Goal: Check status: Check status

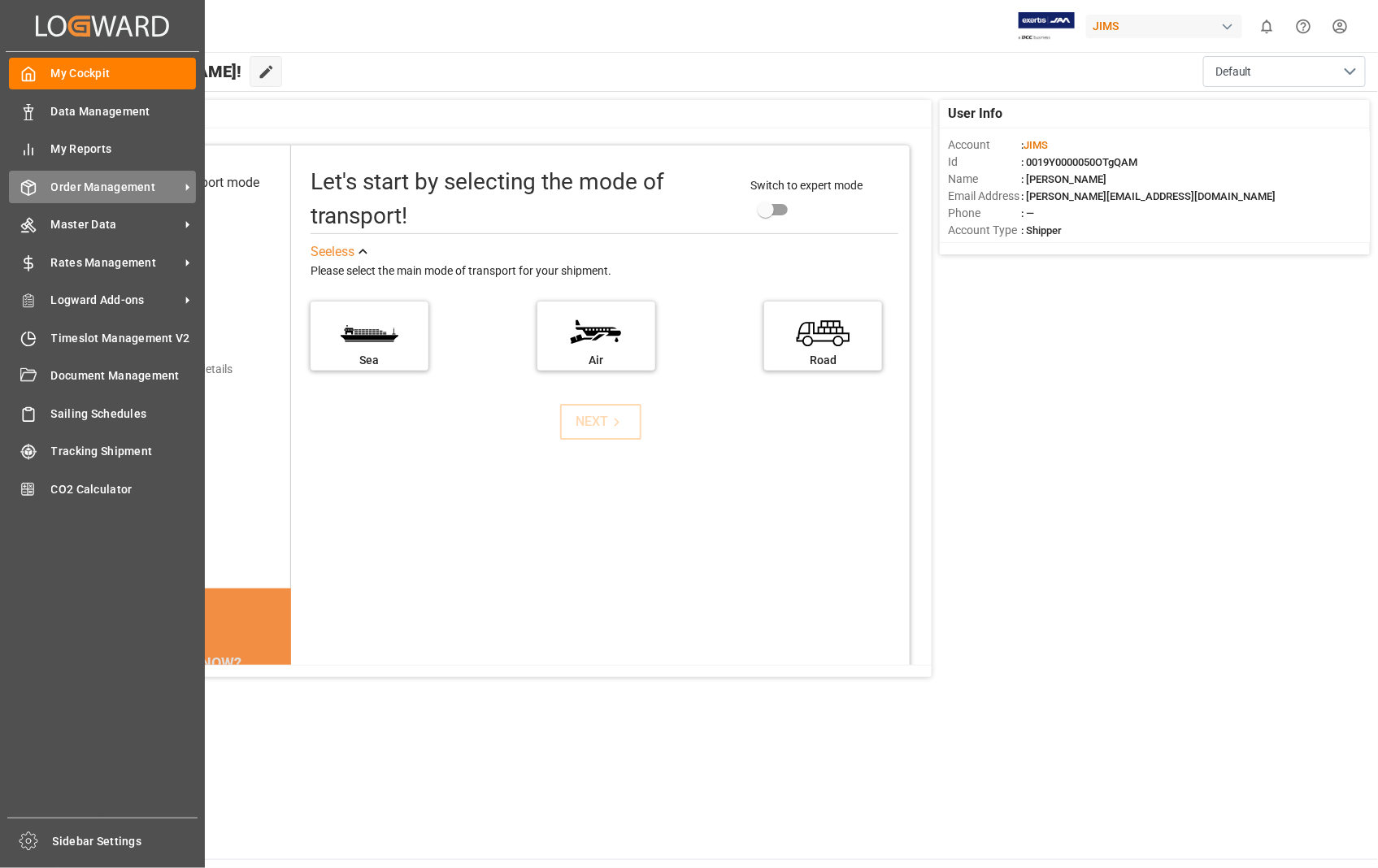
click at [126, 196] on div "Order Management Order Management" at bounding box center [102, 186] width 187 height 32
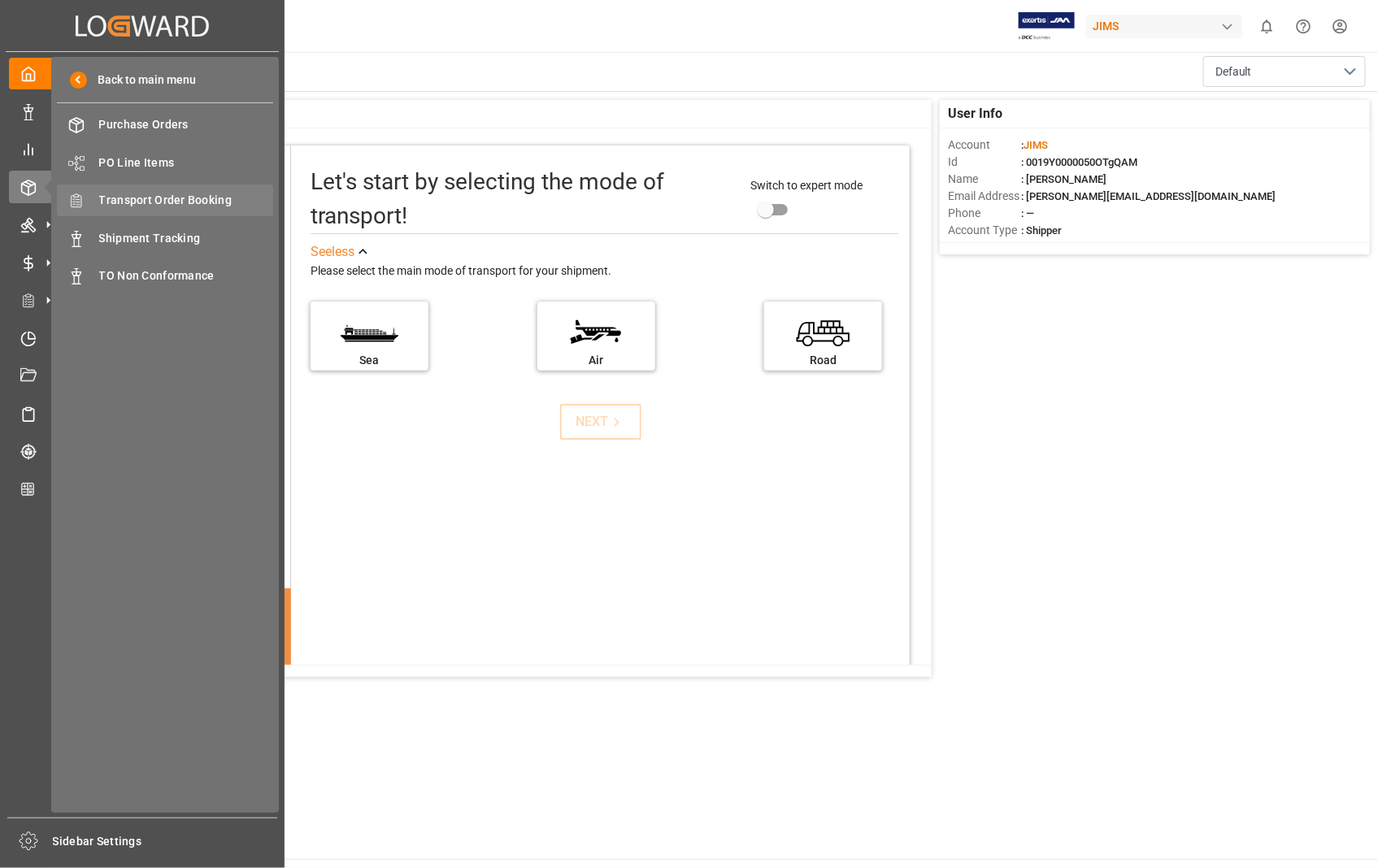
click at [176, 189] on div "Transport Order Booking Transport Order Booking" at bounding box center [165, 201] width 217 height 32
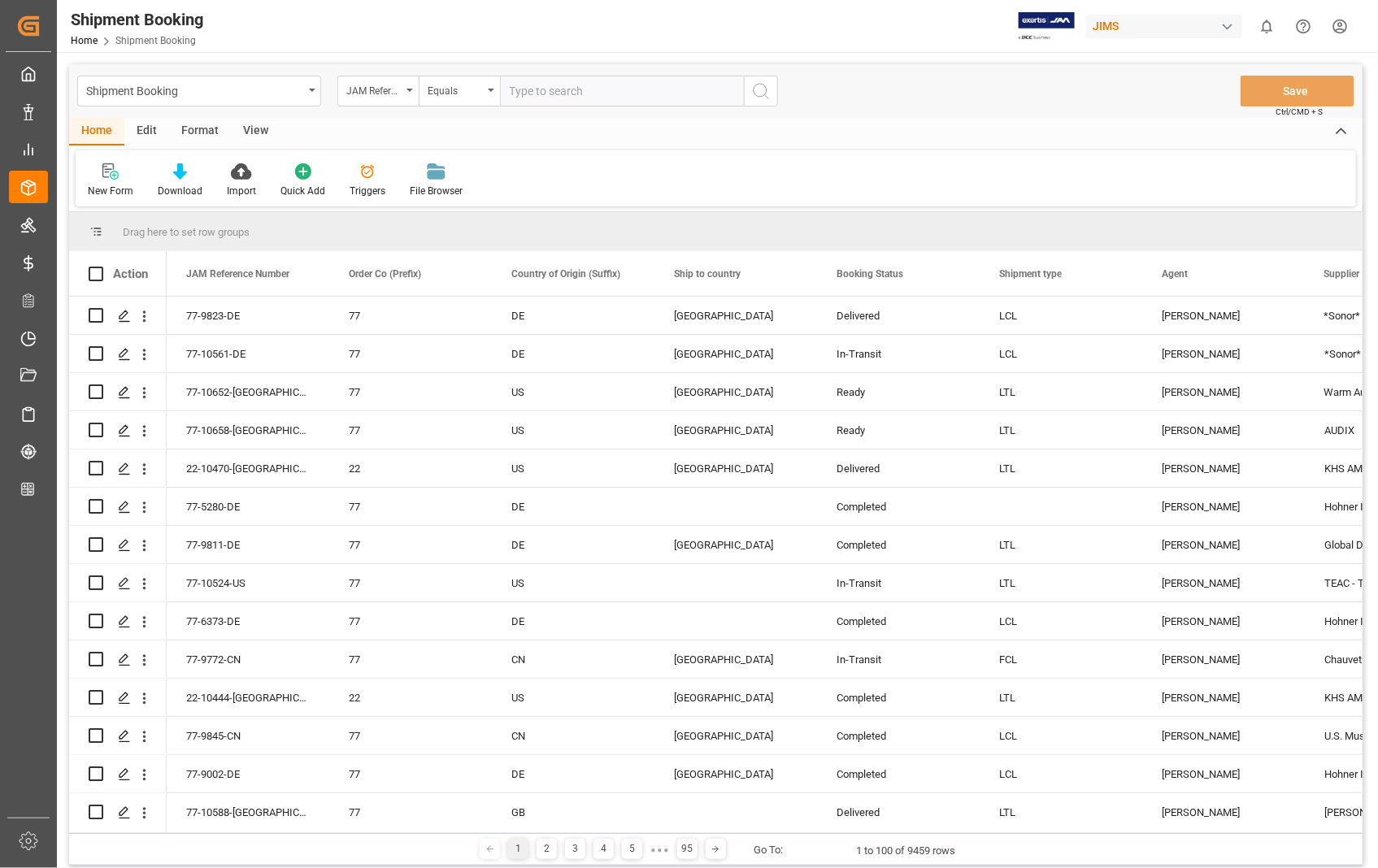
click at [623, 96] on input "text" at bounding box center [622, 91] width 244 height 31
paste input "22-10530-[GEOGRAPHIC_DATA]"
type input "22-10530-[GEOGRAPHIC_DATA]"
click at [768, 91] on icon "search button" at bounding box center [761, 91] width 20 height 20
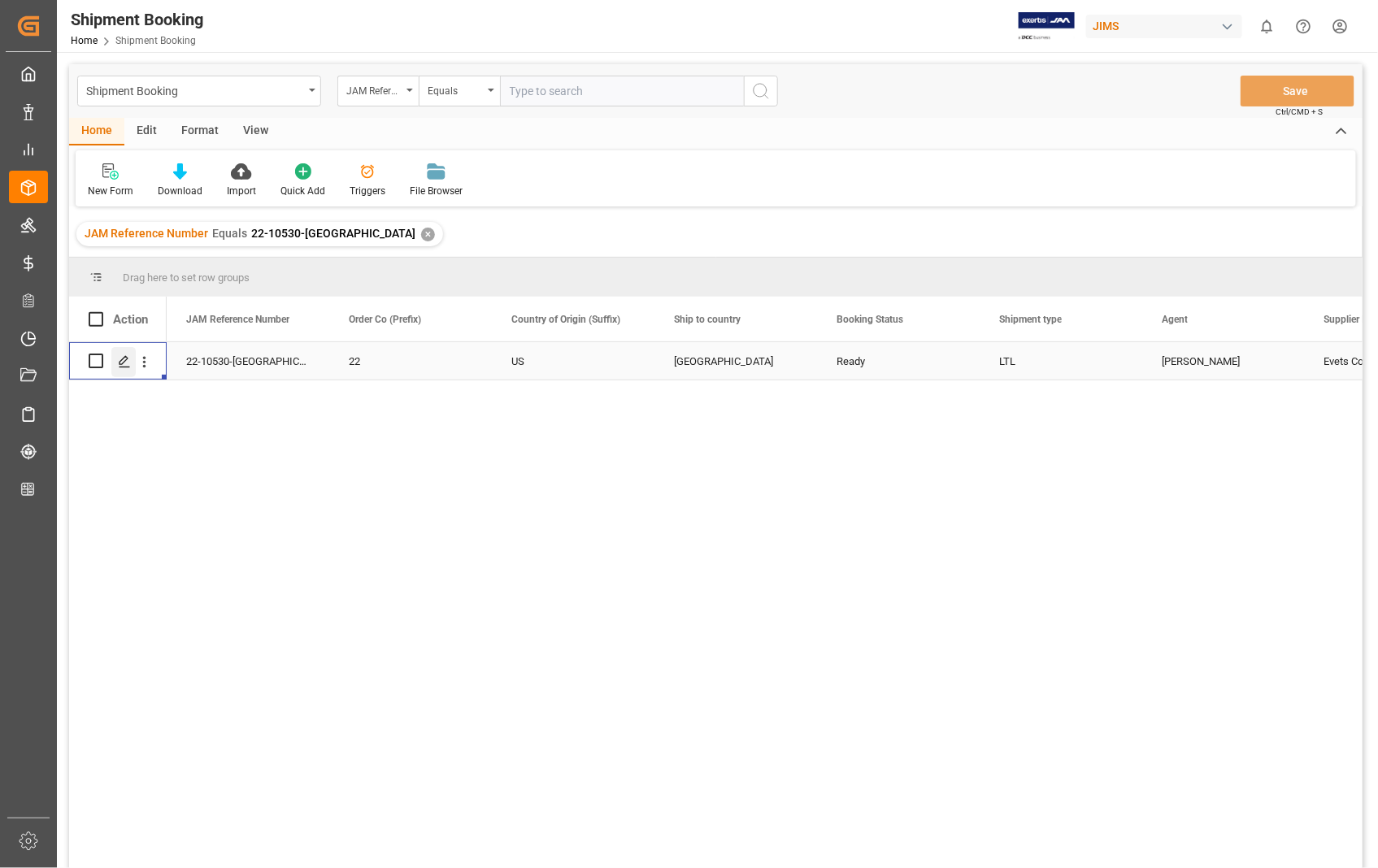
click at [122, 368] on div "Press SPACE to select this row." at bounding box center [123, 362] width 24 height 30
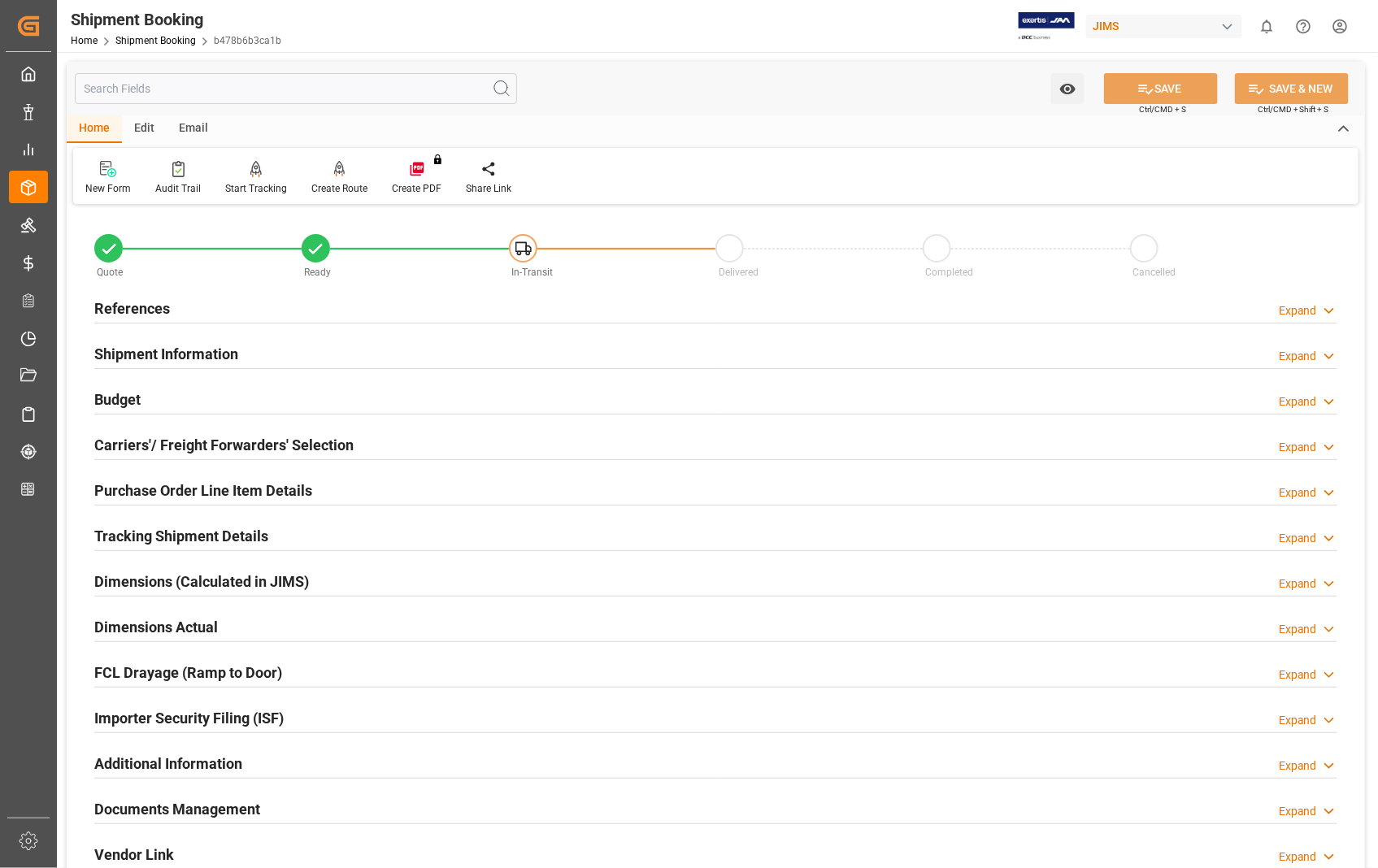
click at [177, 448] on h2 "Carriers'/ Freight Forwarders' Selection" at bounding box center [224, 445] width 259 height 22
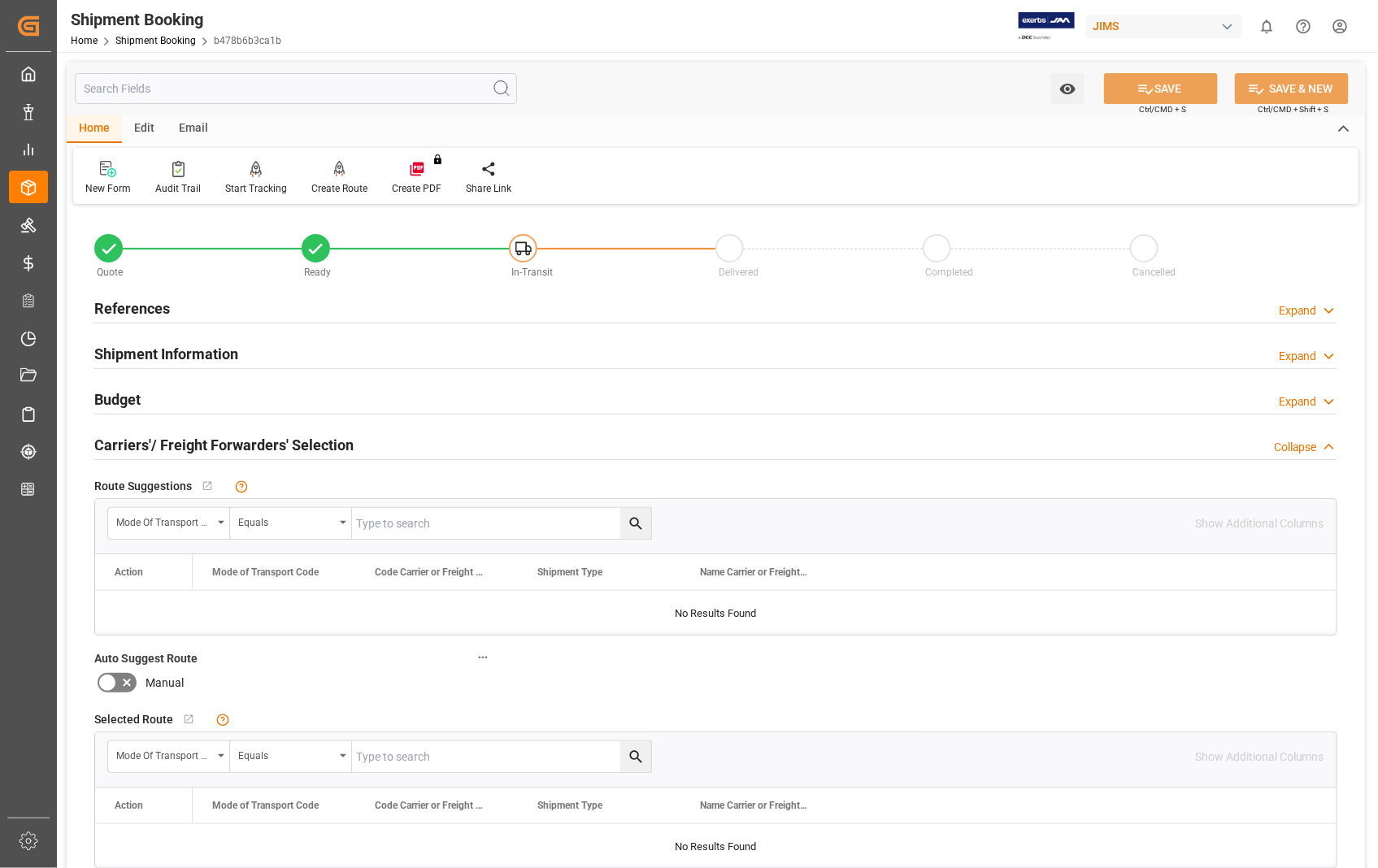
click at [177, 448] on h2 "Carriers'/ Freight Forwarders' Selection" at bounding box center [224, 445] width 259 height 22
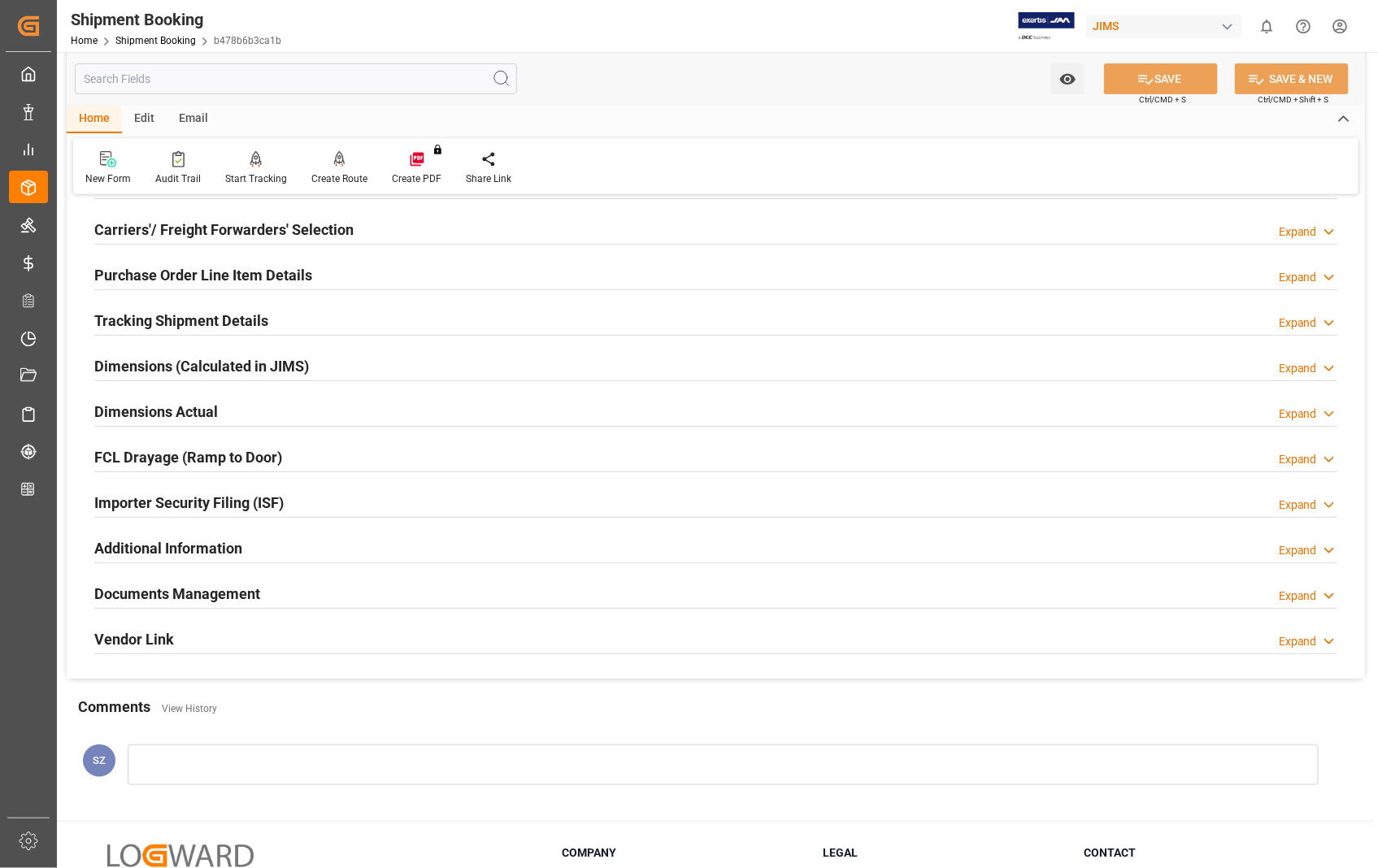
scroll to position [271, 0]
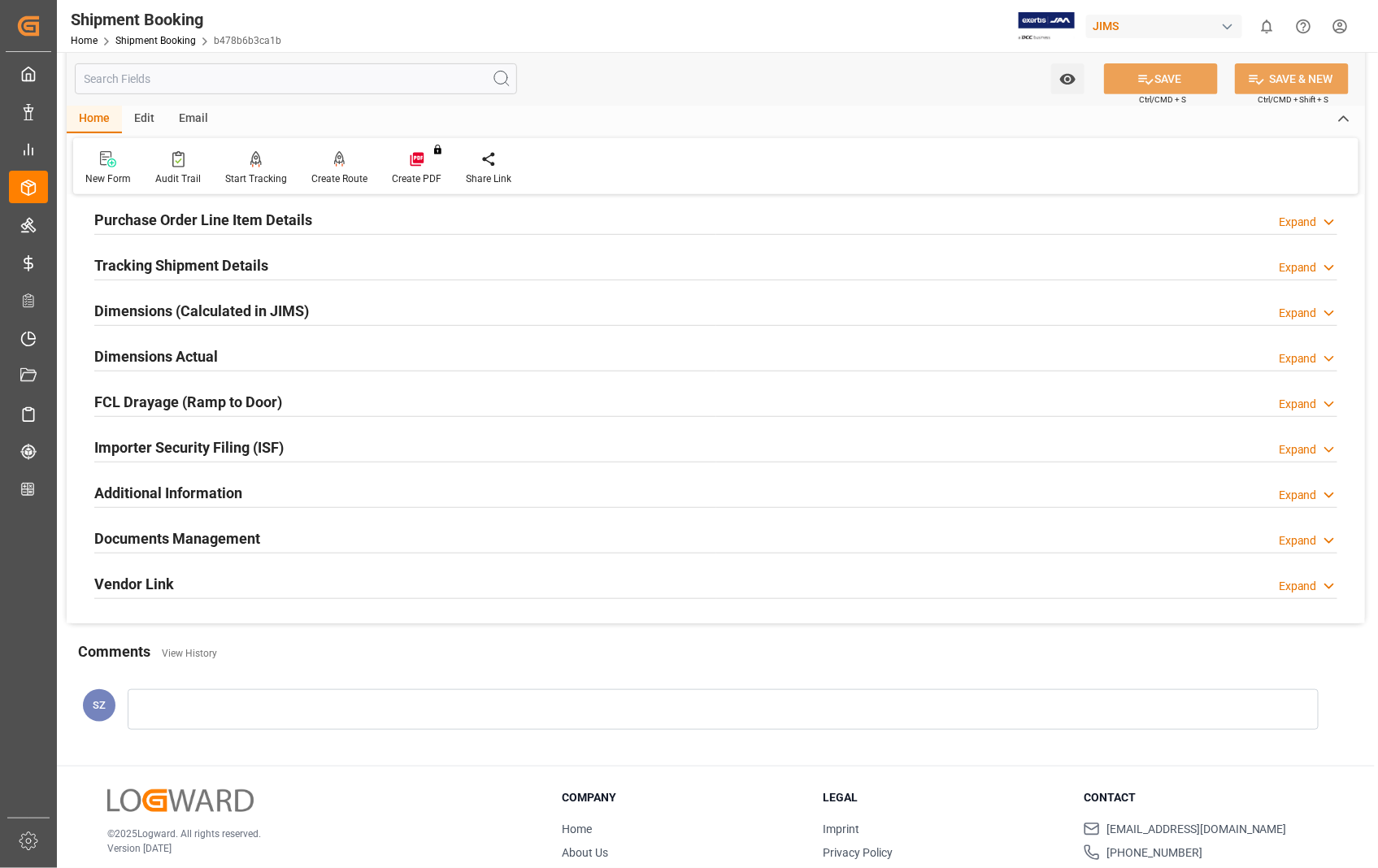
click at [192, 362] on h2 "Dimensions Actual" at bounding box center [155, 356] width 123 height 22
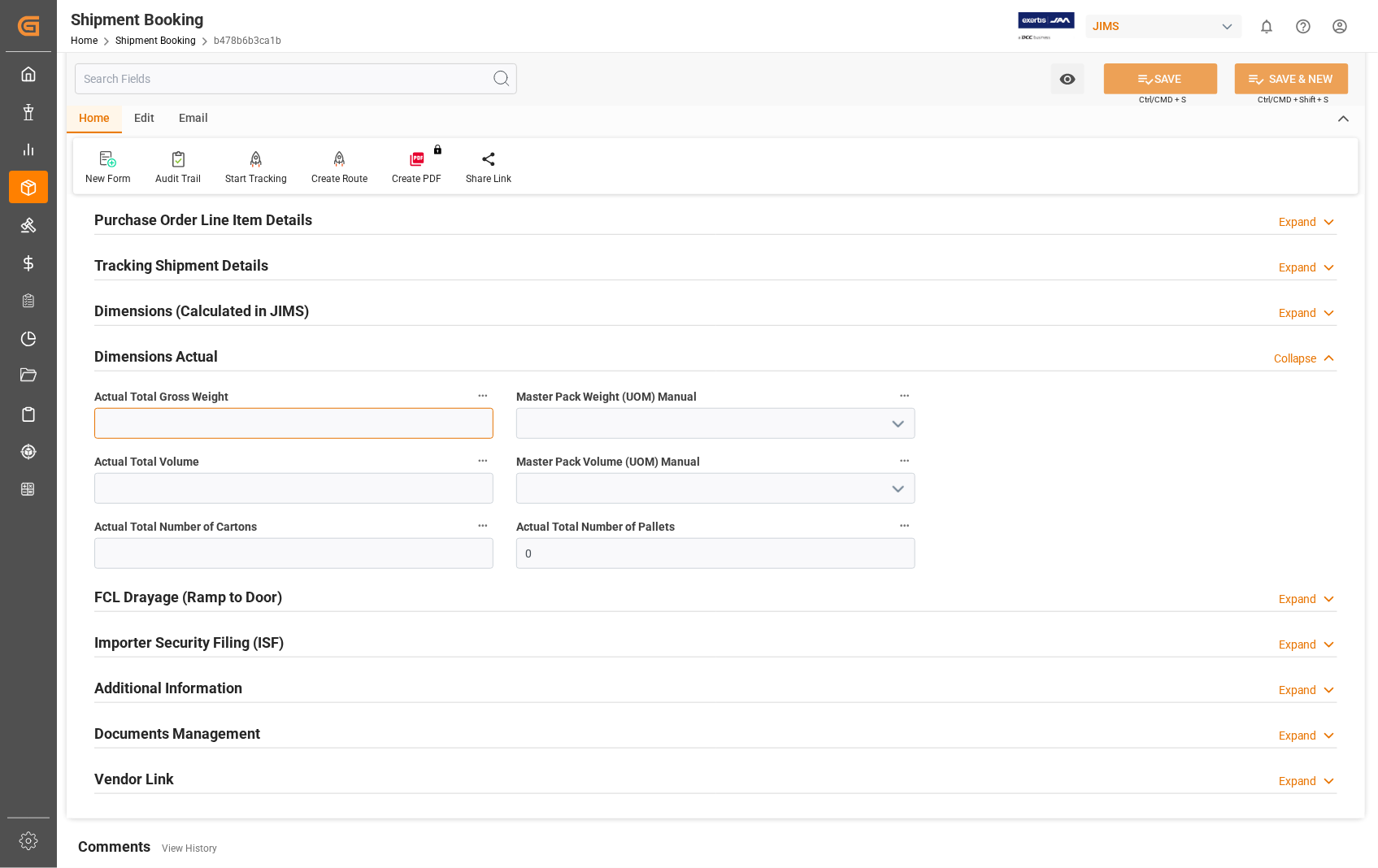
click at [195, 426] on input "text" at bounding box center [294, 423] width 400 height 31
type input "1070"
click at [894, 429] on icon "open menu" at bounding box center [899, 424] width 20 height 20
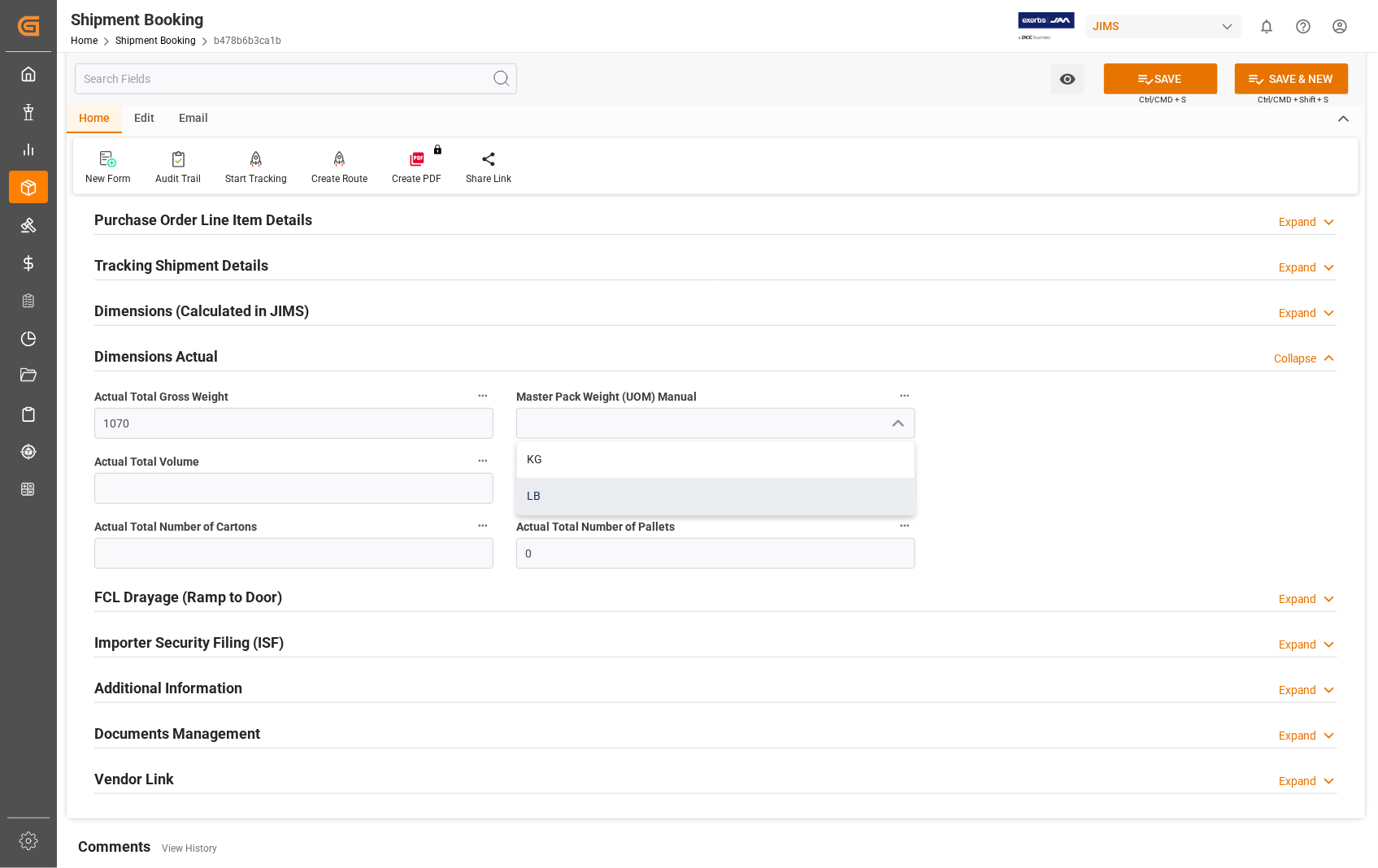
click at [638, 493] on div "LB" at bounding box center [716, 495] width 398 height 36
type input "LB"
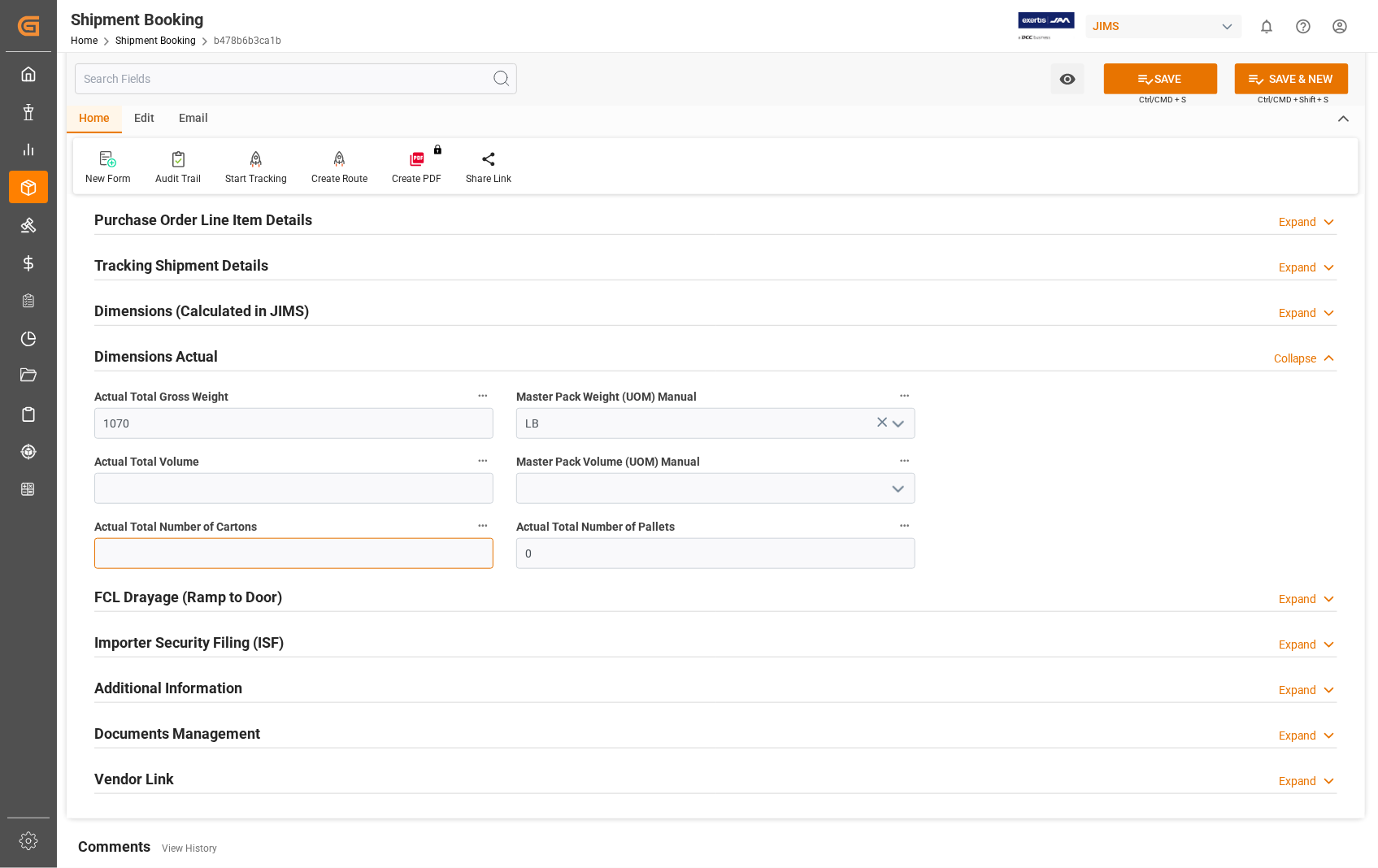
click at [445, 561] on input "text" at bounding box center [294, 553] width 400 height 31
type input "85"
drag, startPoint x: 630, startPoint y: 551, endPoint x: 485, endPoint y: 551, distance: 145.0
click at [485, 551] on div "Quote Ready In-Transit Delivered Completed Cancelled References Expand JAM Refe…" at bounding box center [716, 378] width 1298 height 880
type input "1"
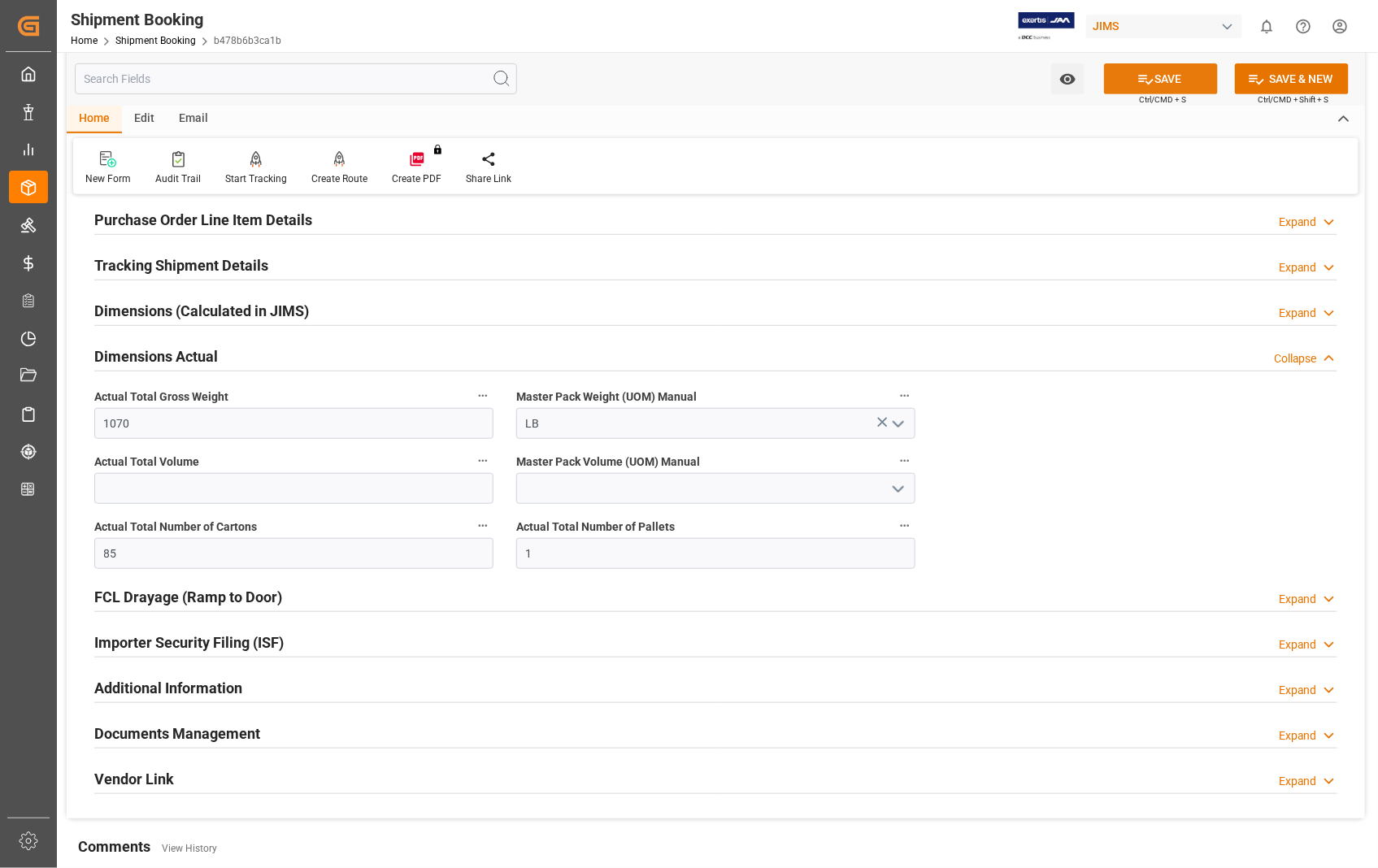
click at [1173, 76] on button "SAVE" at bounding box center [1161, 78] width 114 height 31
click at [201, 738] on h2 "Documents Management" at bounding box center [177, 733] width 166 height 22
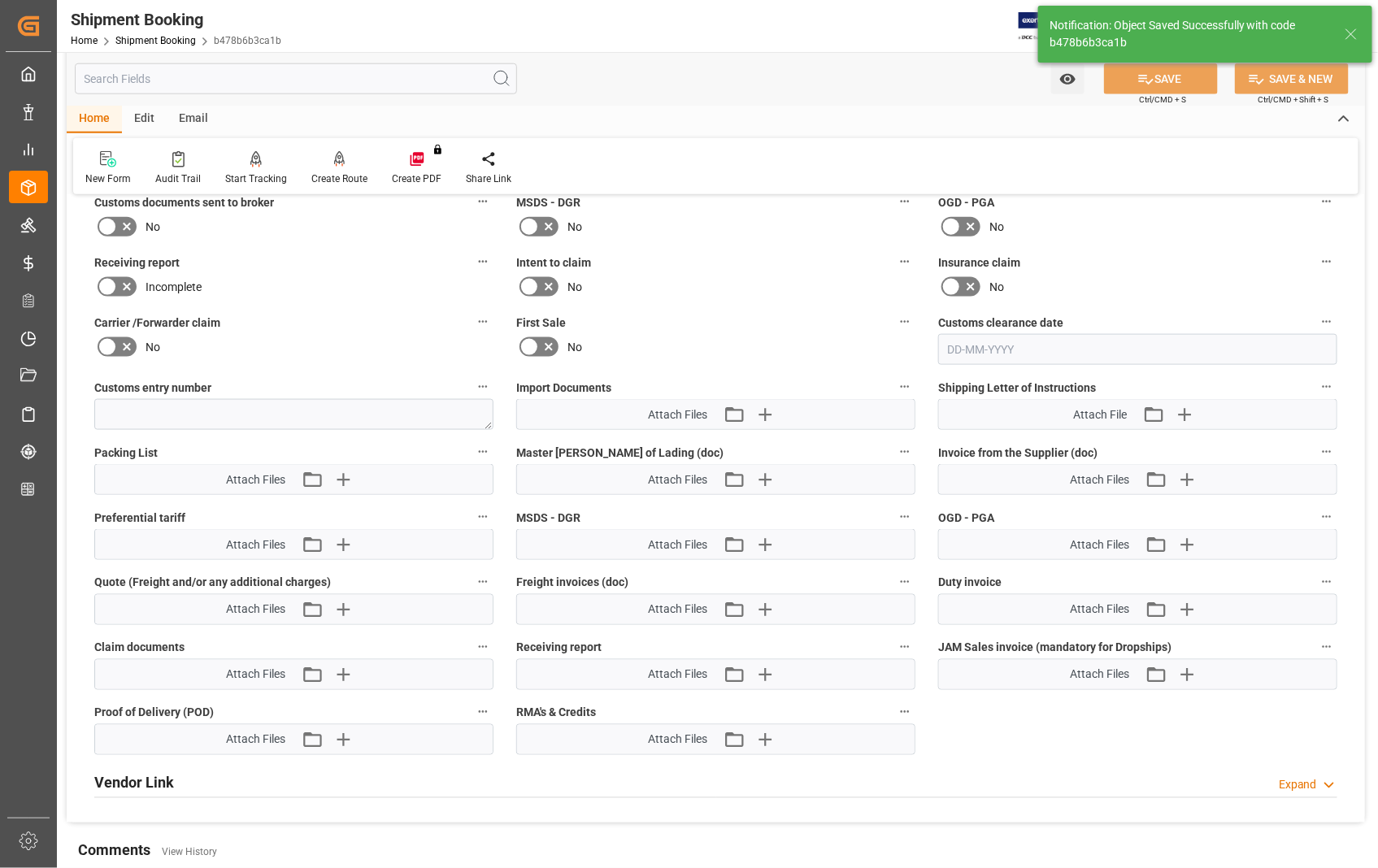
scroll to position [813, 0]
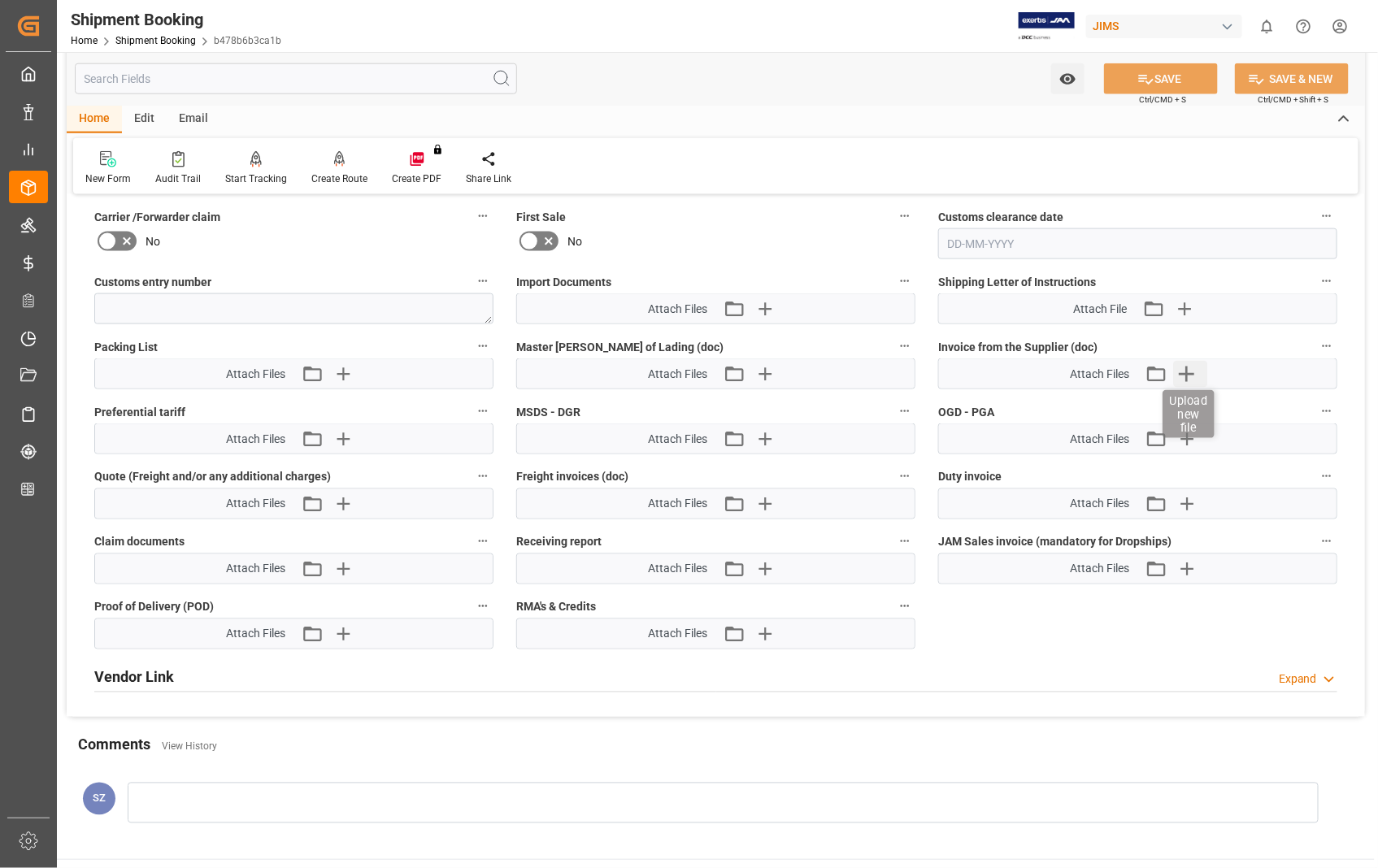
click at [1196, 370] on icon "button" at bounding box center [1186, 374] width 26 height 26
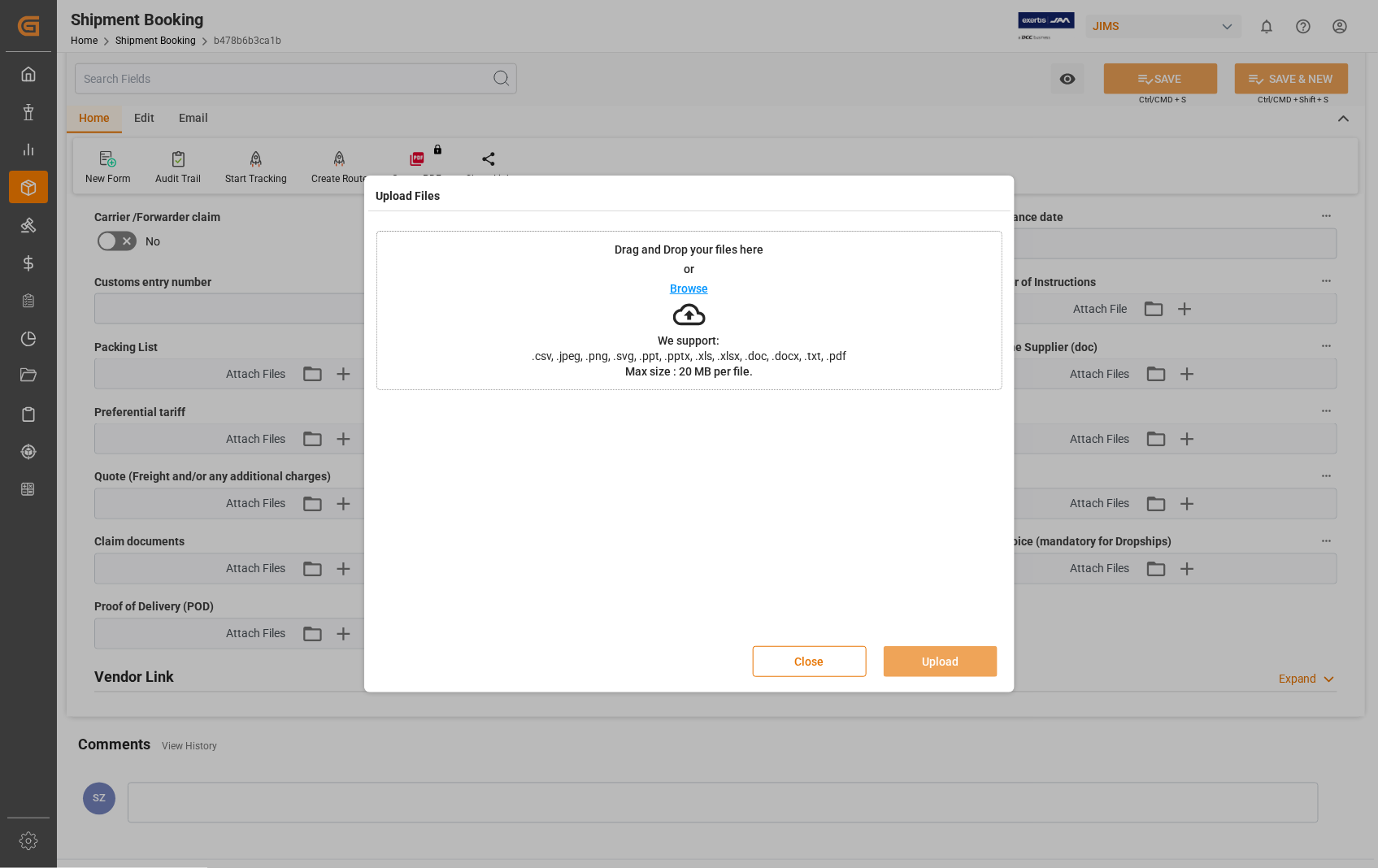
click at [691, 295] on div "Browse" at bounding box center [689, 288] width 38 height 20
click at [939, 659] on button "Upload" at bounding box center [940, 661] width 114 height 31
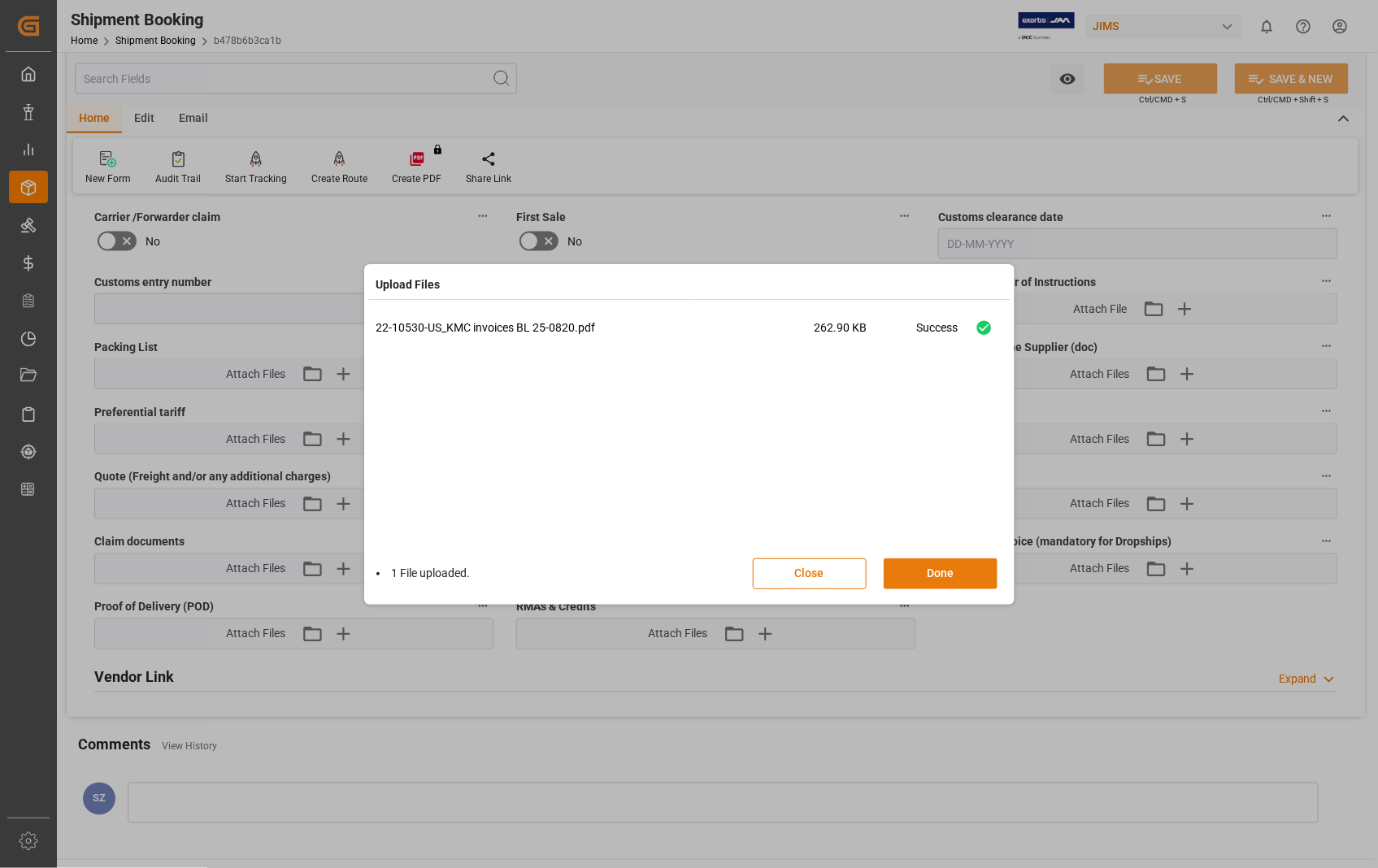
click at [935, 573] on button "Done" at bounding box center [940, 573] width 114 height 31
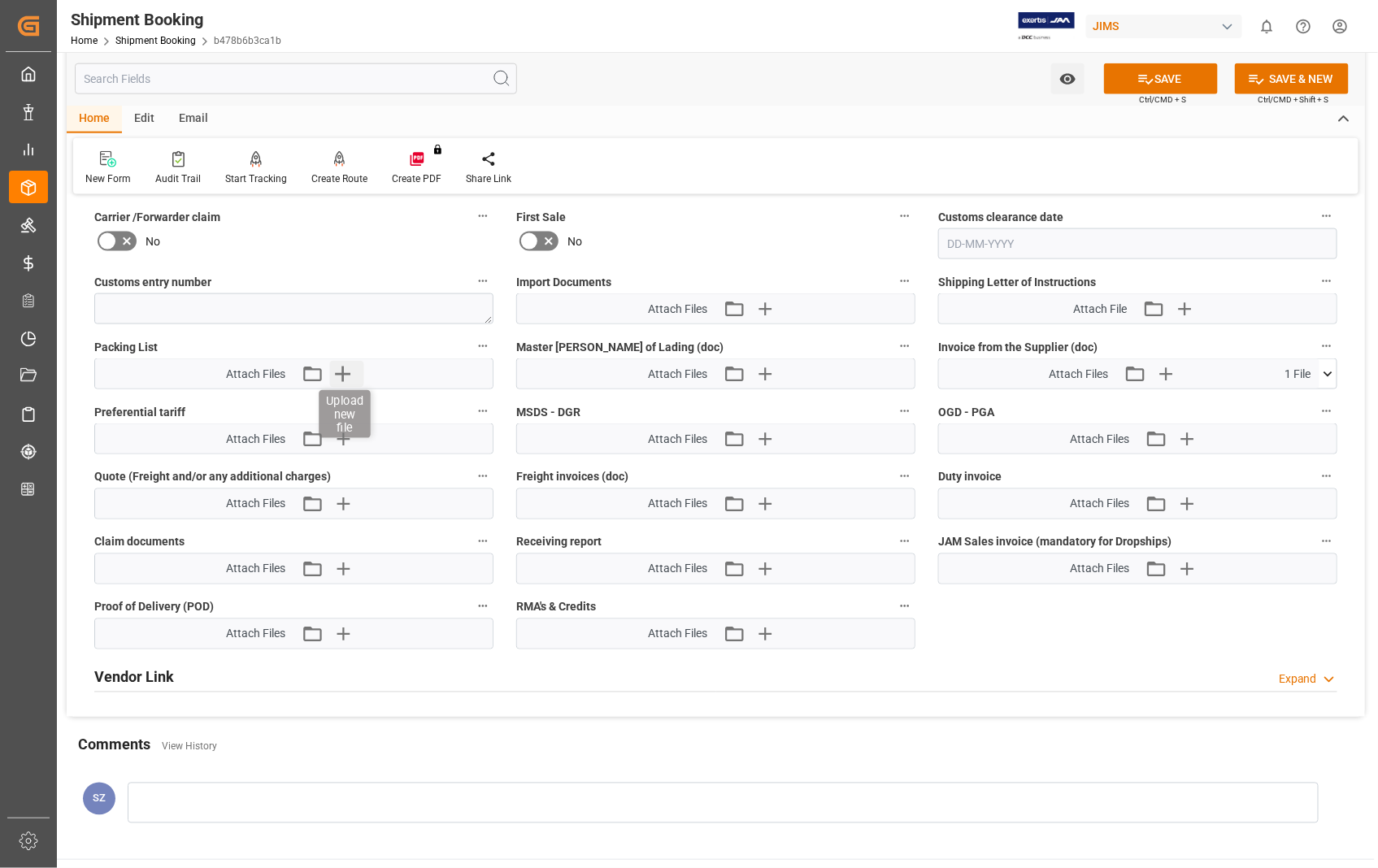
click at [343, 372] on icon "button" at bounding box center [343, 374] width 26 height 26
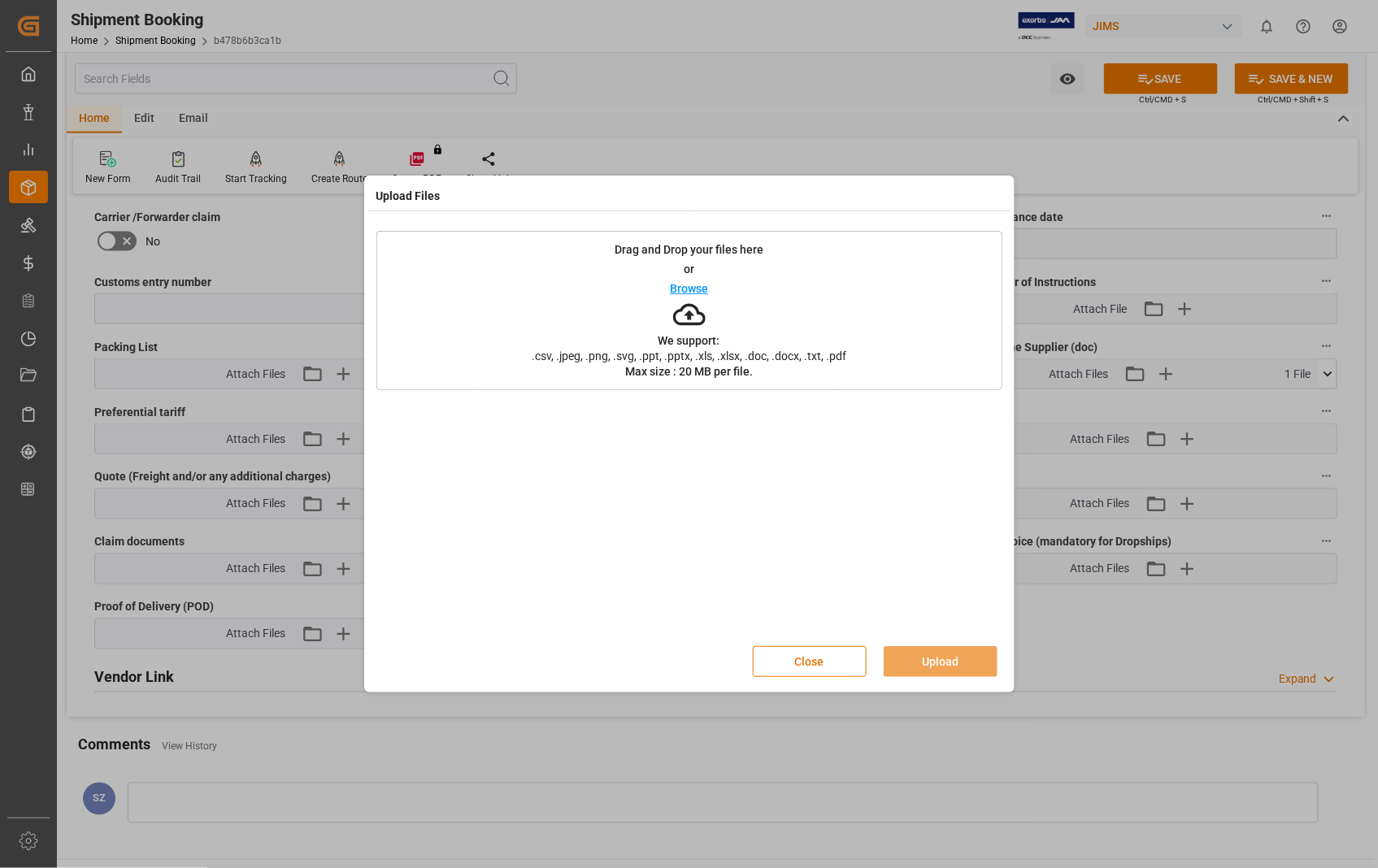
click at [692, 289] on p "Browse" at bounding box center [689, 288] width 38 height 12
click at [937, 661] on button "Upload" at bounding box center [940, 661] width 114 height 31
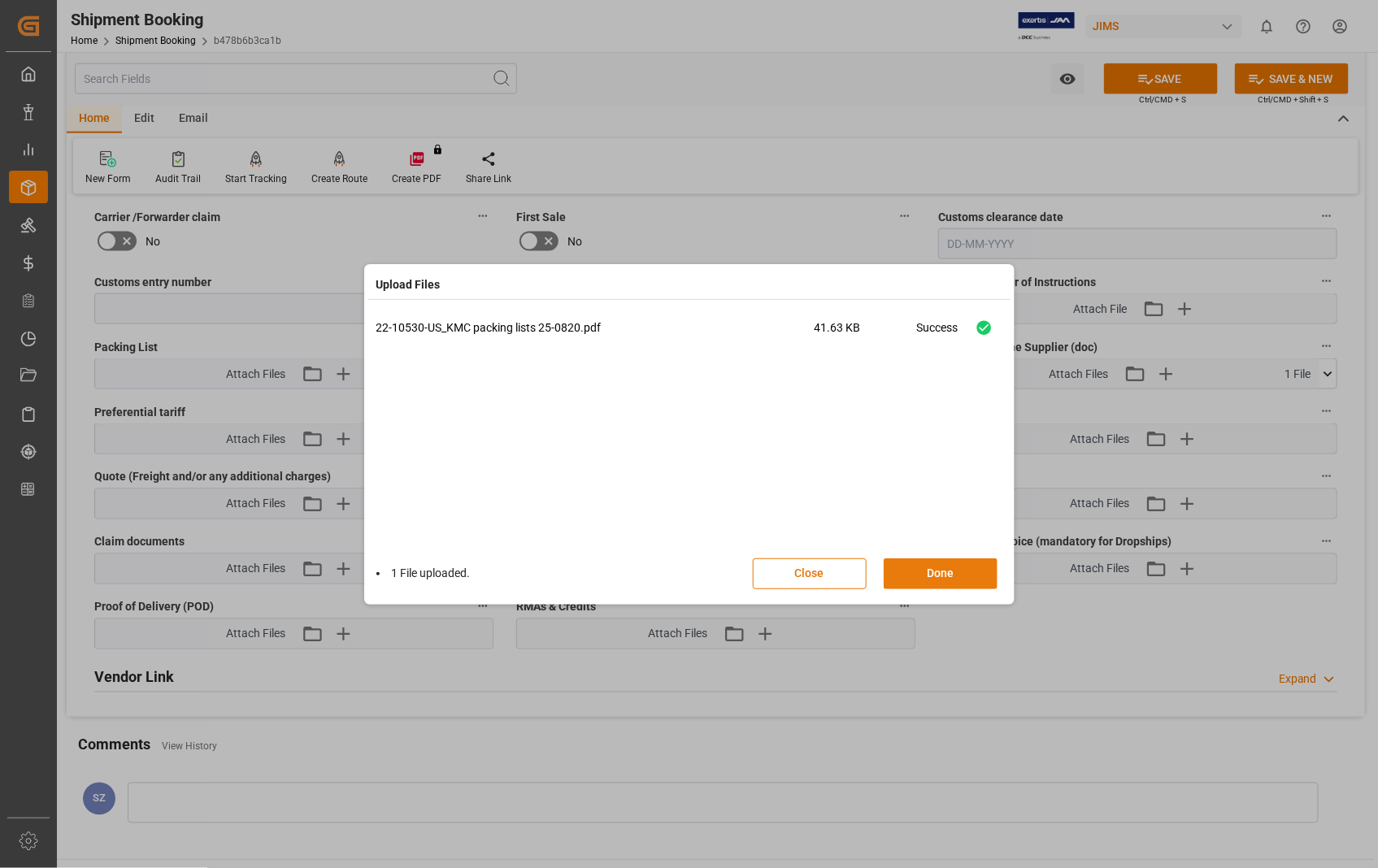
click at [940, 569] on button "Done" at bounding box center [940, 573] width 114 height 31
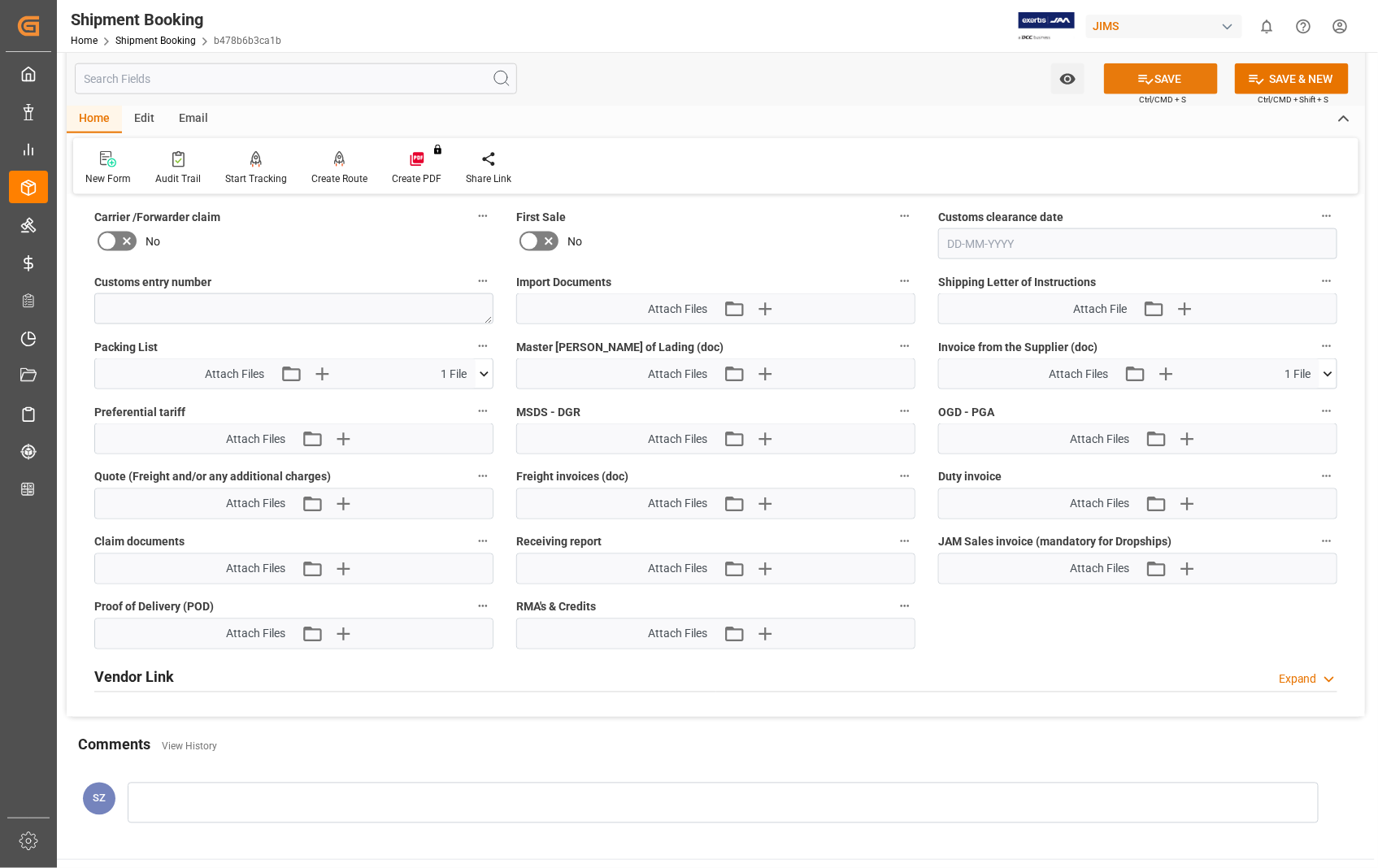
click at [1159, 88] on button "SAVE" at bounding box center [1161, 78] width 114 height 31
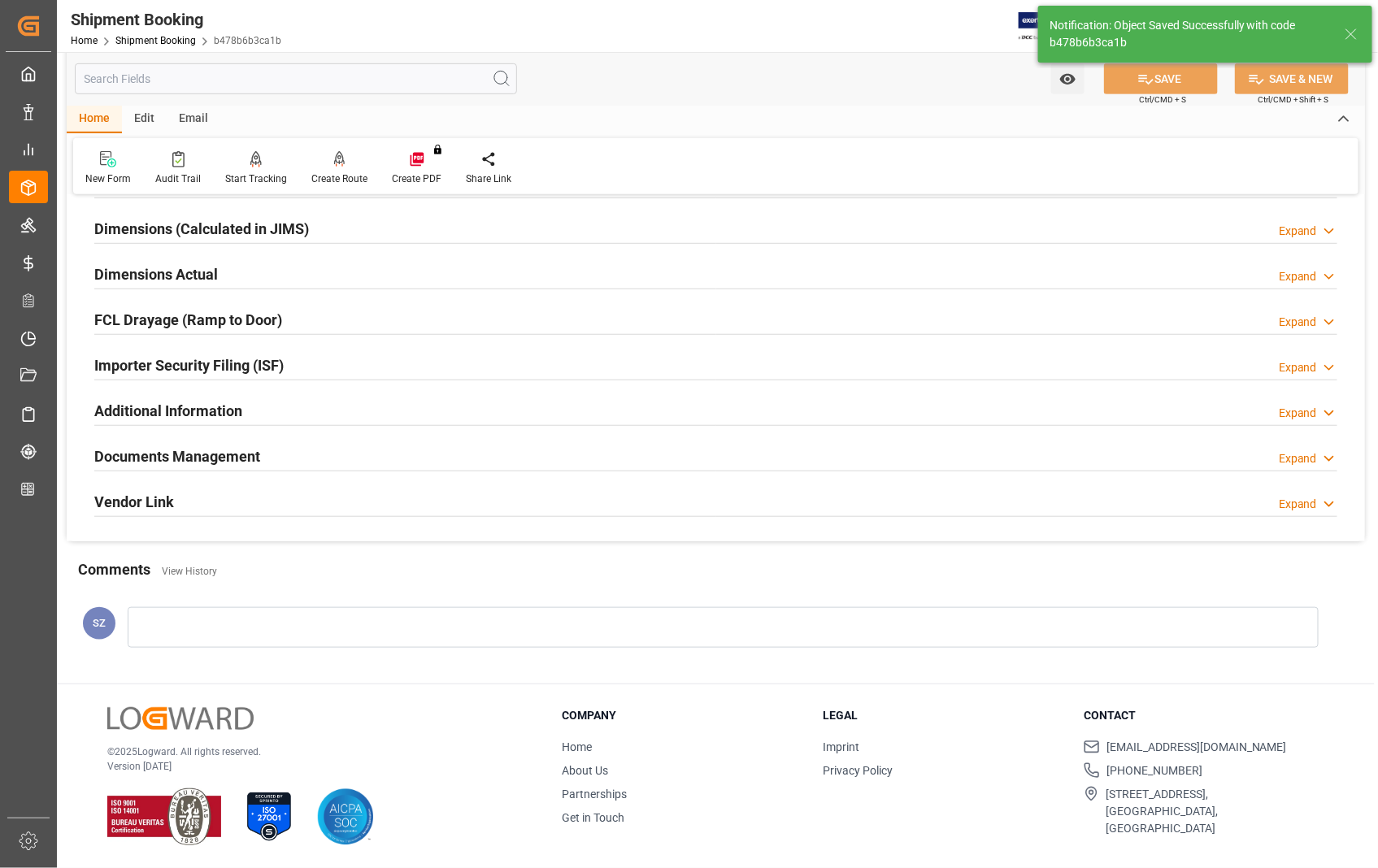
scroll to position [180, 0]
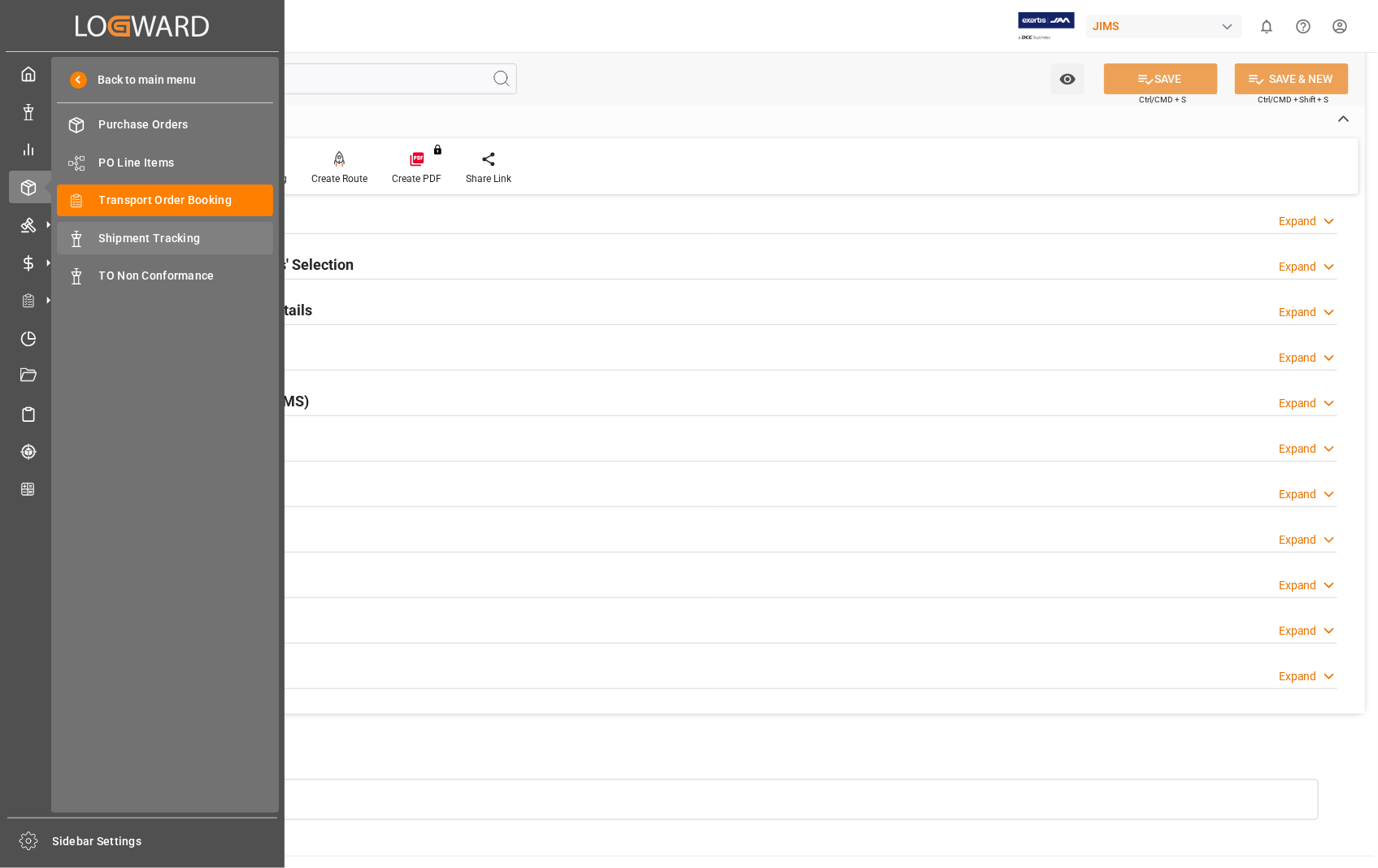
click at [178, 234] on span "Shipment Tracking" at bounding box center [186, 238] width 175 height 17
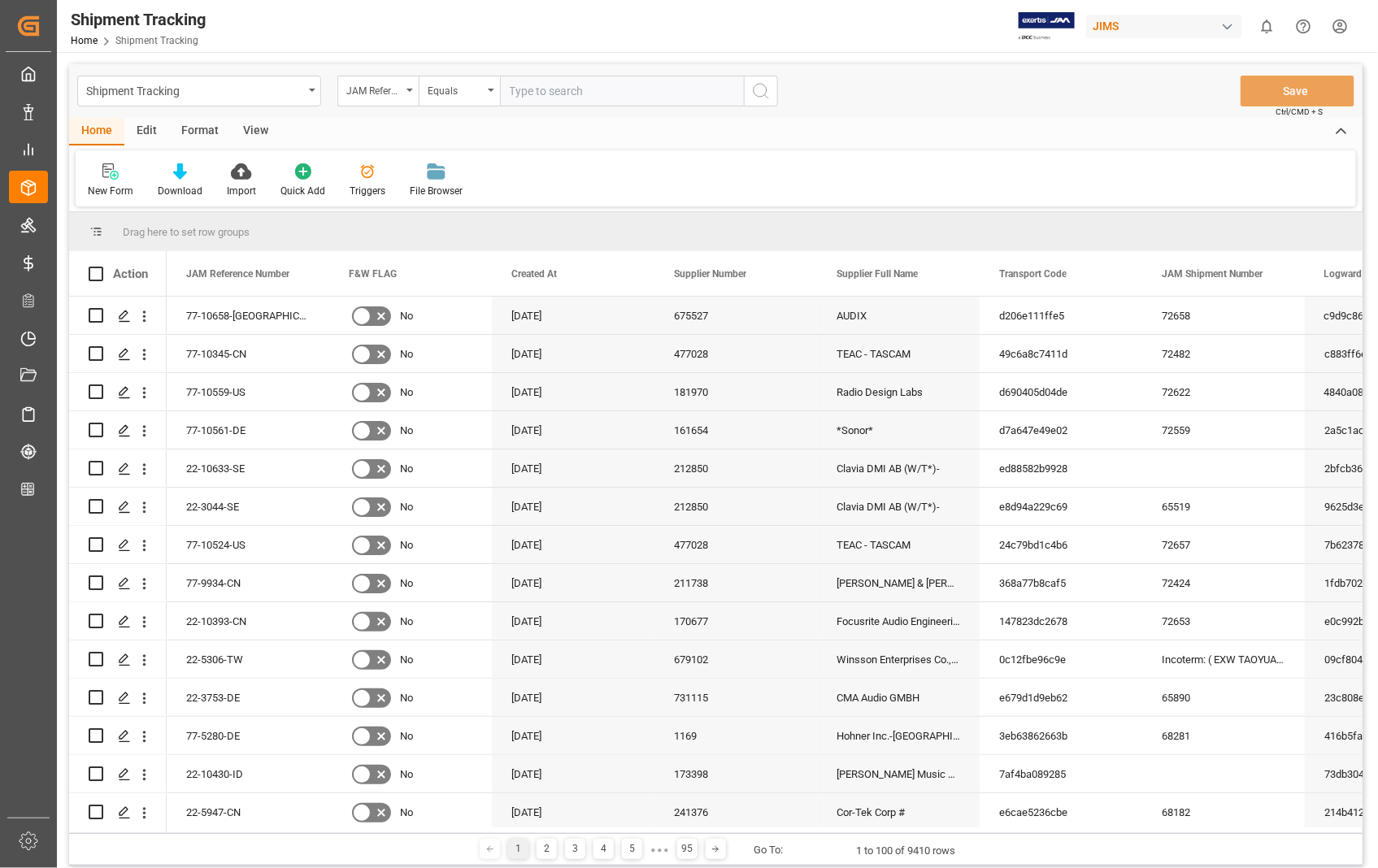
click at [603, 94] on input "text" at bounding box center [622, 91] width 244 height 31
type input "22-10530-[GEOGRAPHIC_DATA]"
click at [763, 91] on icon "search button" at bounding box center [761, 91] width 20 height 20
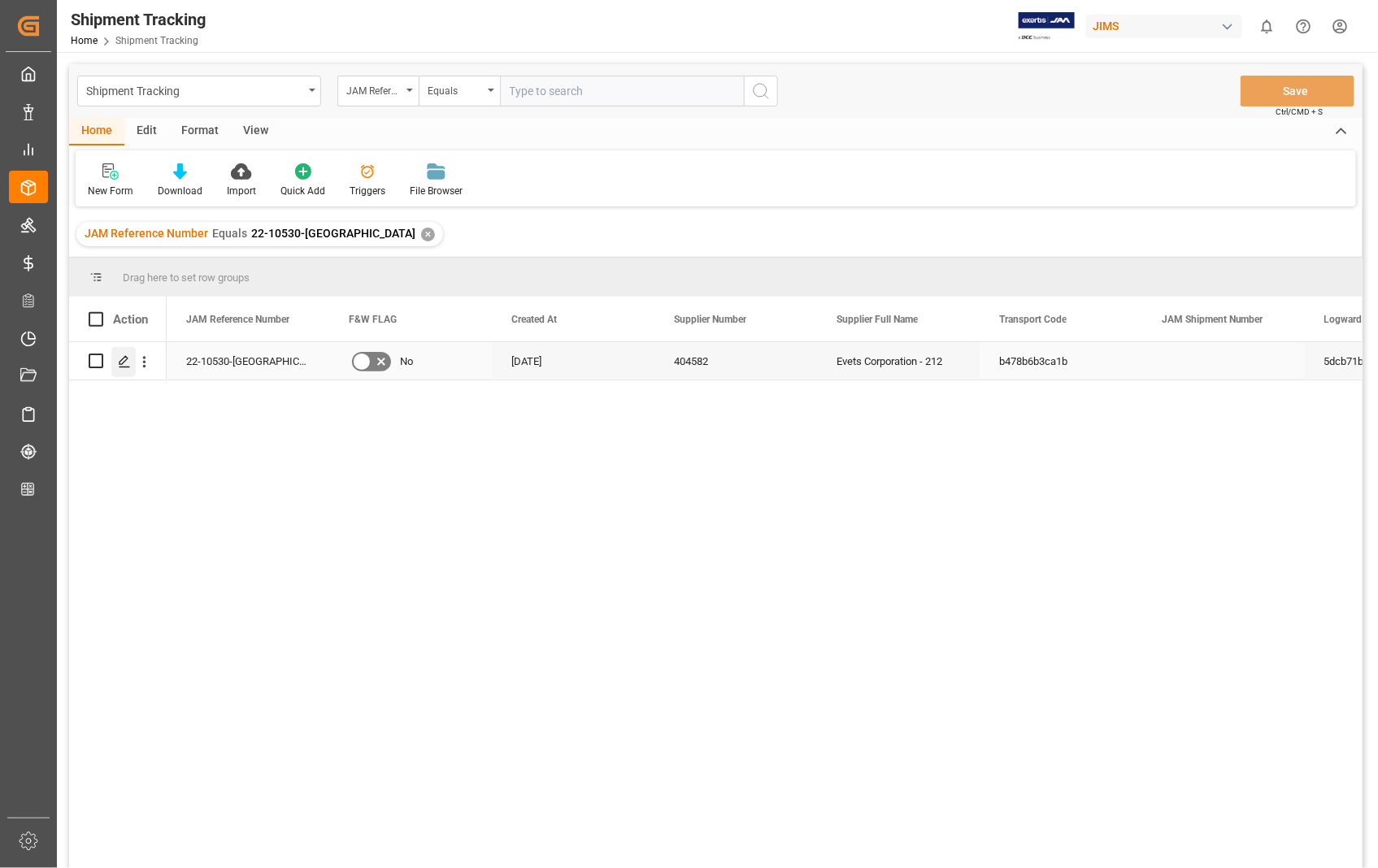
click at [131, 367] on div "Press SPACE to select this row." at bounding box center [123, 362] width 24 height 30
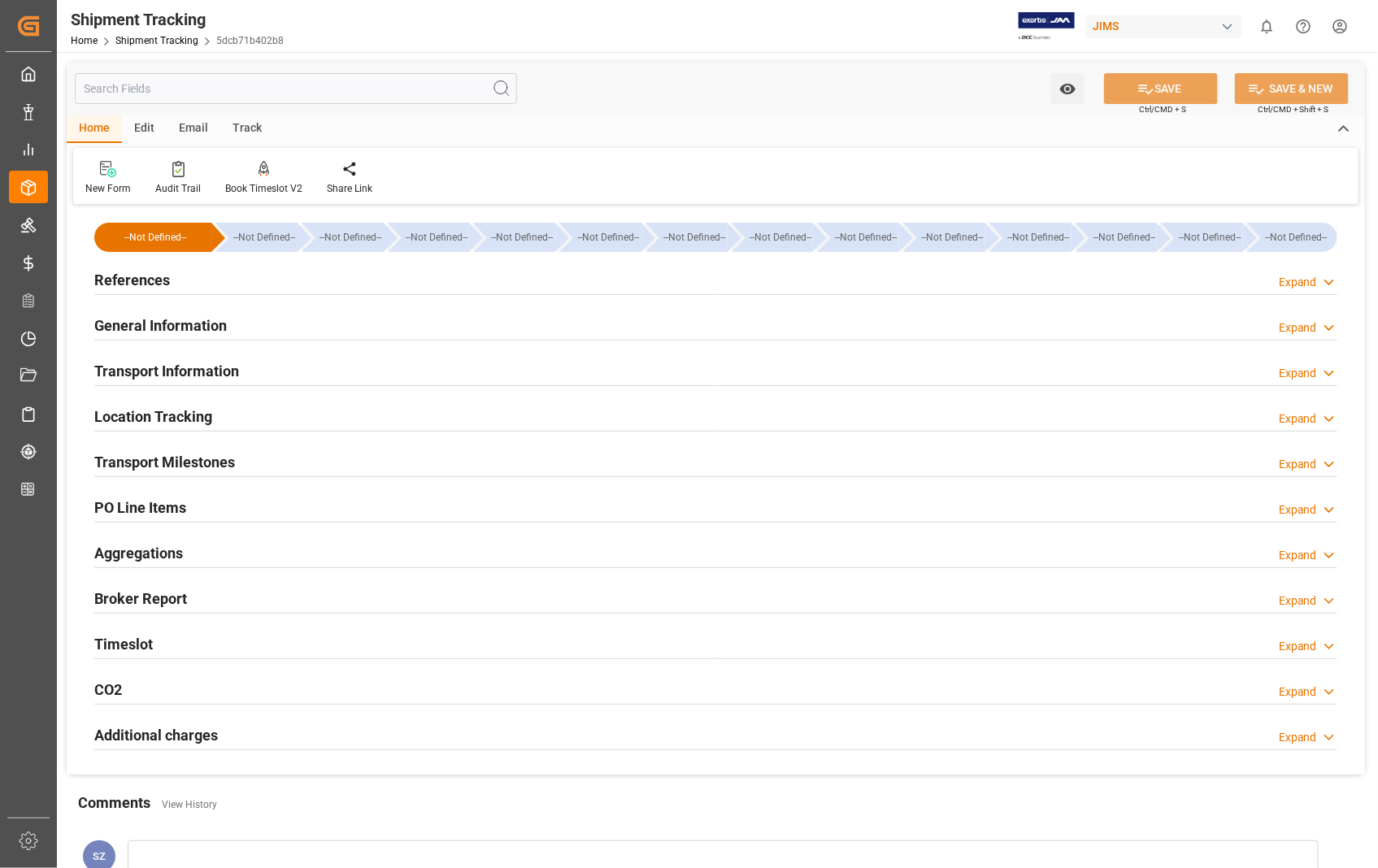
click at [143, 371] on h2 "Transport Information" at bounding box center [166, 371] width 145 height 22
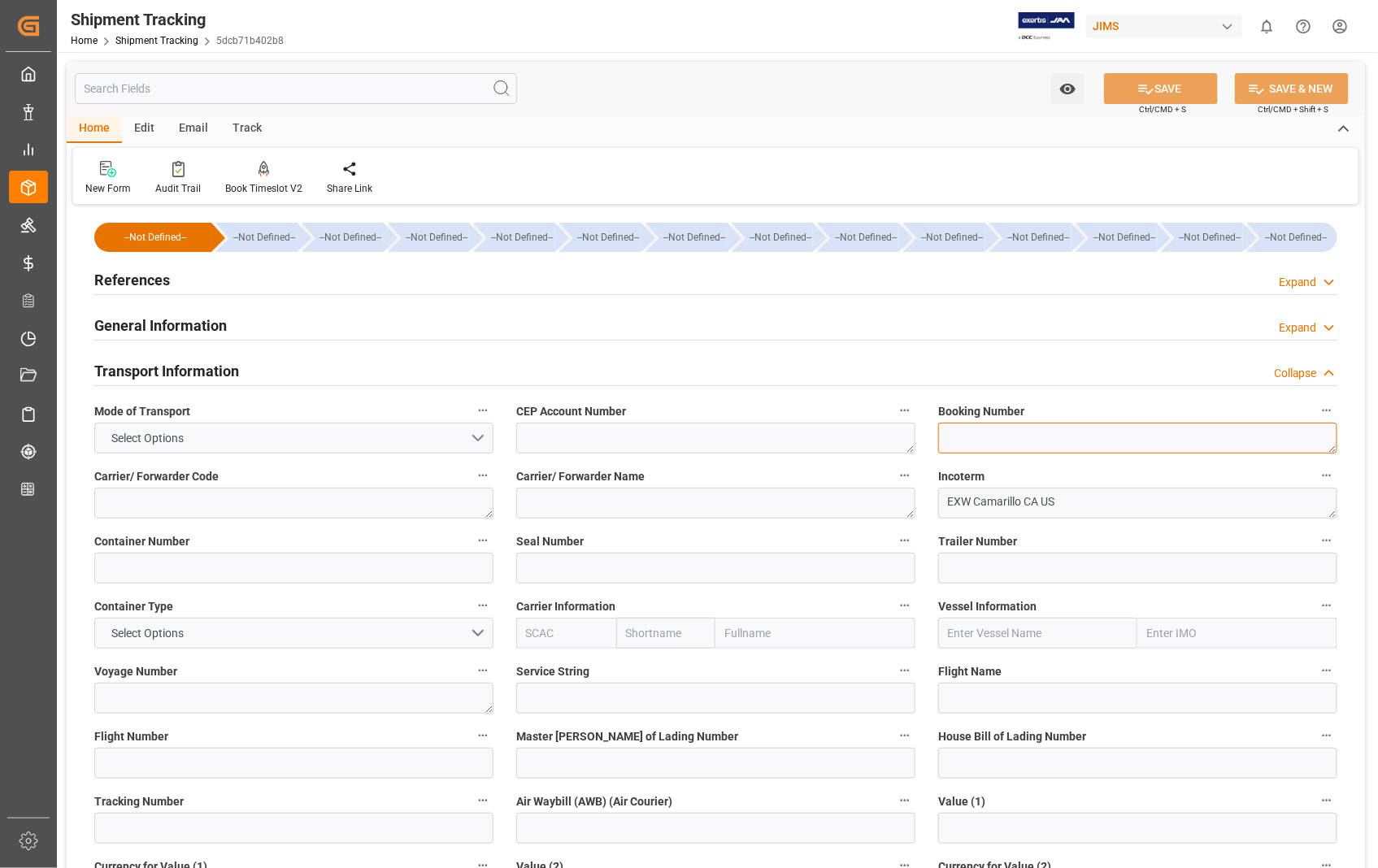
click at [1066, 439] on textarea at bounding box center [1138, 438] width 400 height 31
paste textarea "9563055401"
type textarea "9563055401"
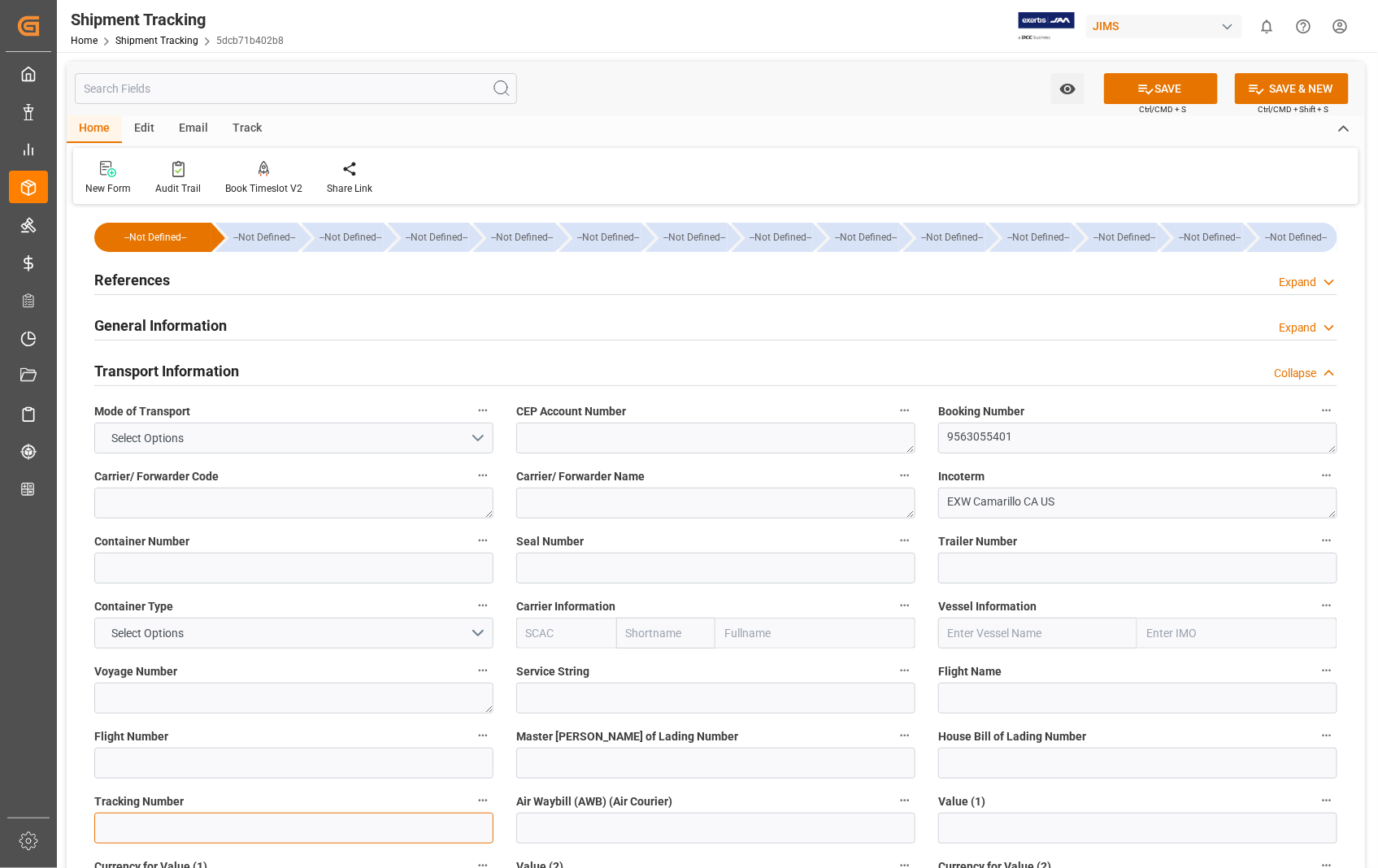
click at [342, 830] on input at bounding box center [294, 828] width 400 height 31
paste input "9563055401"
type input "9563055401"
click at [1163, 91] on button "SAVE" at bounding box center [1161, 88] width 114 height 31
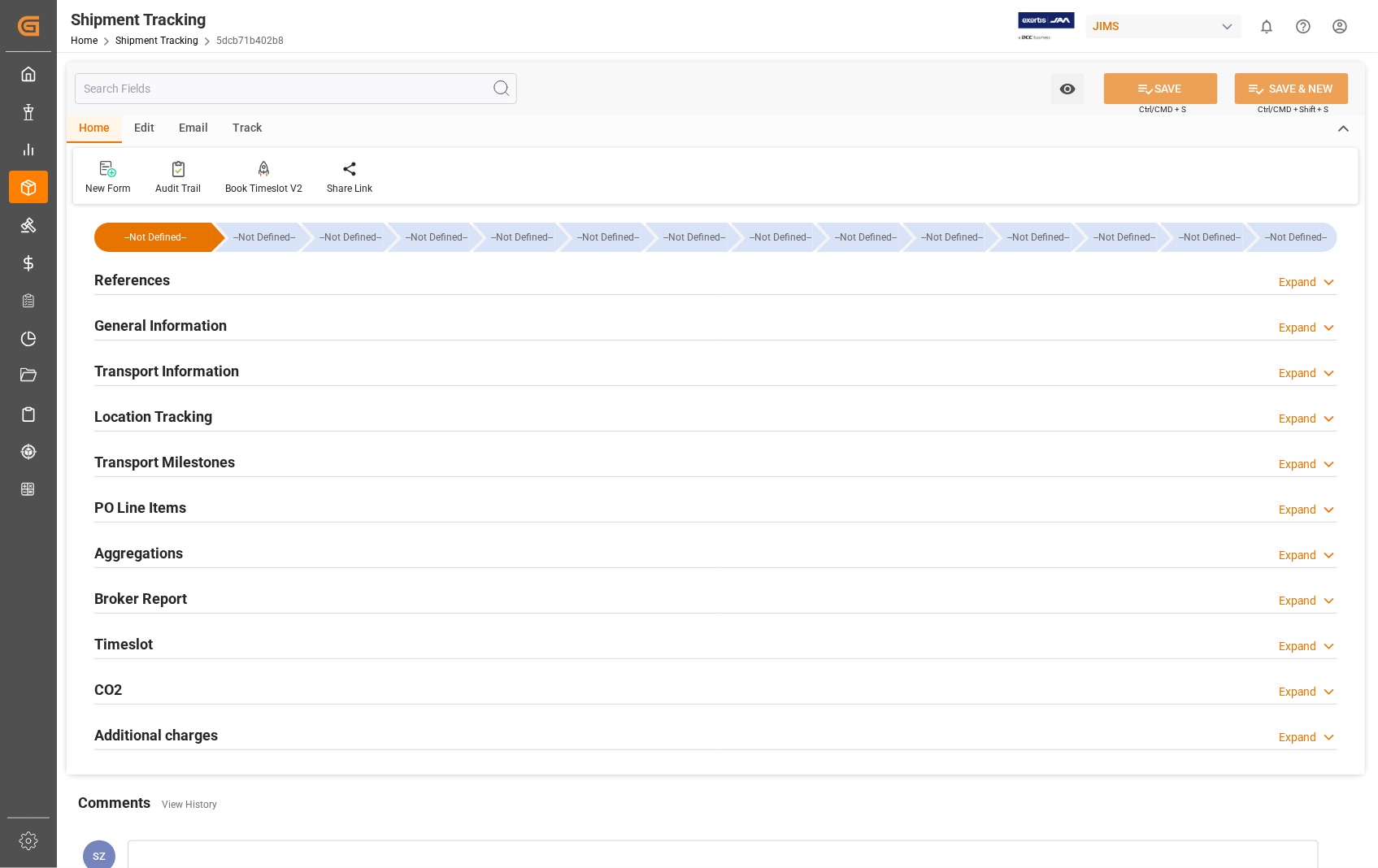
click at [208, 461] on h2 "Transport Milestones" at bounding box center [164, 462] width 140 height 22
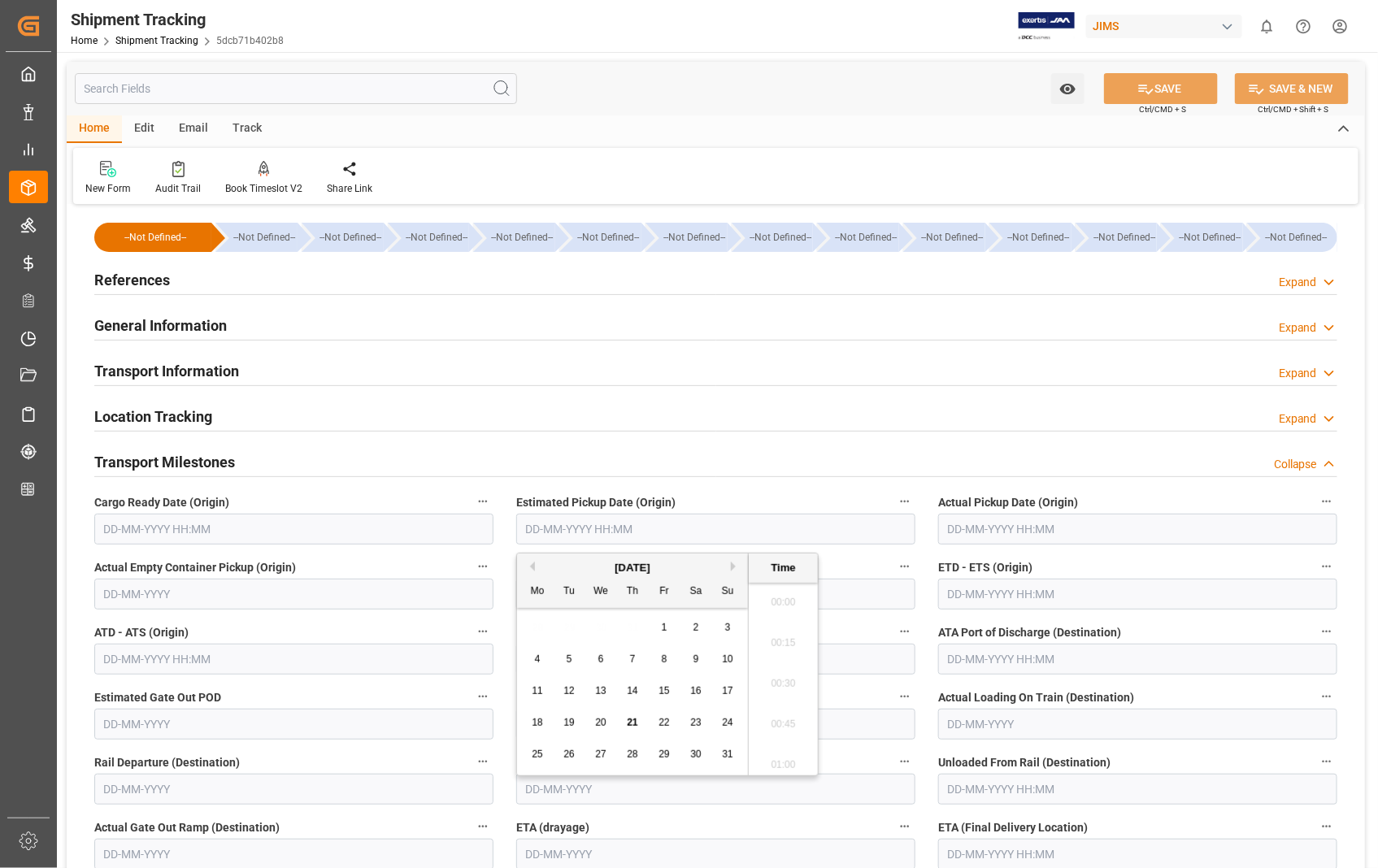
click at [744, 526] on input "text" at bounding box center [717, 529] width 400 height 31
click at [605, 724] on span "20" at bounding box center [600, 722] width 11 height 12
type input "[DATE] 00:00"
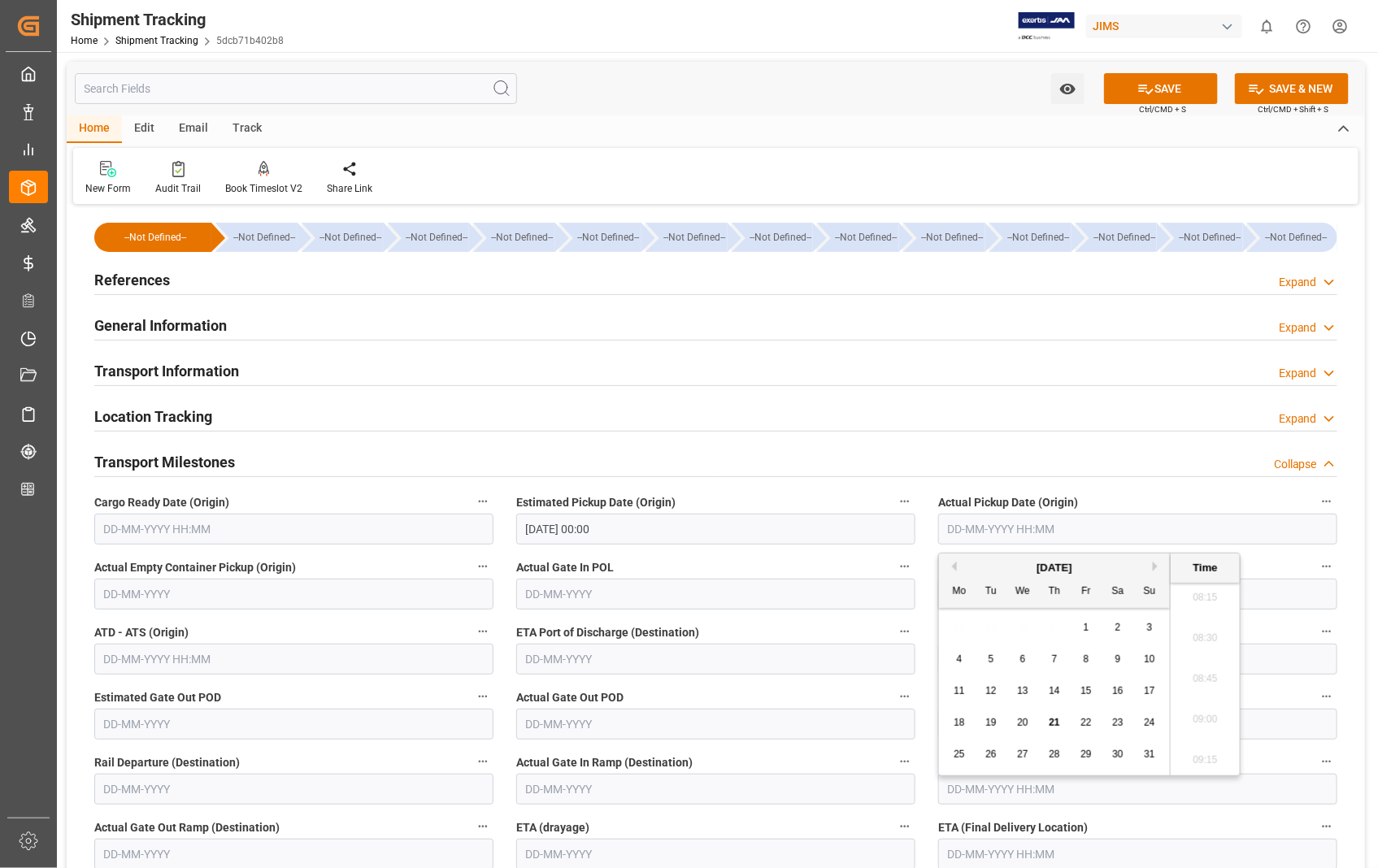
click at [1084, 537] on input "text" at bounding box center [1138, 529] width 400 height 31
click at [1021, 722] on span "20" at bounding box center [1023, 722] width 11 height 12
click at [995, 719] on span "19" at bounding box center [991, 722] width 11 height 12
type input "[DATE] 00:00"
click at [687, 537] on input "[DATE] 00:00" at bounding box center [717, 529] width 400 height 31
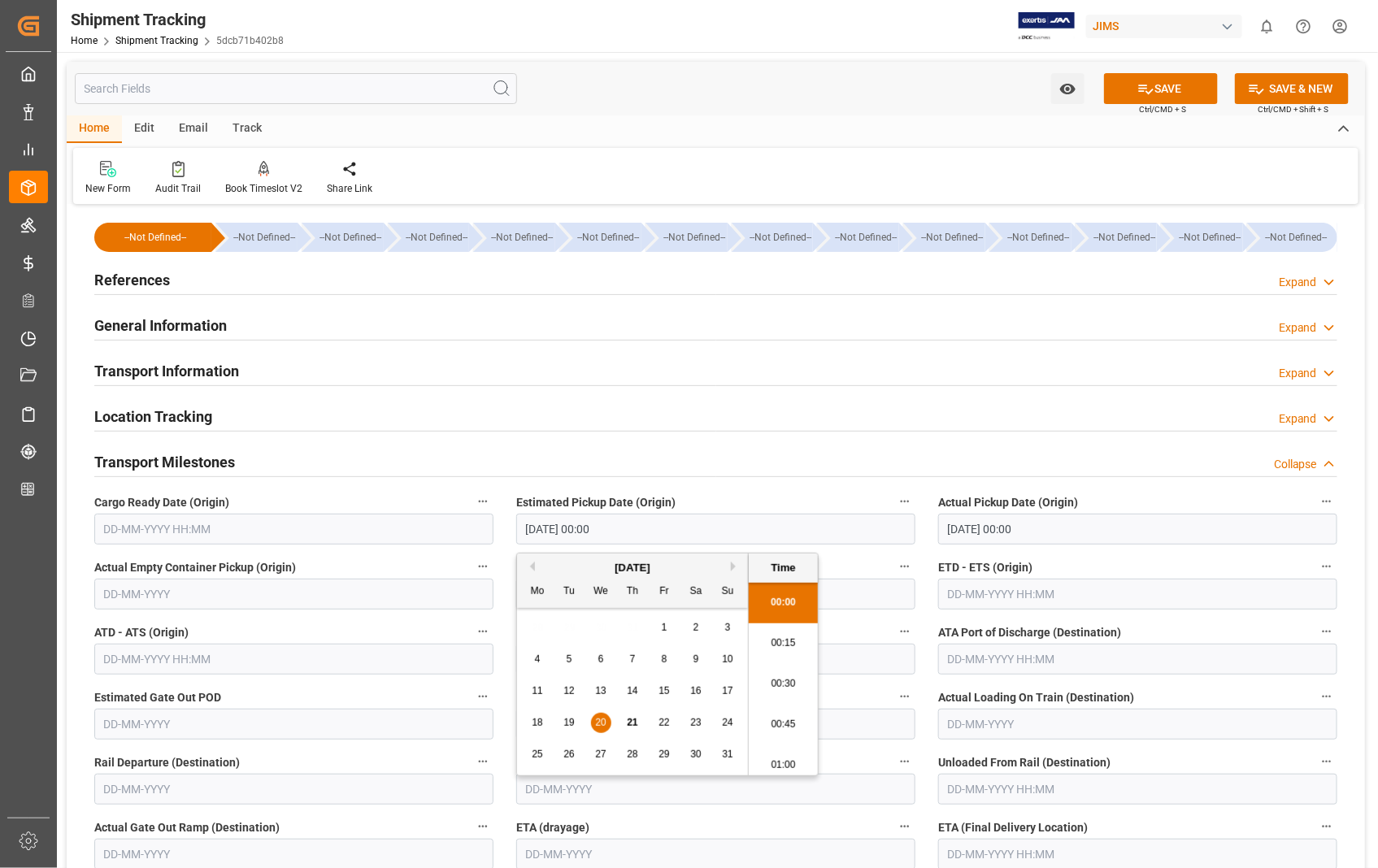
click at [570, 721] on span "19" at bounding box center [569, 722] width 11 height 12
type input "[DATE] 00:00"
click at [1037, 596] on input "text" at bounding box center [1138, 594] width 400 height 31
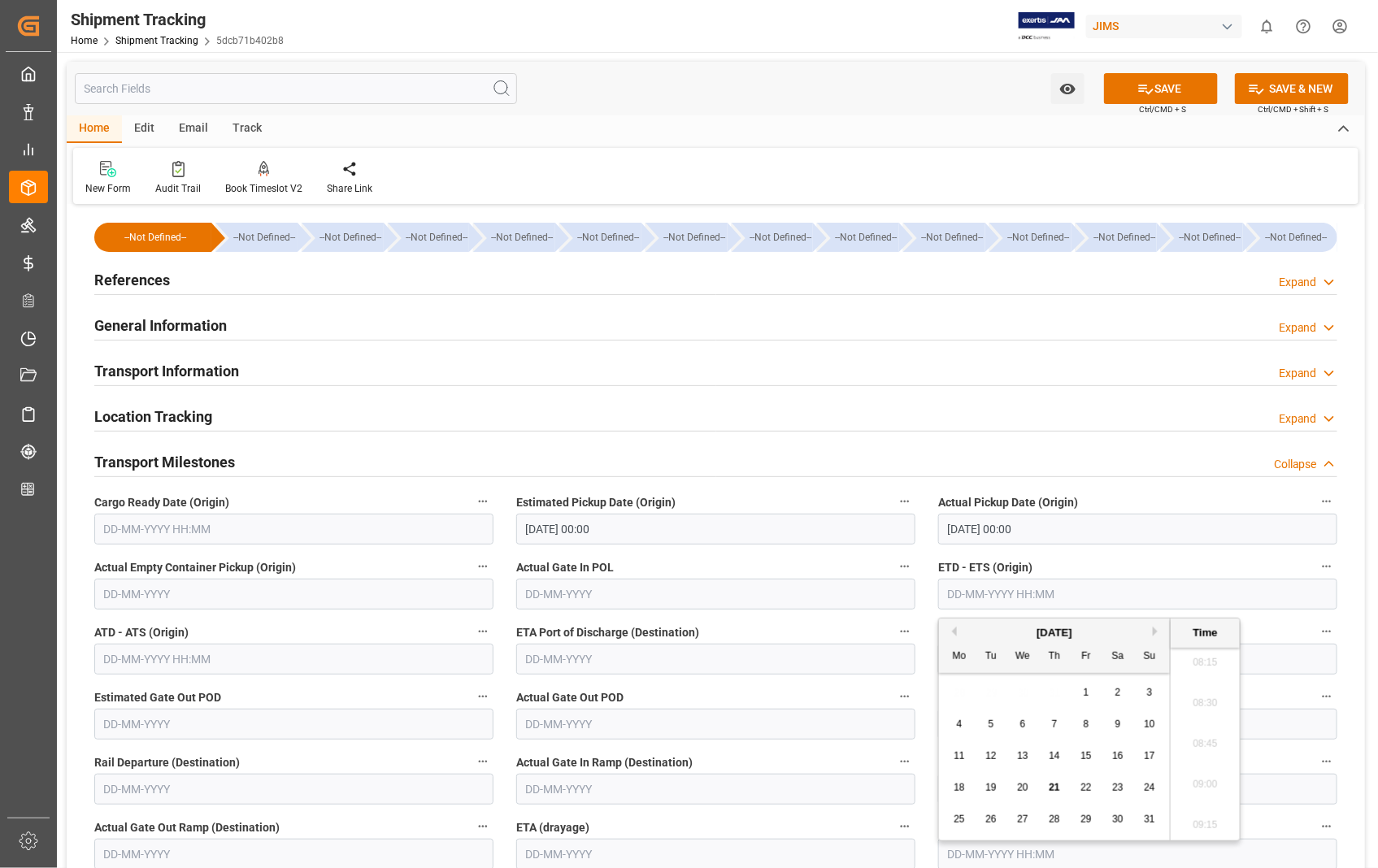
click at [988, 784] on span "19" at bounding box center [991, 787] width 11 height 12
type input "[DATE] 00:00"
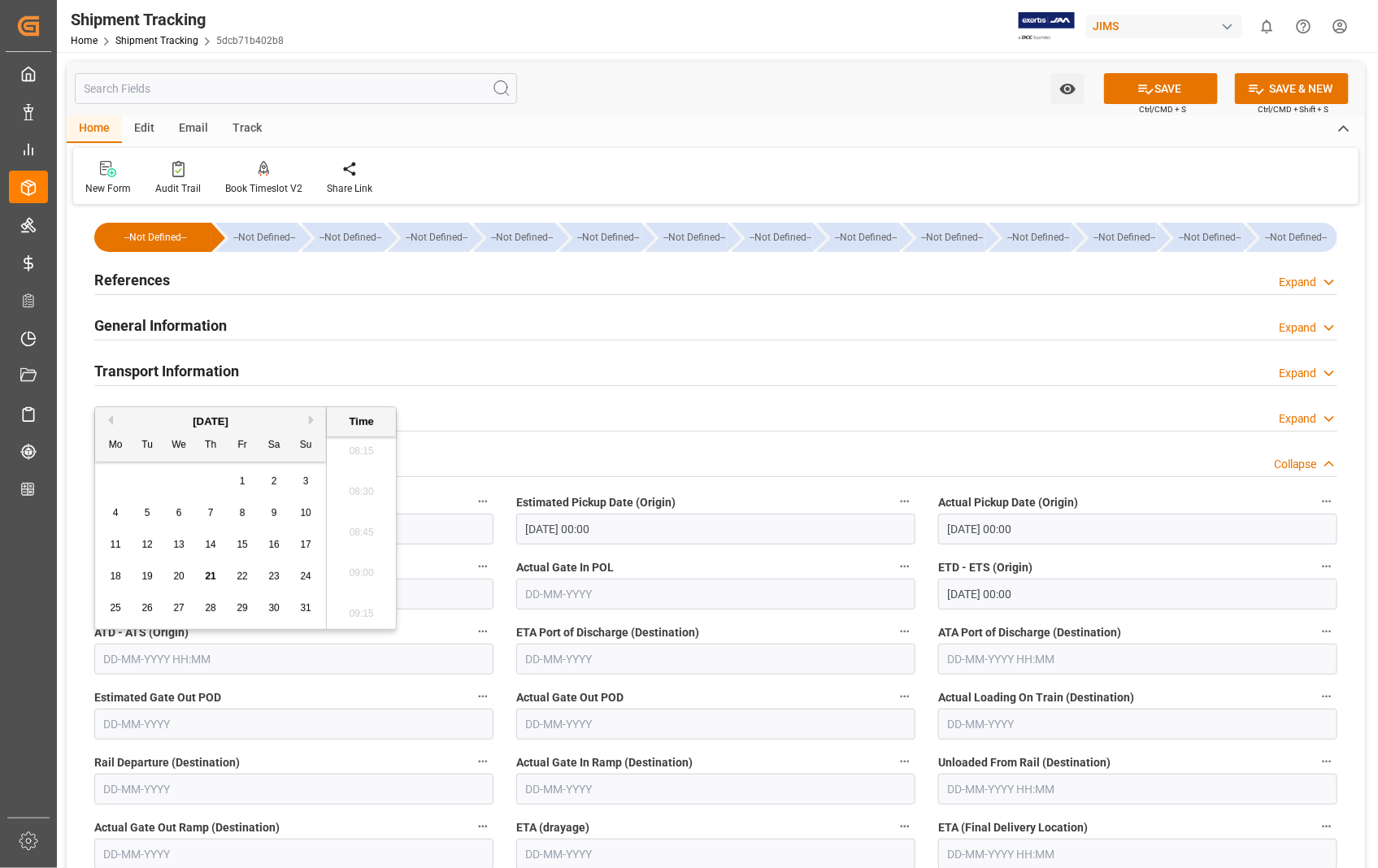
click at [246, 662] on input "text" at bounding box center [294, 659] width 400 height 31
click at [148, 575] on span "19" at bounding box center [147, 576] width 11 height 12
type input "[DATE] 00:00"
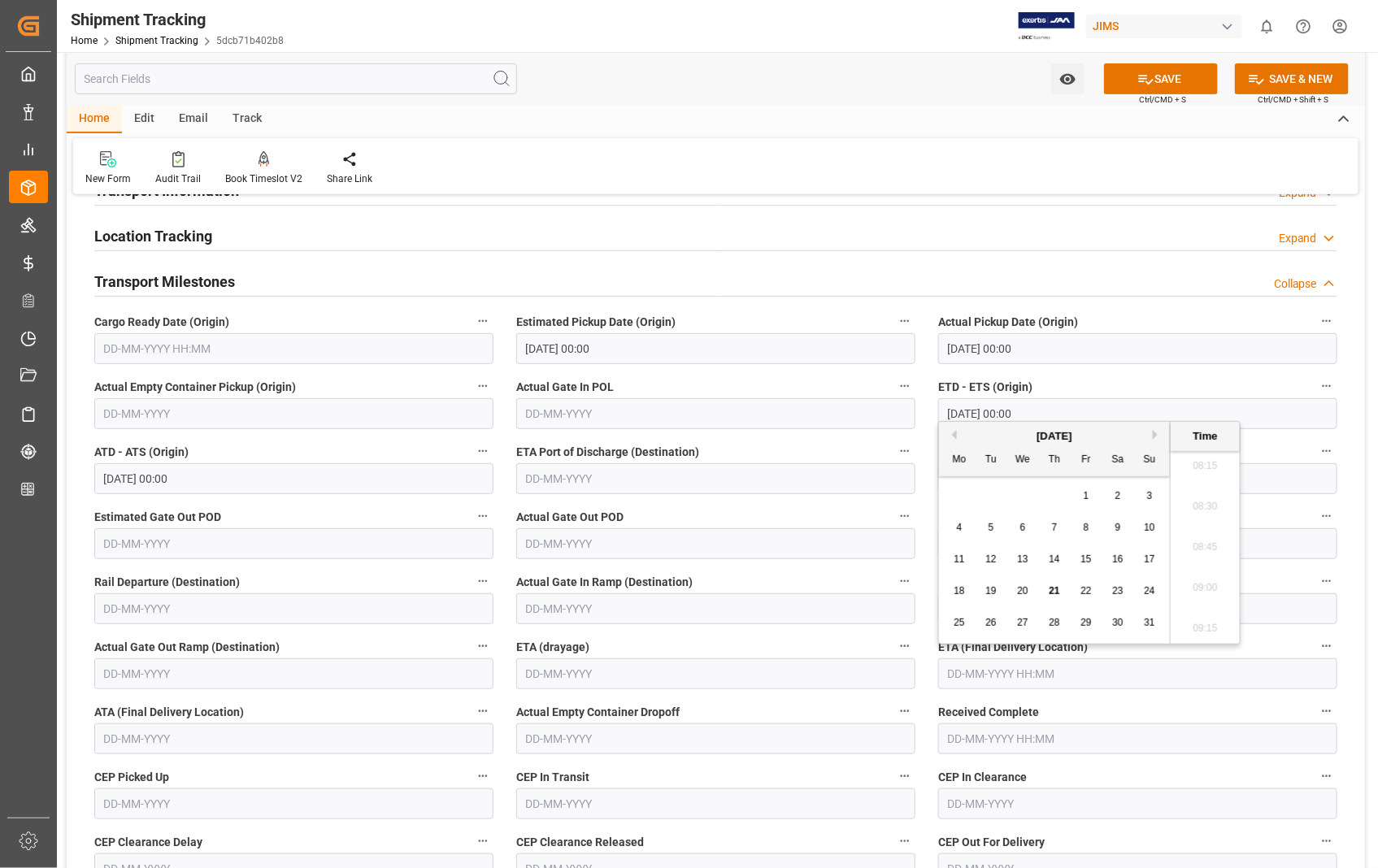
click at [973, 683] on input "text" at bounding box center [1138, 674] width 400 height 31
click at [1057, 617] on span "28" at bounding box center [1054, 622] width 11 height 12
type input "[DATE] 00:00"
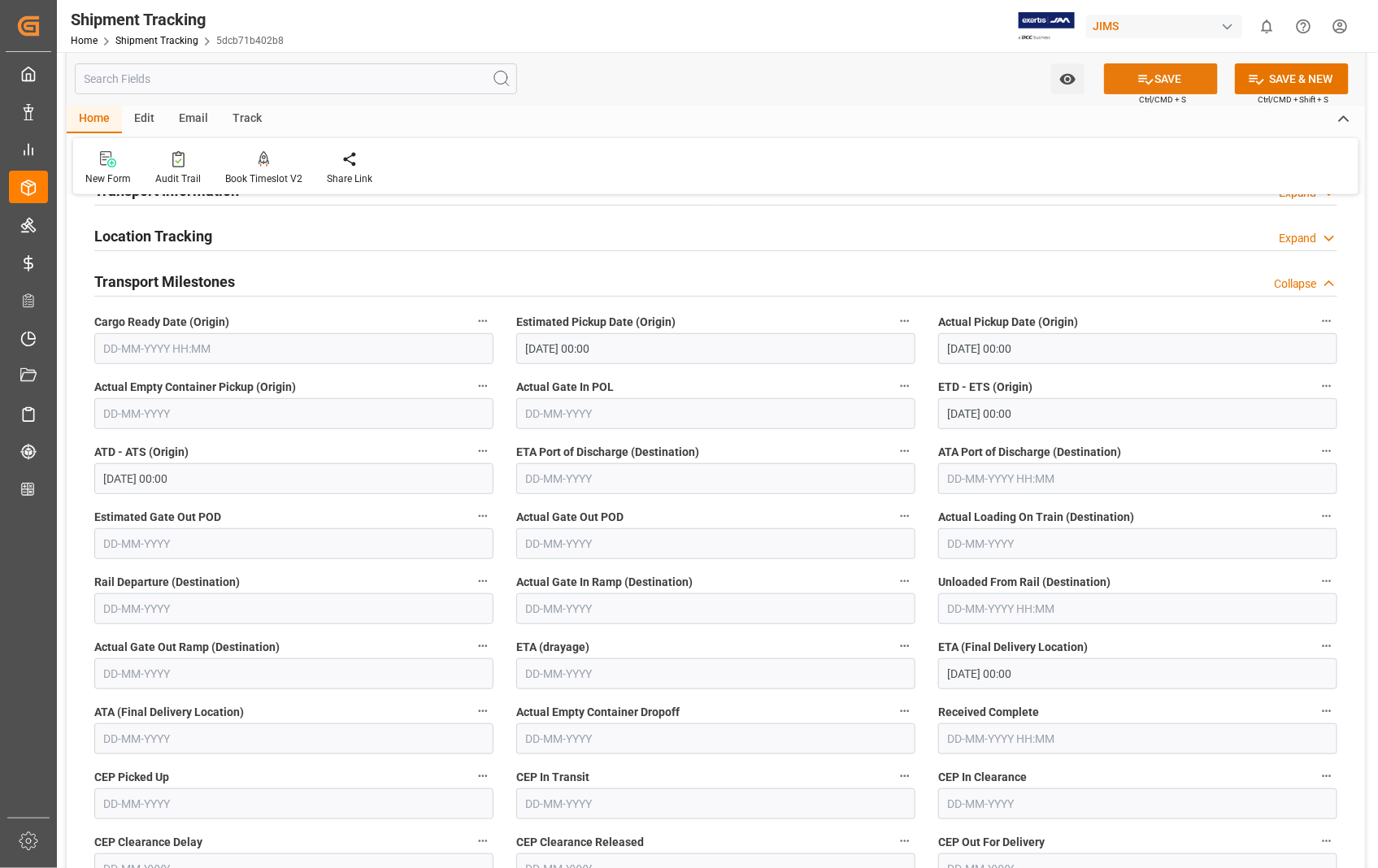
click at [1168, 83] on button "SAVE" at bounding box center [1161, 78] width 114 height 31
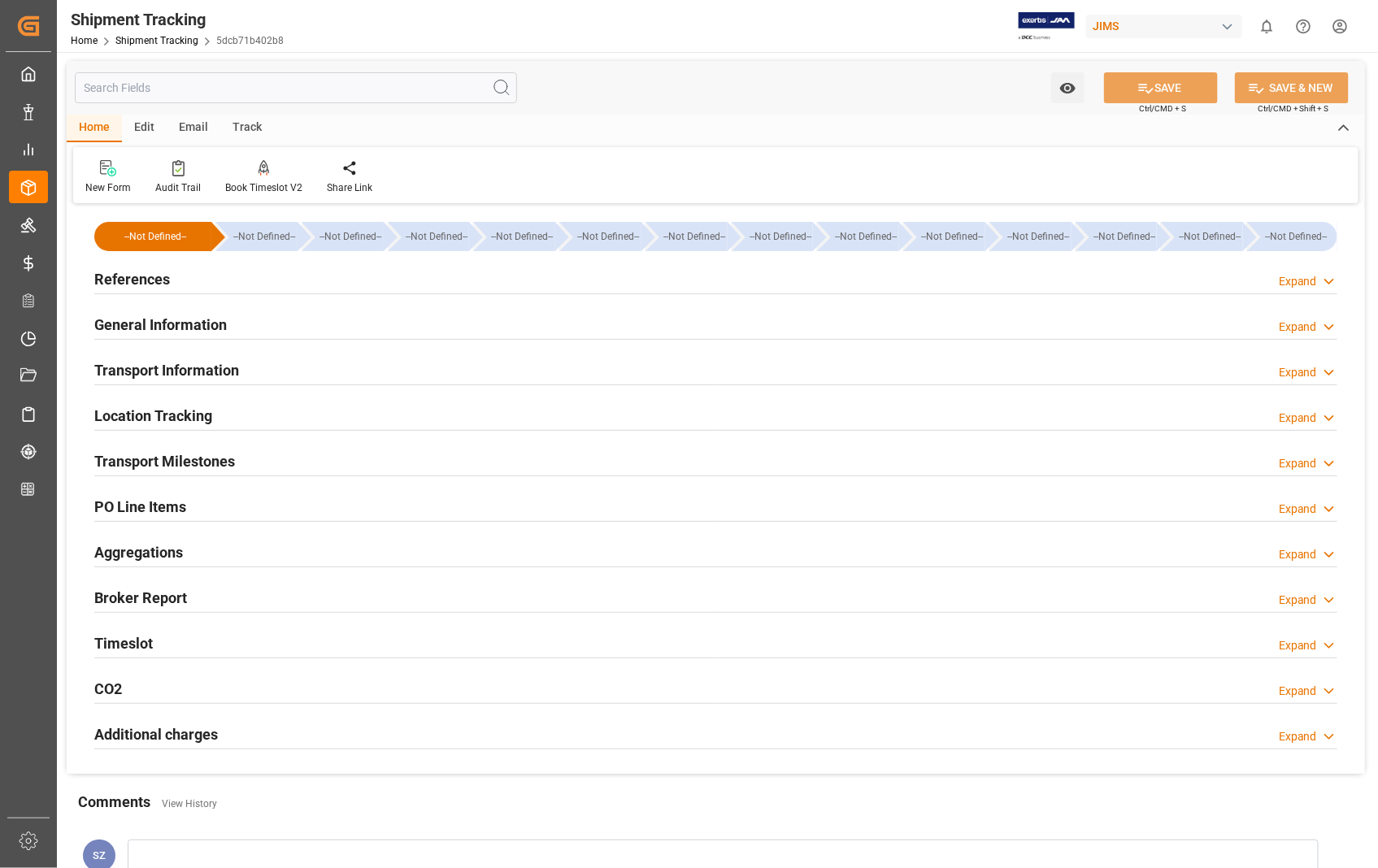
scroll to position [0, 0]
click at [145, 285] on h2 "References" at bounding box center [131, 280] width 75 height 22
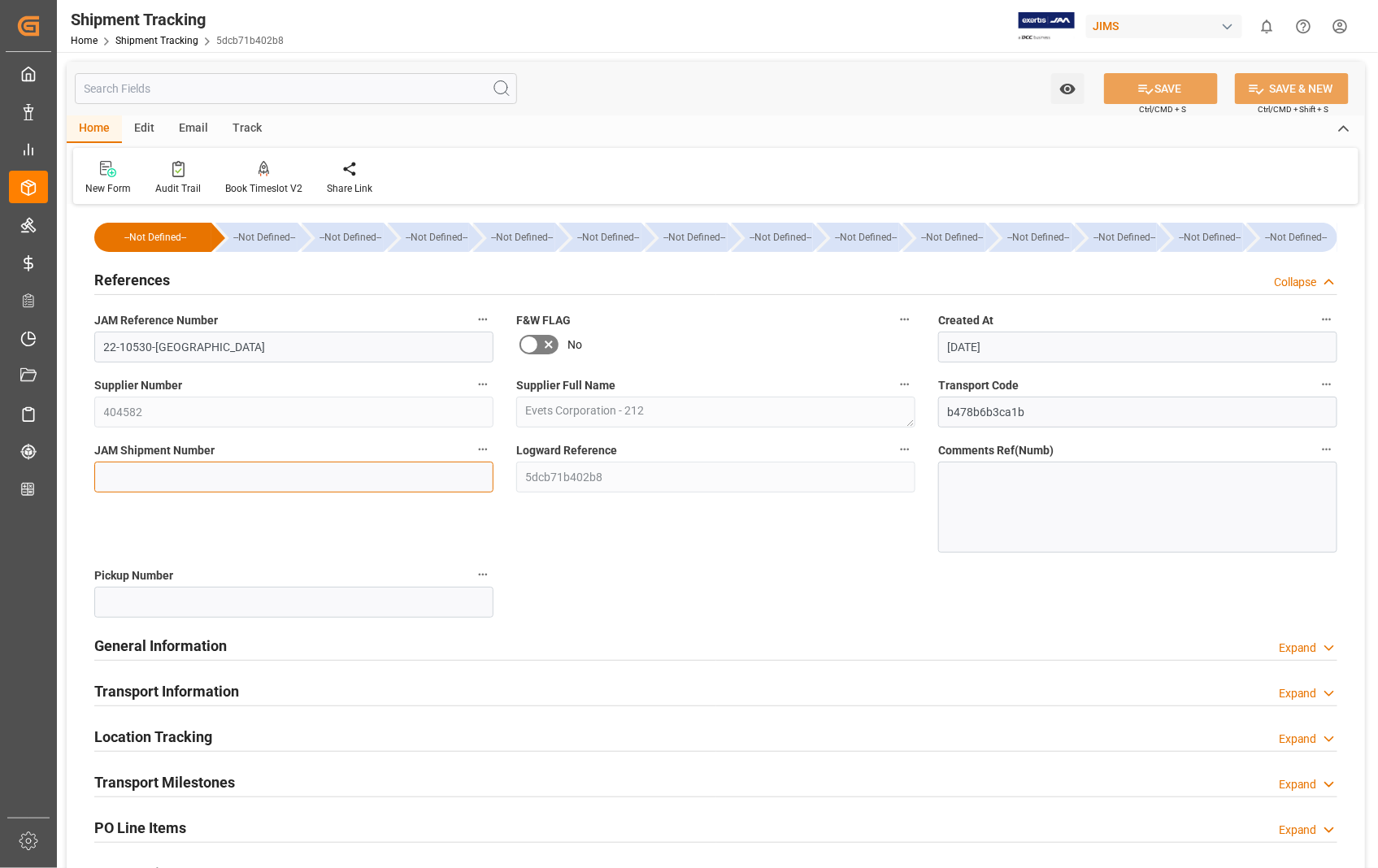
click at [194, 477] on input at bounding box center [294, 477] width 400 height 31
paste input "72659"
type input "72659"
click at [1175, 91] on button "SAVE" at bounding box center [1161, 88] width 114 height 31
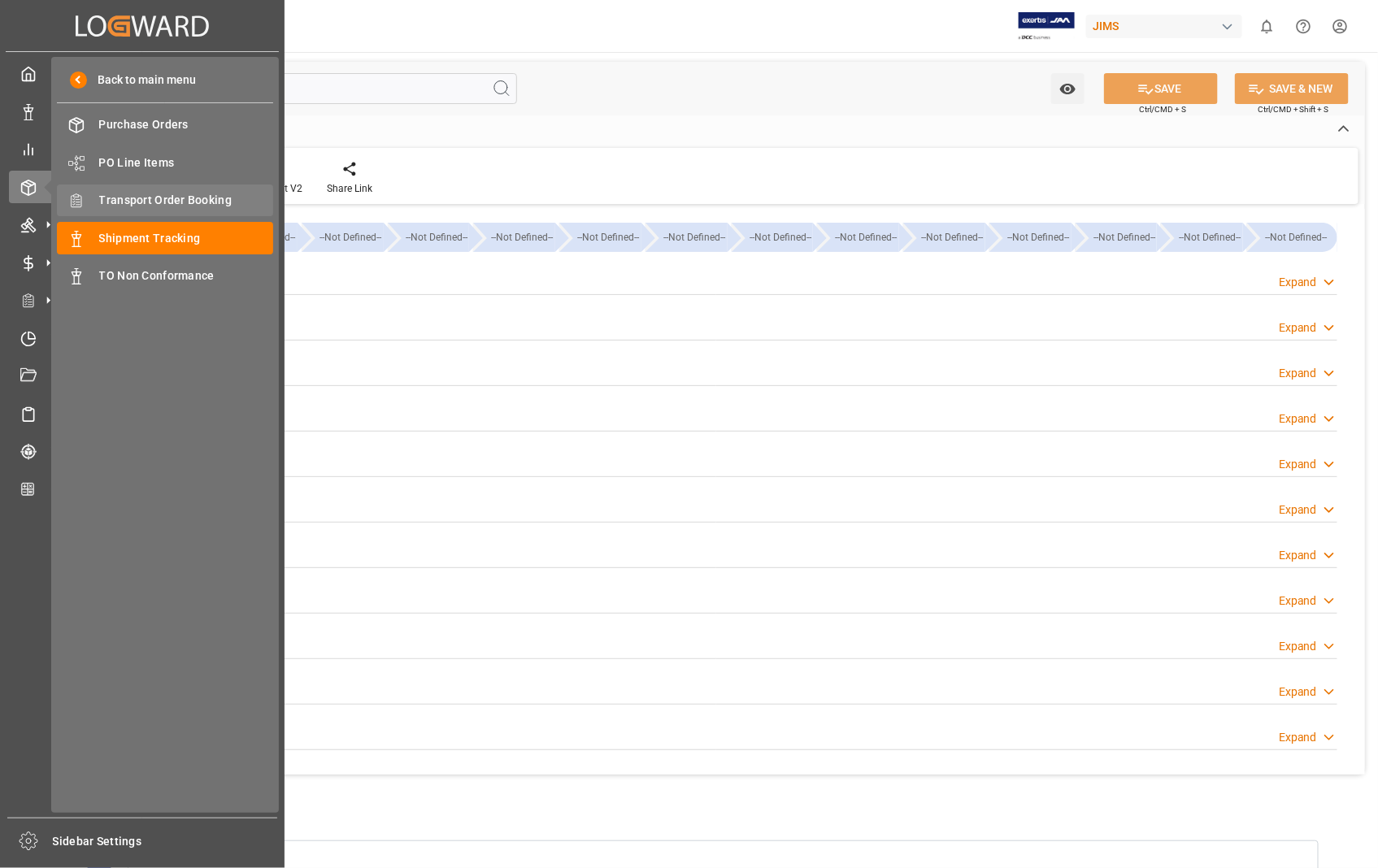
click at [165, 198] on span "Transport Order Booking" at bounding box center [186, 200] width 175 height 17
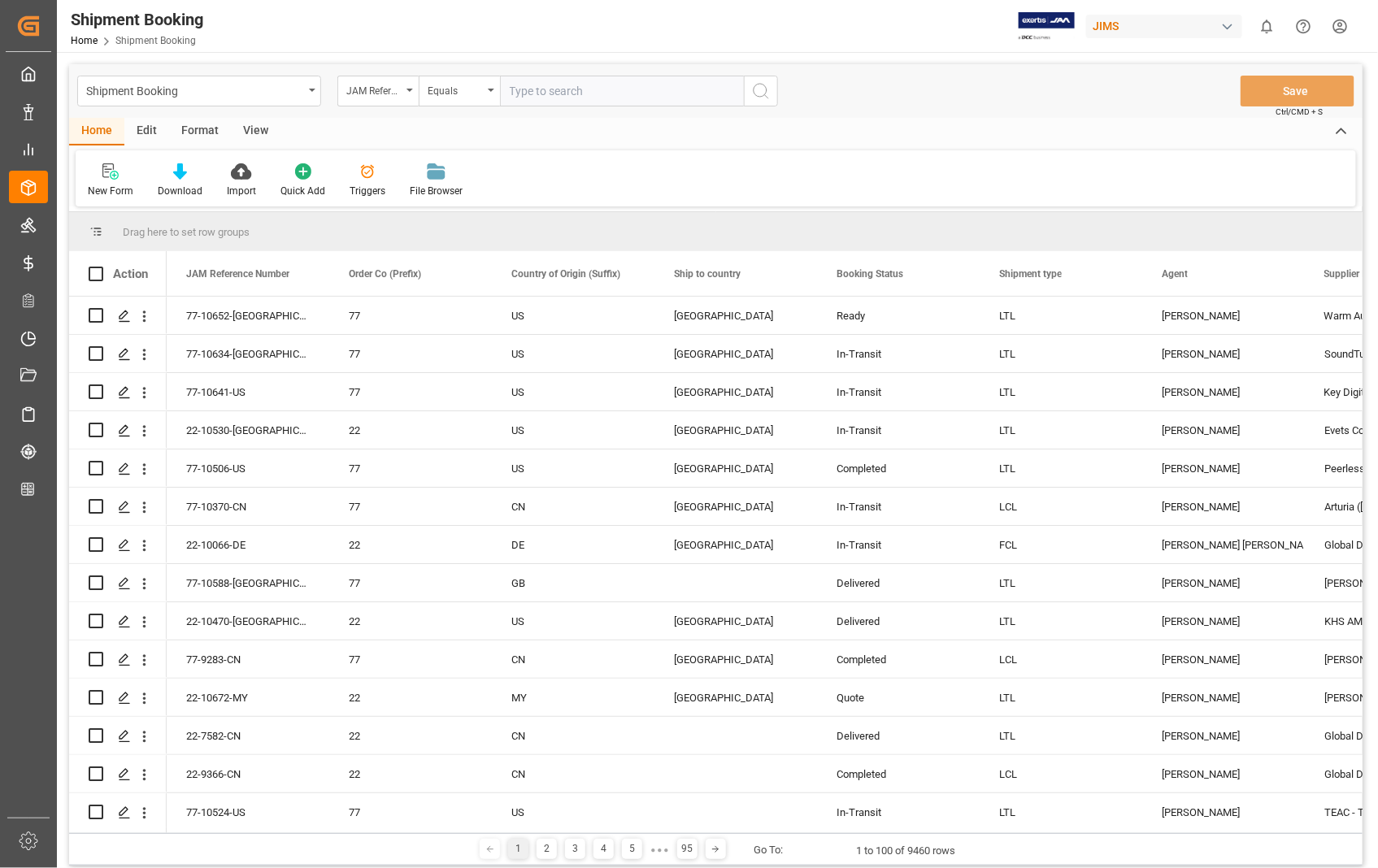
click at [594, 91] on input "text" at bounding box center [622, 91] width 244 height 31
type input "22-10583-[GEOGRAPHIC_DATA]"
click at [765, 95] on line "search button" at bounding box center [767, 97] width 4 height 4
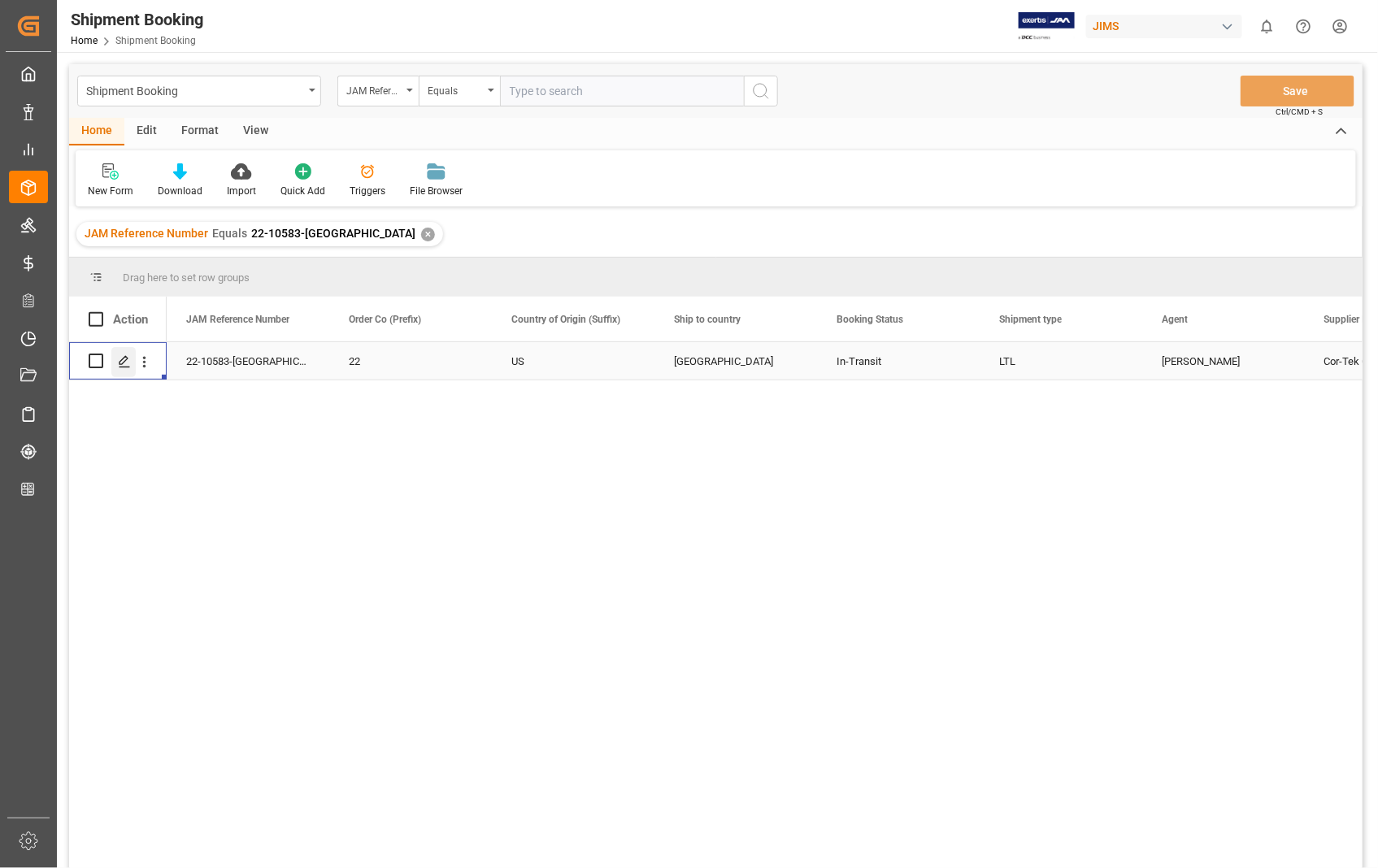
click at [124, 364] on icon "Press SPACE to select this row." at bounding box center [124, 361] width 13 height 13
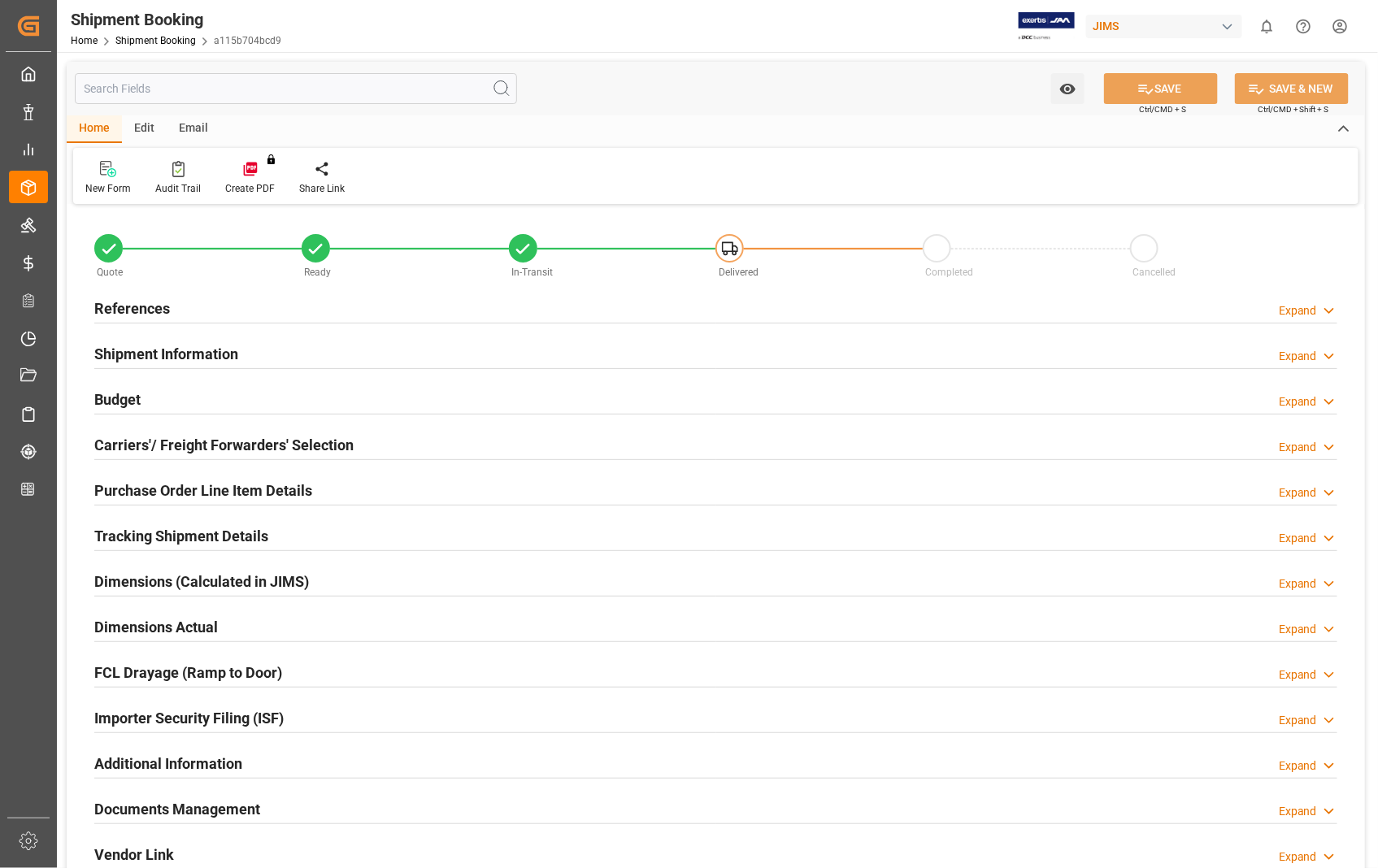
type input "700"
type input "1"
click at [190, 637] on h2 "Dimensions Actual" at bounding box center [155, 627] width 123 height 22
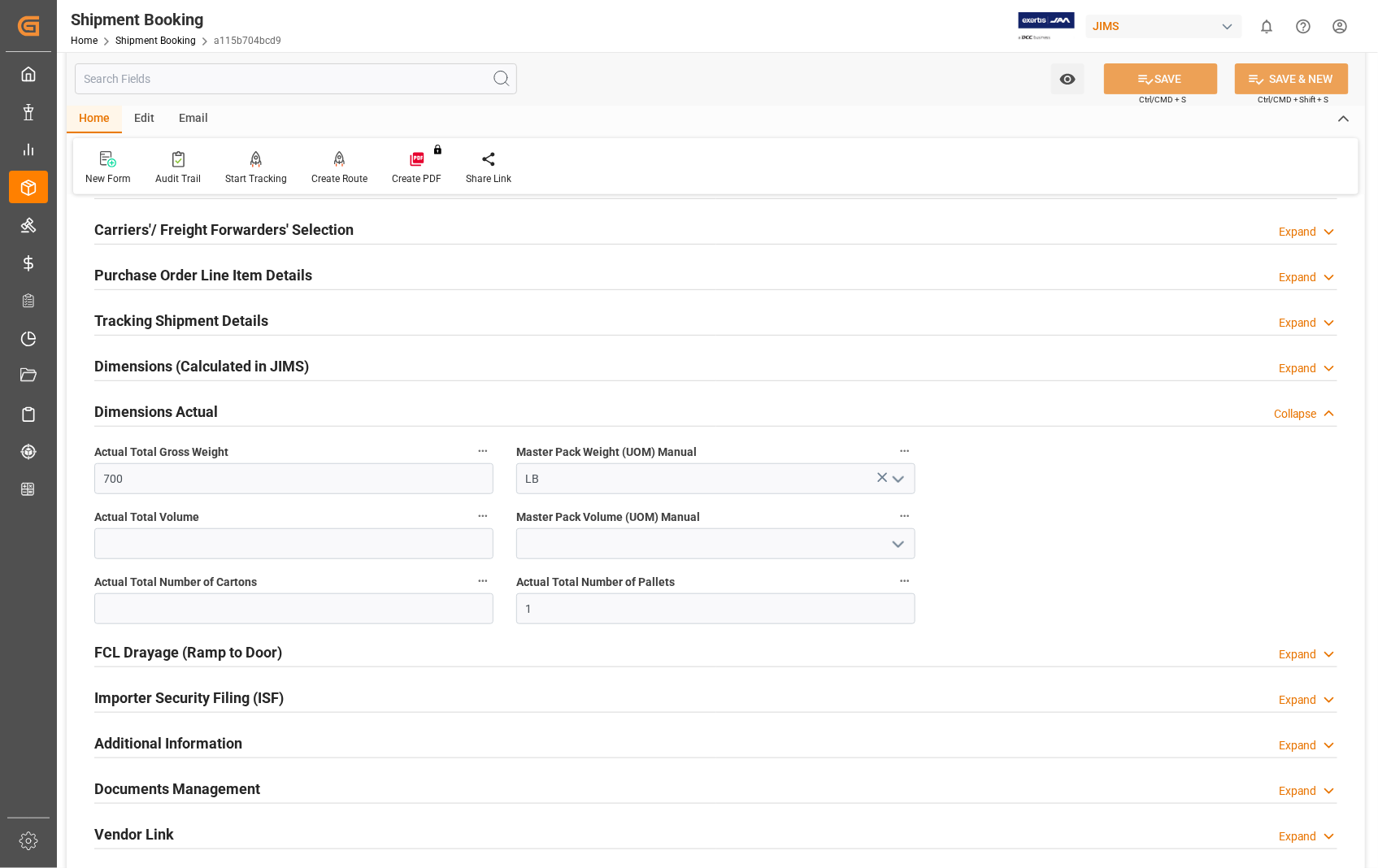
scroll to position [361, 0]
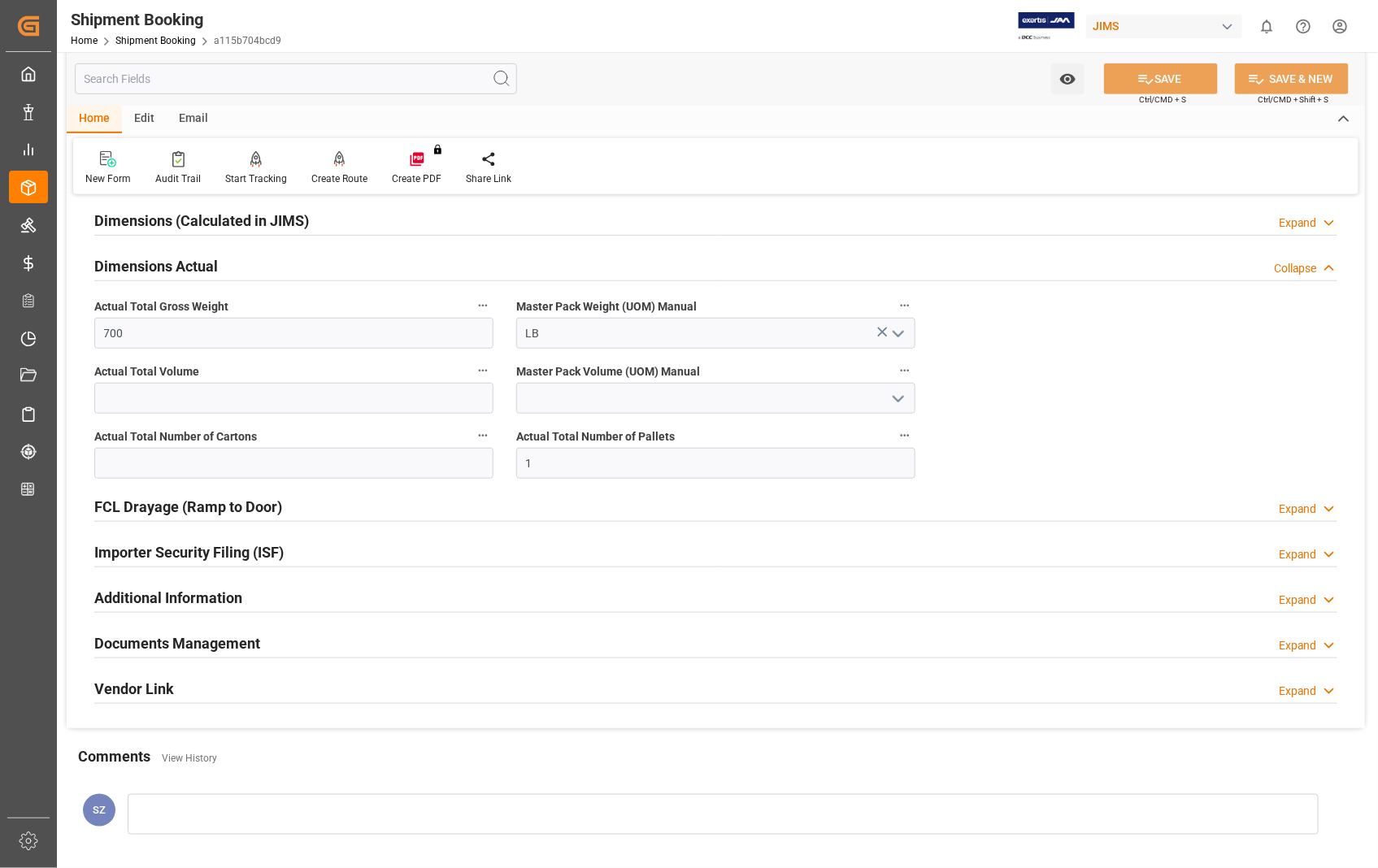
click at [192, 645] on h2 "Documents Management" at bounding box center [177, 643] width 166 height 22
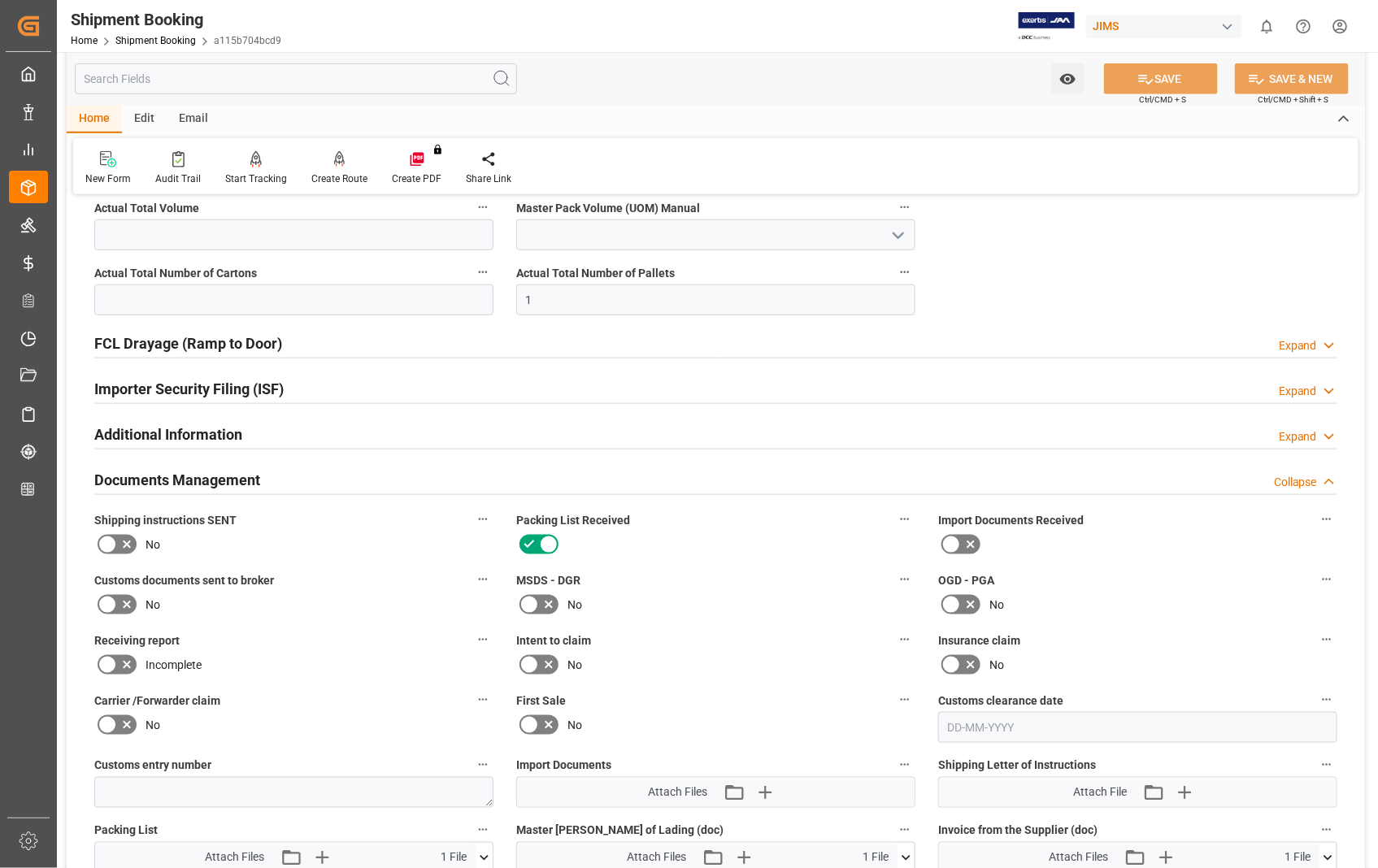
scroll to position [451, 0]
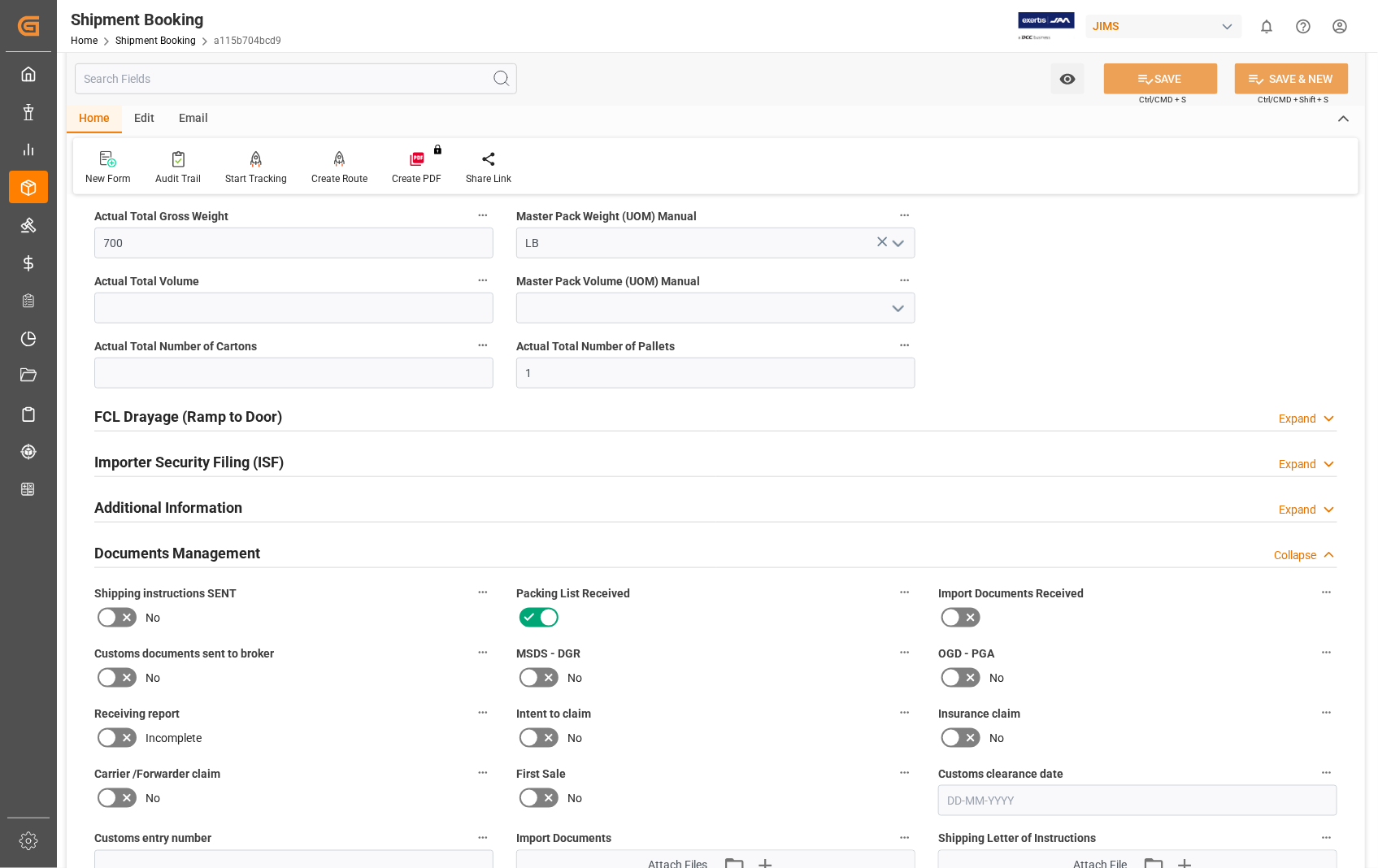
click at [185, 548] on h2 "Documents Management" at bounding box center [177, 553] width 166 height 22
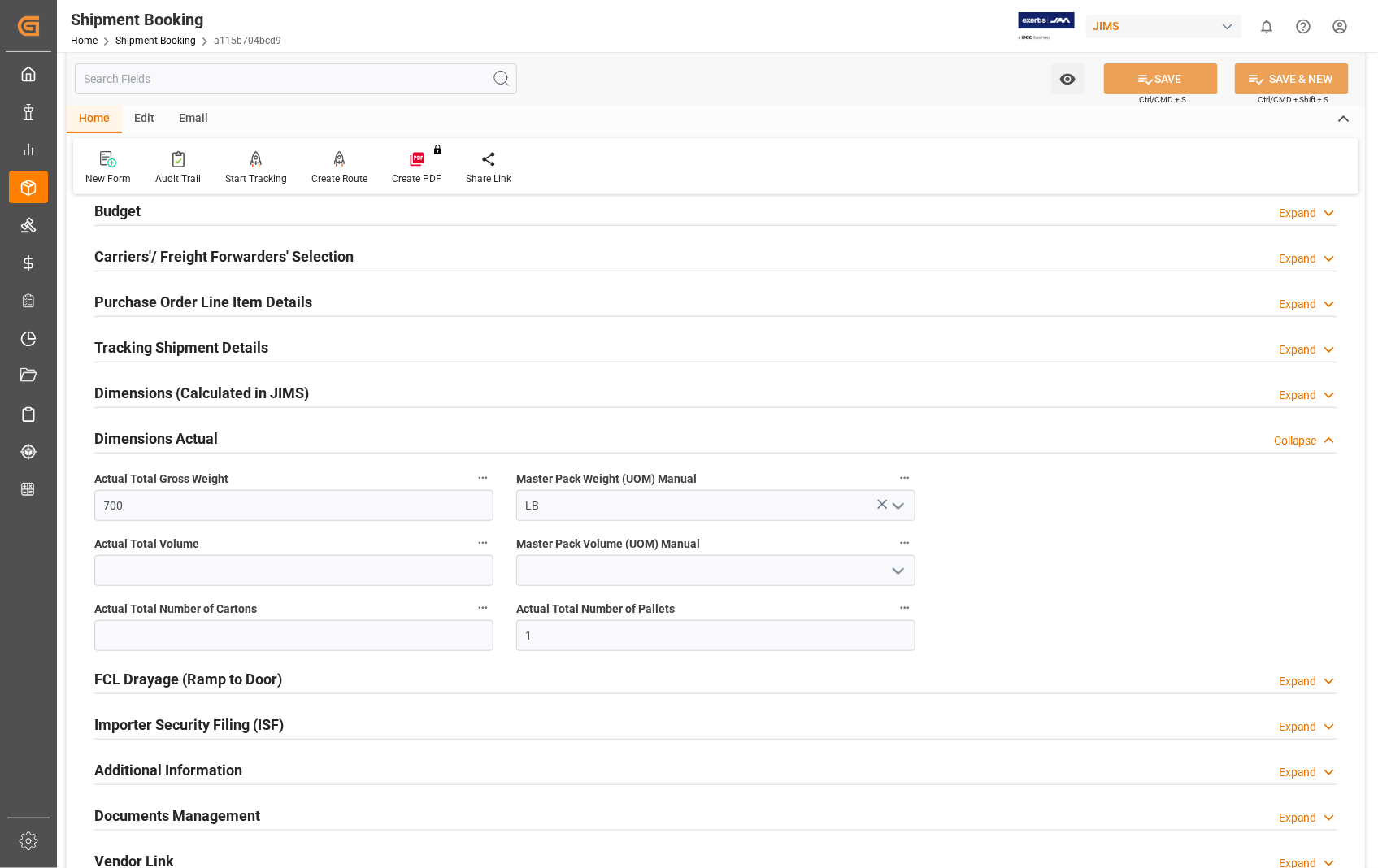
scroll to position [91, 0]
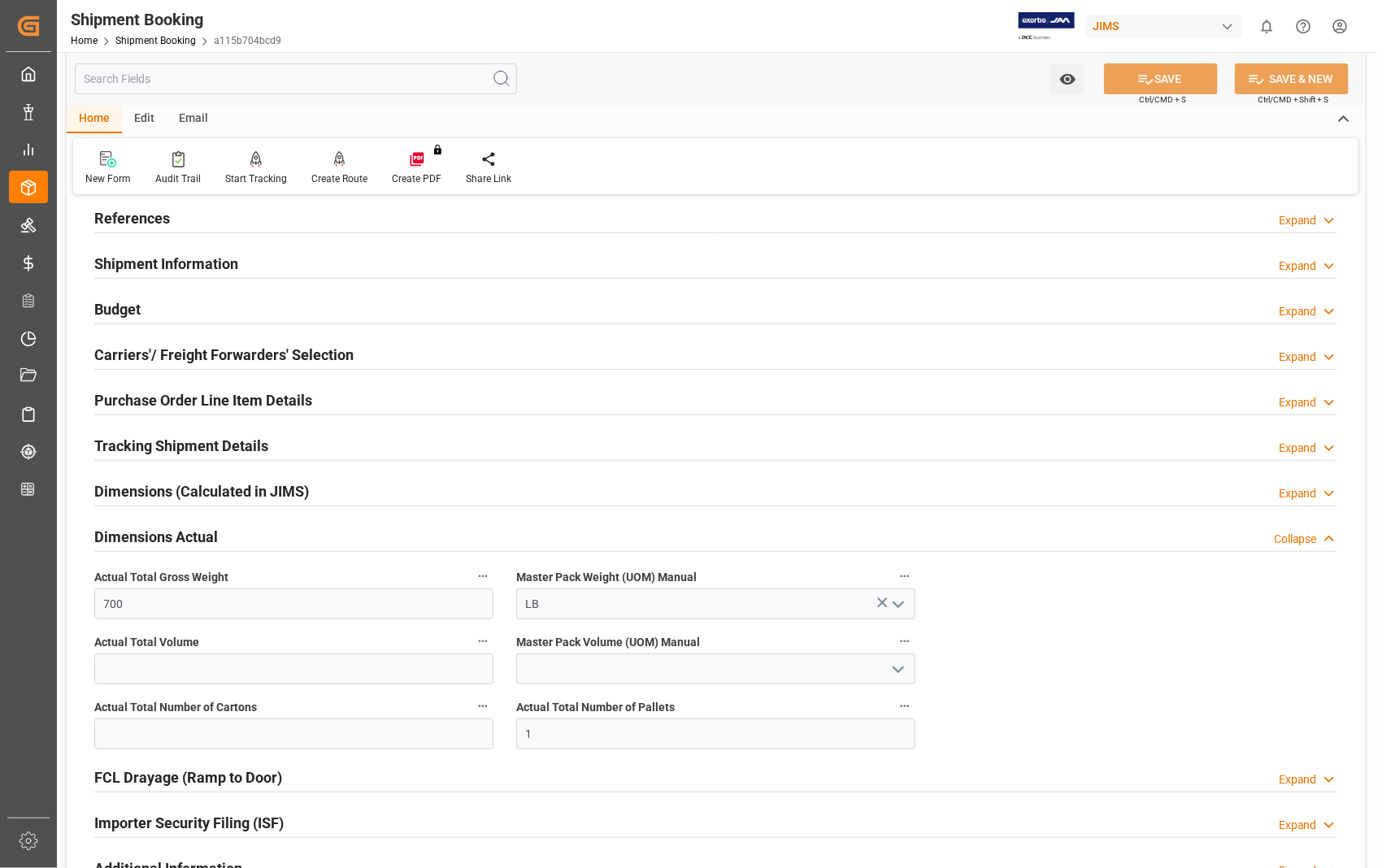
click at [181, 536] on h2 "Dimensions Actual" at bounding box center [155, 536] width 123 height 22
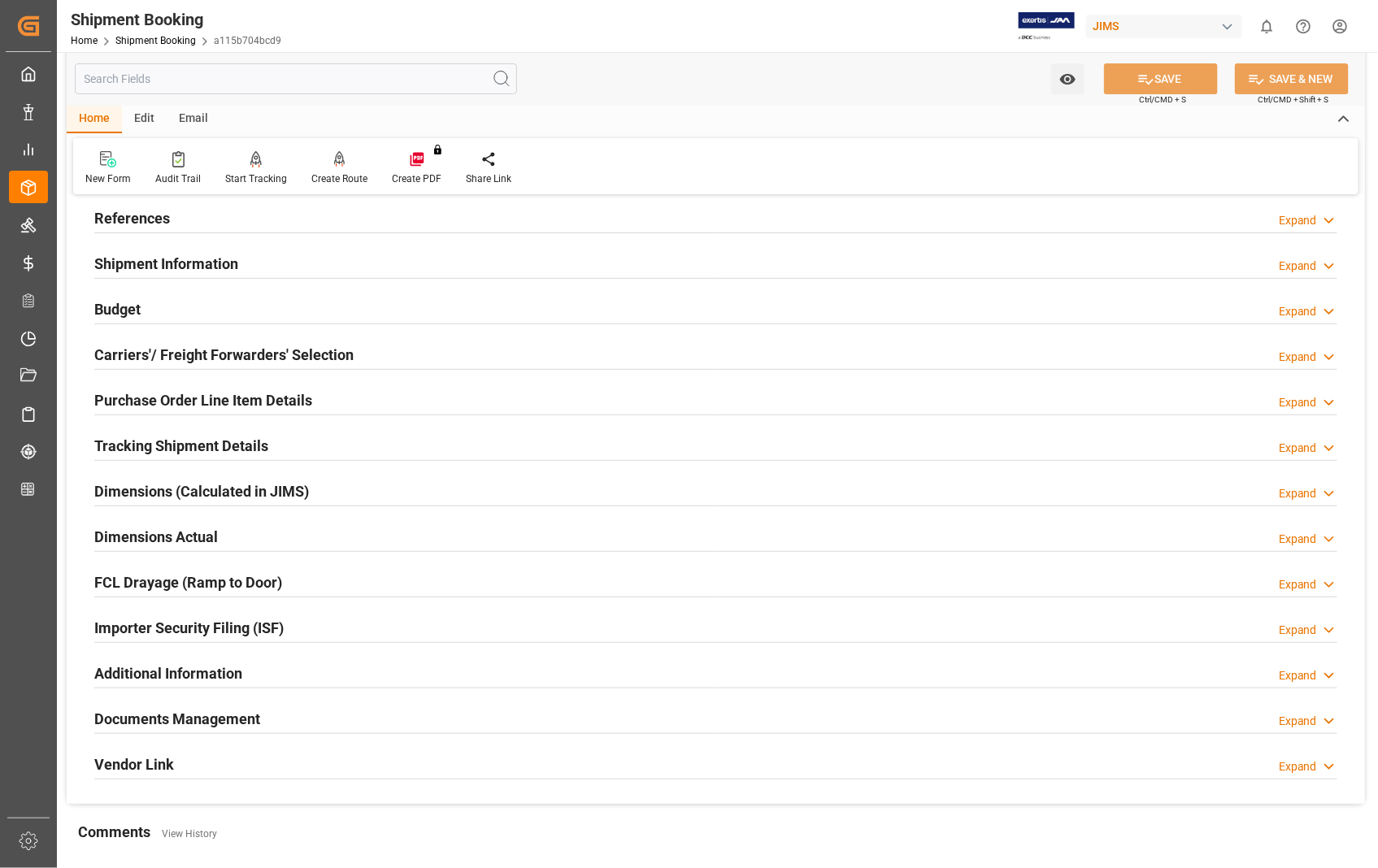
click at [180, 403] on h2 "Purchase Order Line Item Details" at bounding box center [202, 400] width 218 height 22
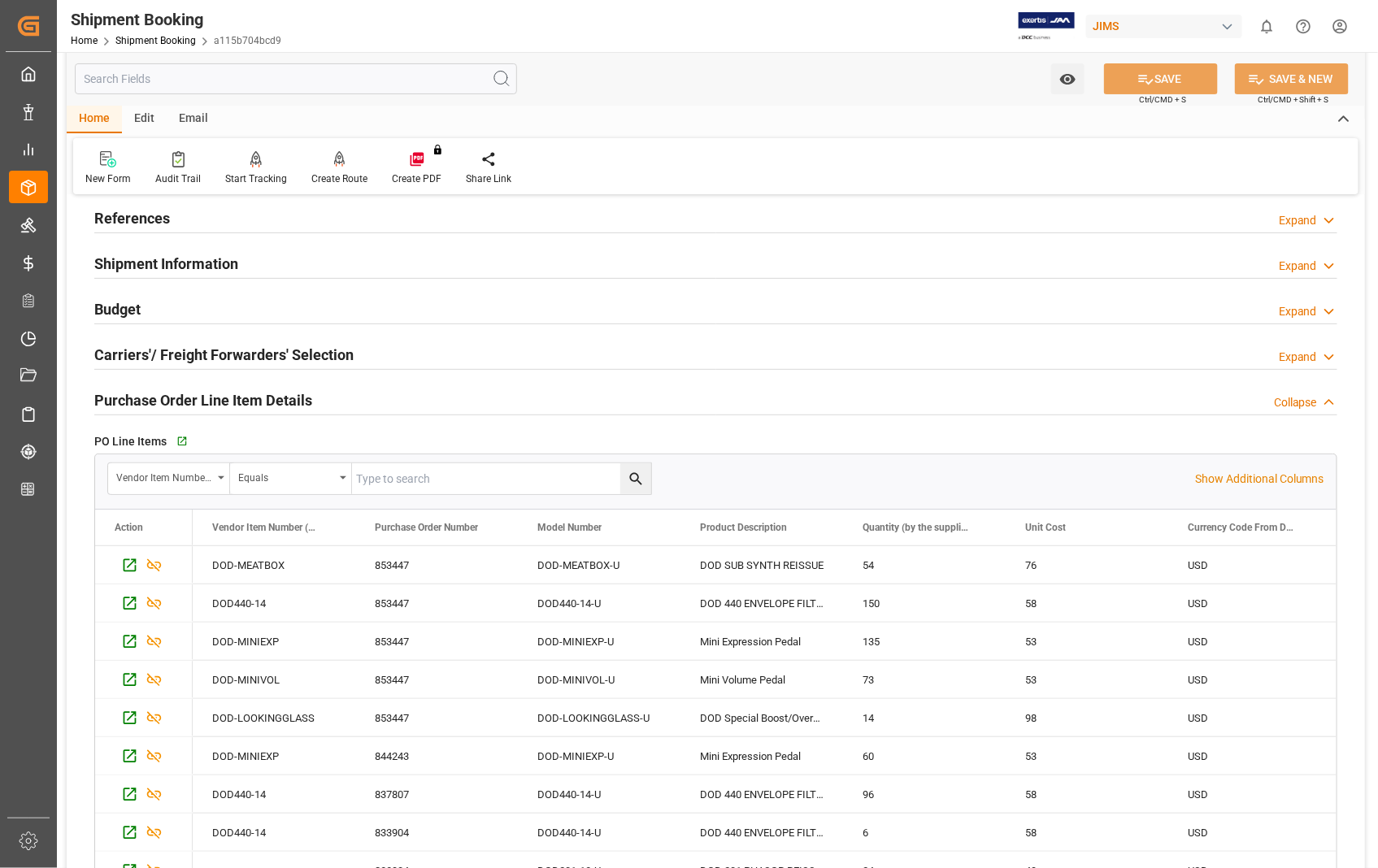
click at [180, 403] on h2 "Purchase Order Line Item Details" at bounding box center [202, 400] width 218 height 22
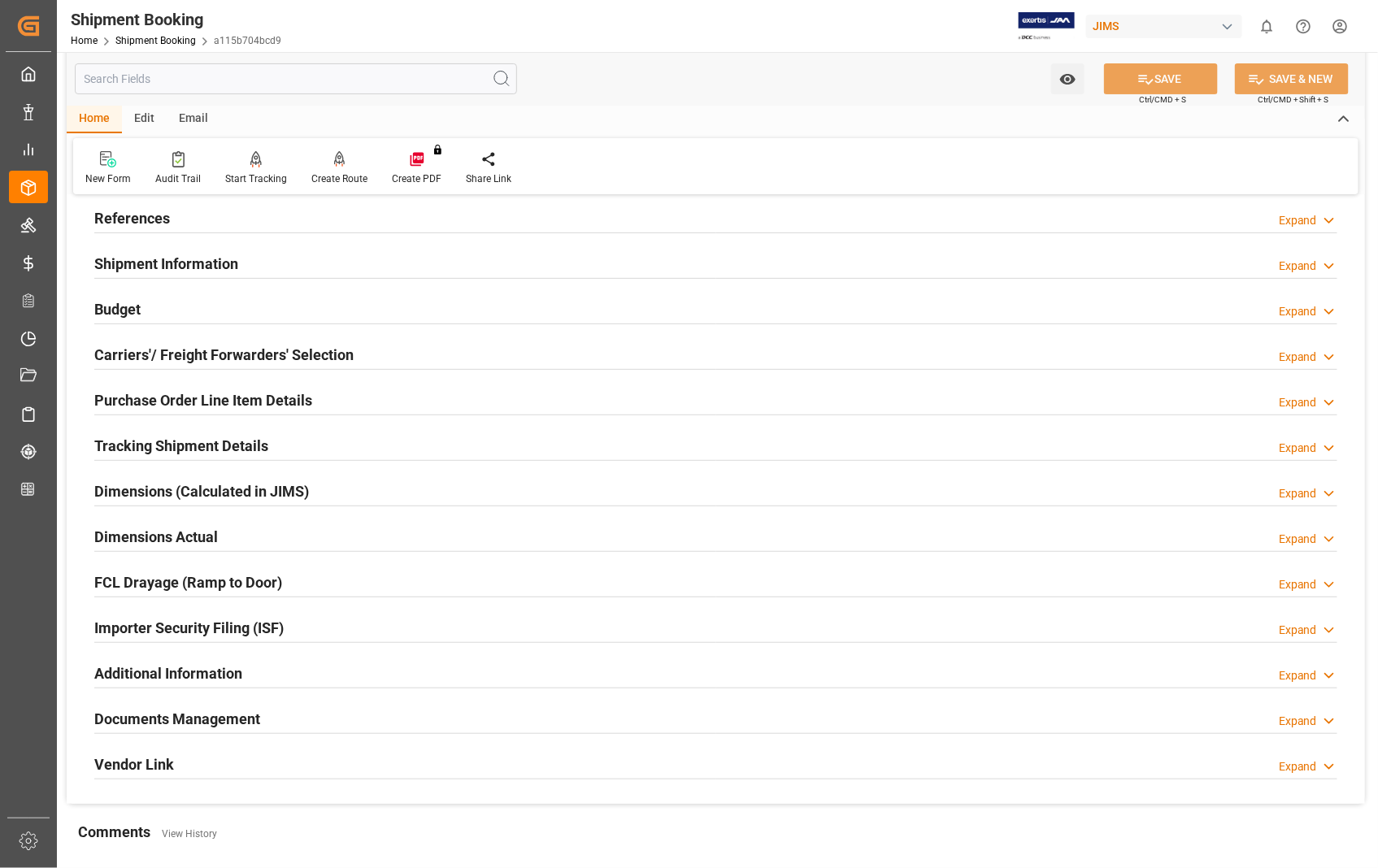
click at [178, 448] on h2 "Tracking Shipment Details" at bounding box center [181, 446] width 174 height 22
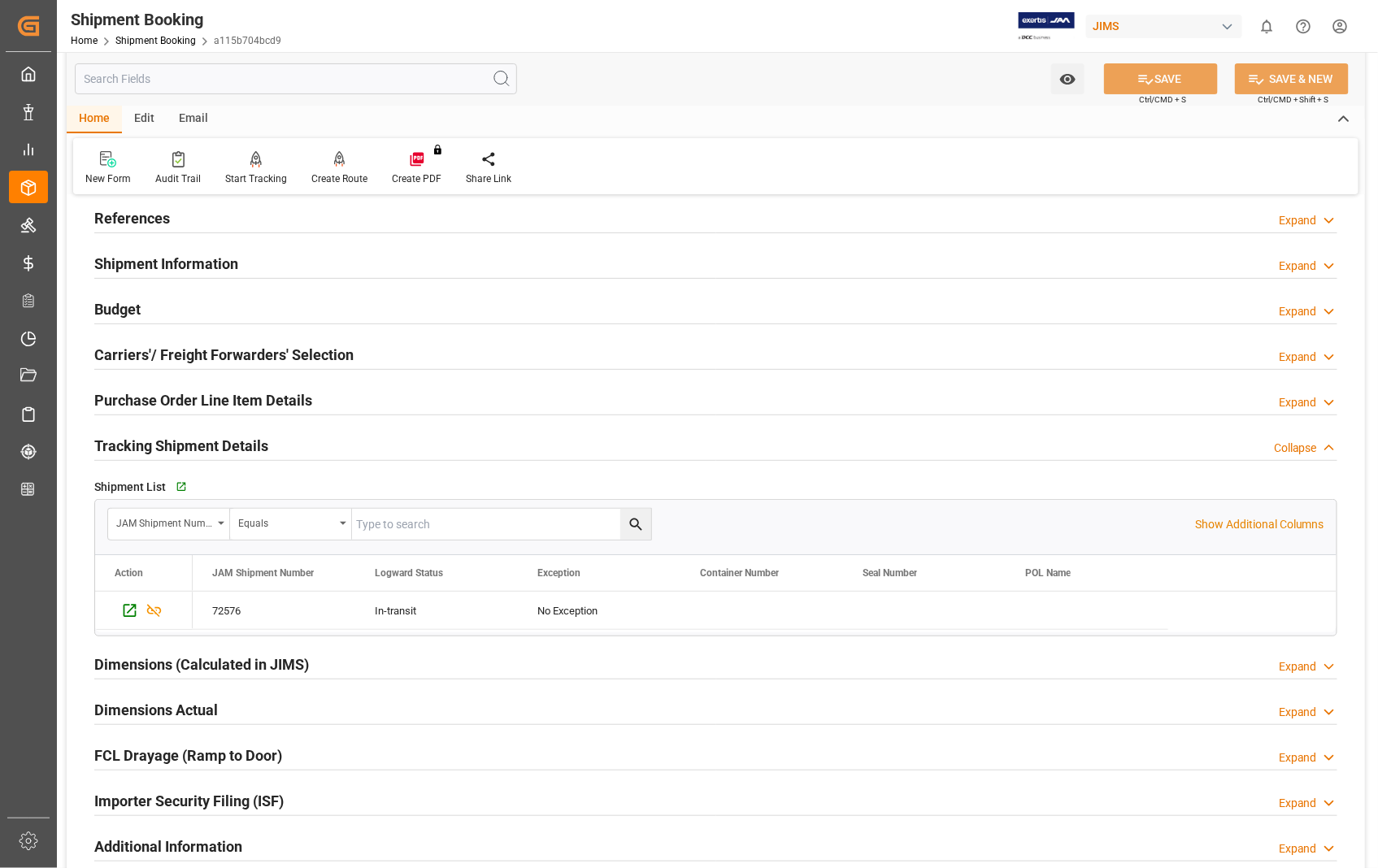
click at [178, 448] on h2 "Tracking Shipment Details" at bounding box center [181, 446] width 174 height 22
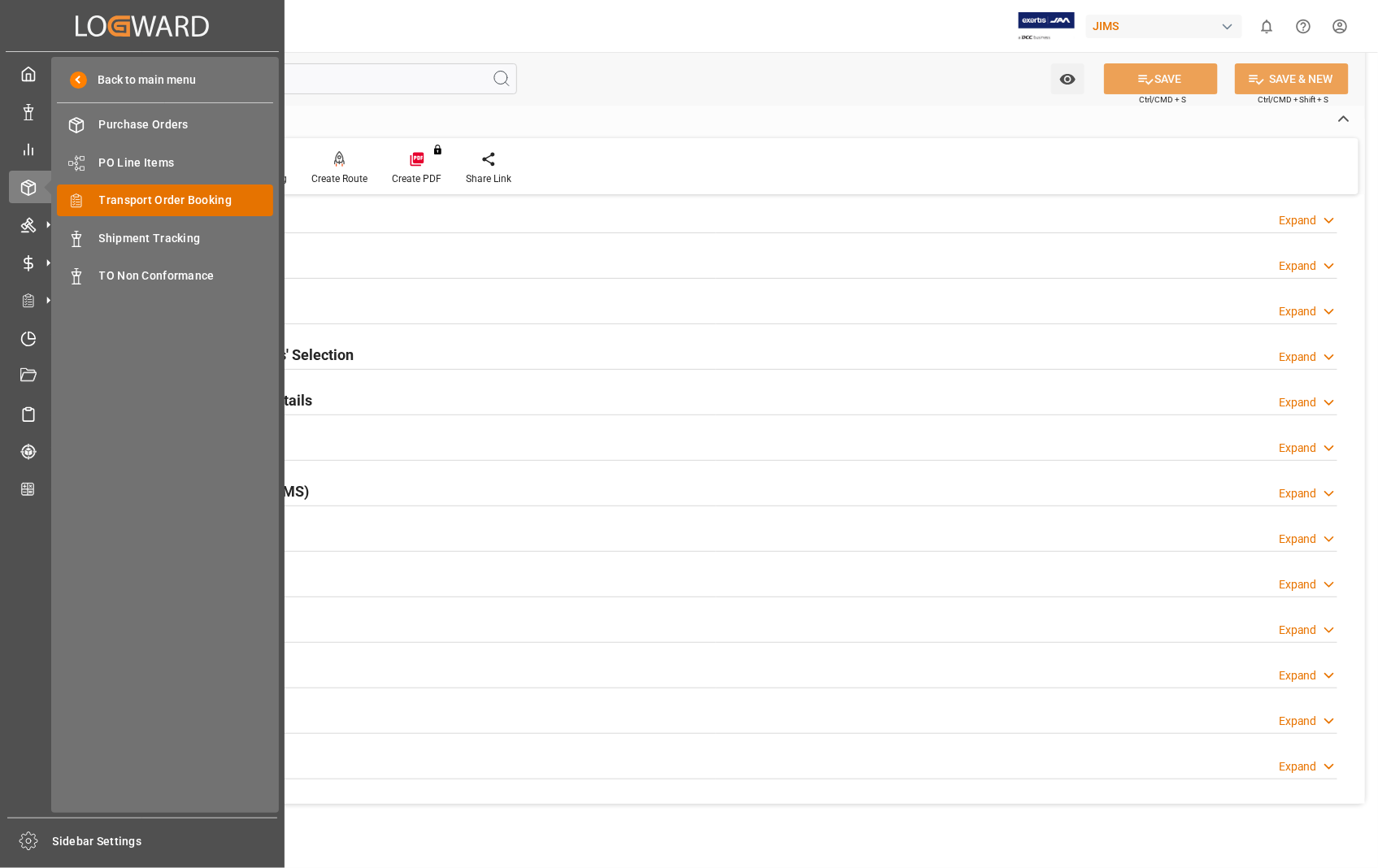
click at [184, 205] on span "Transport Order Booking" at bounding box center [186, 200] width 175 height 17
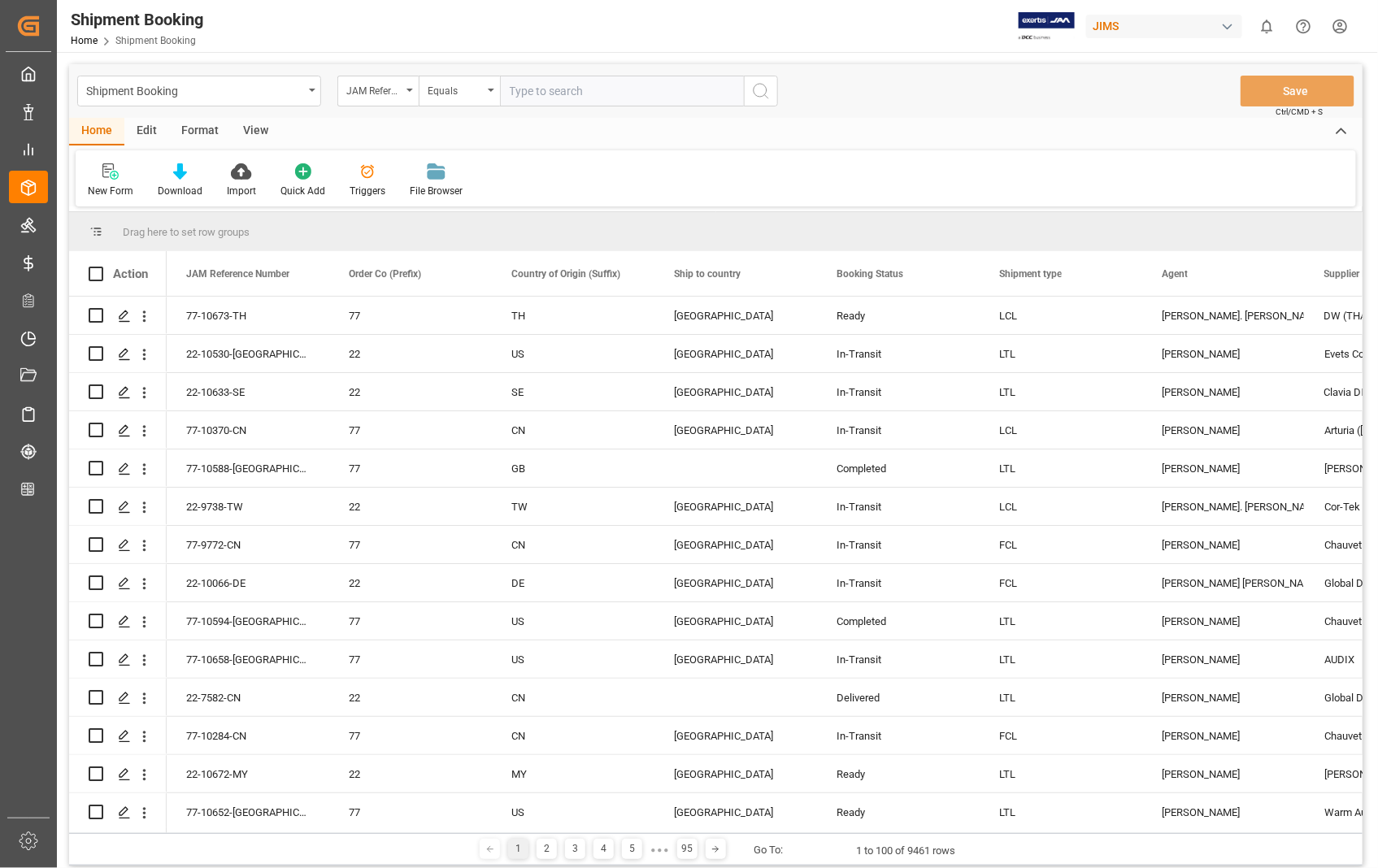
click at [660, 93] on input "text" at bounding box center [622, 91] width 244 height 31
type input "1"
type input "22-10444-[GEOGRAPHIC_DATA]"
click at [765, 95] on line "search button" at bounding box center [767, 97] width 4 height 4
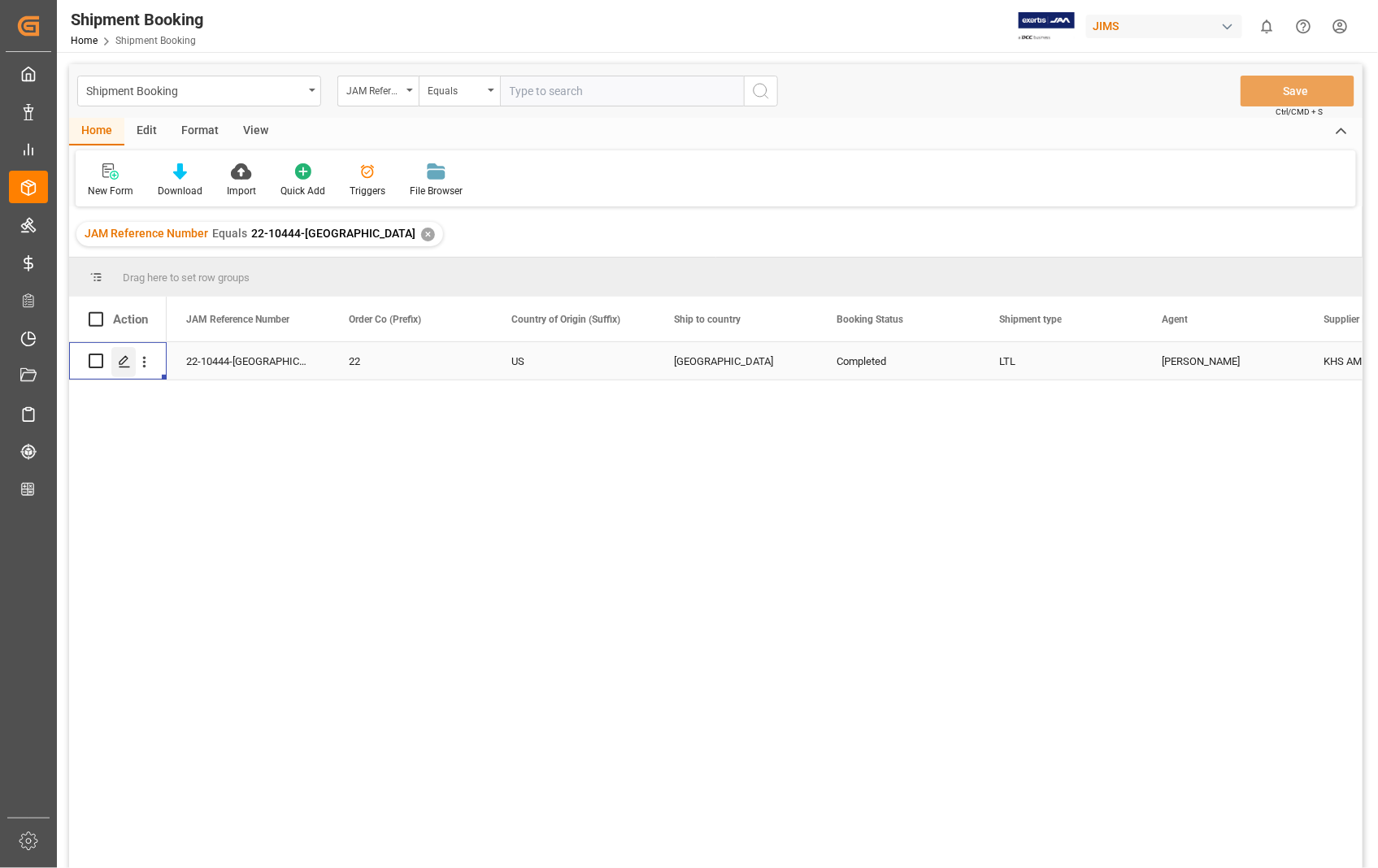
click at [123, 359] on icon "Press SPACE to select this row." at bounding box center [124, 361] width 13 height 13
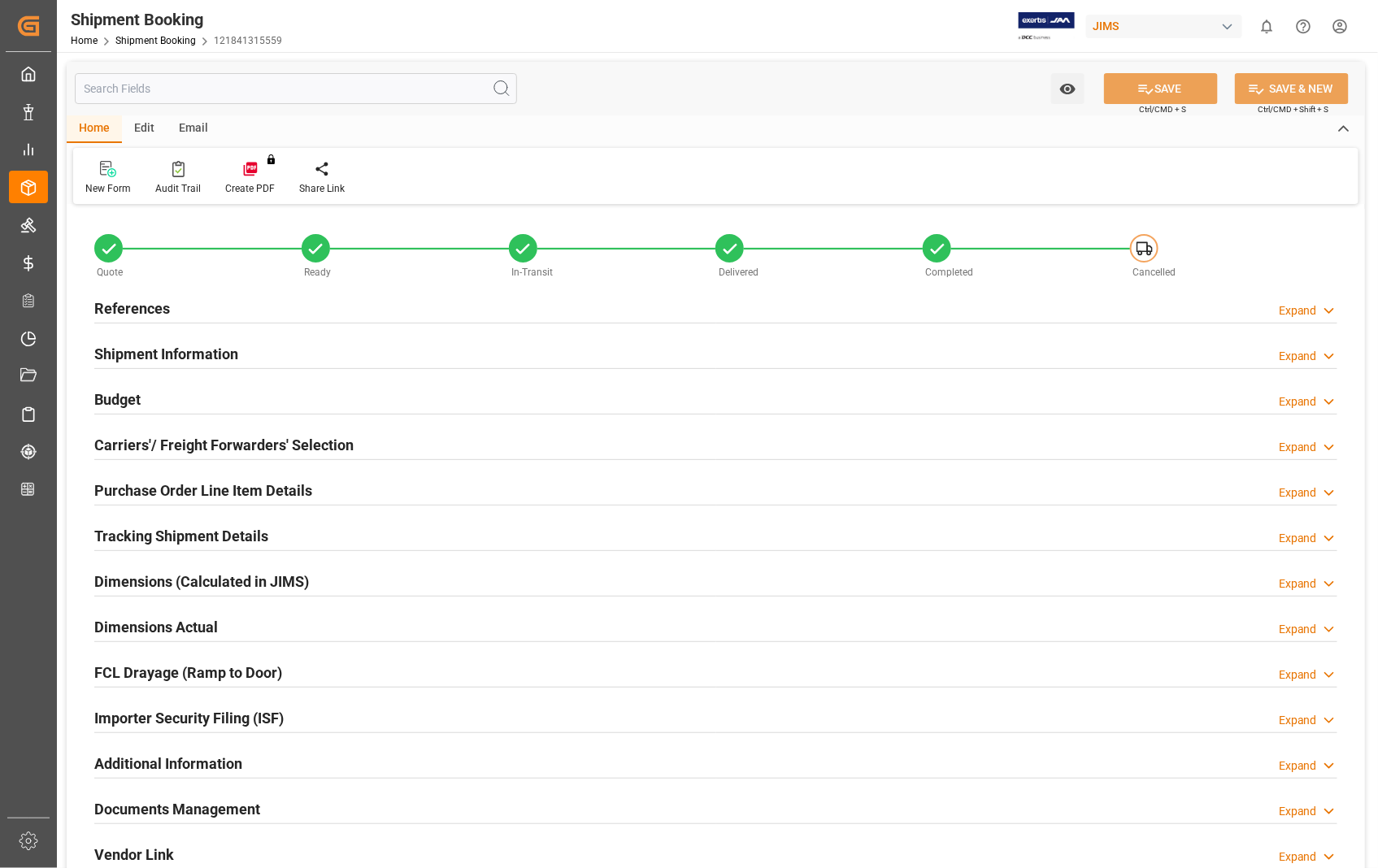
type input "0"
type input "[DATE] 19:23"
type input "[DATE]"
type input "[DATE] 00:00"
click at [164, 304] on h2 "References" at bounding box center [131, 308] width 75 height 22
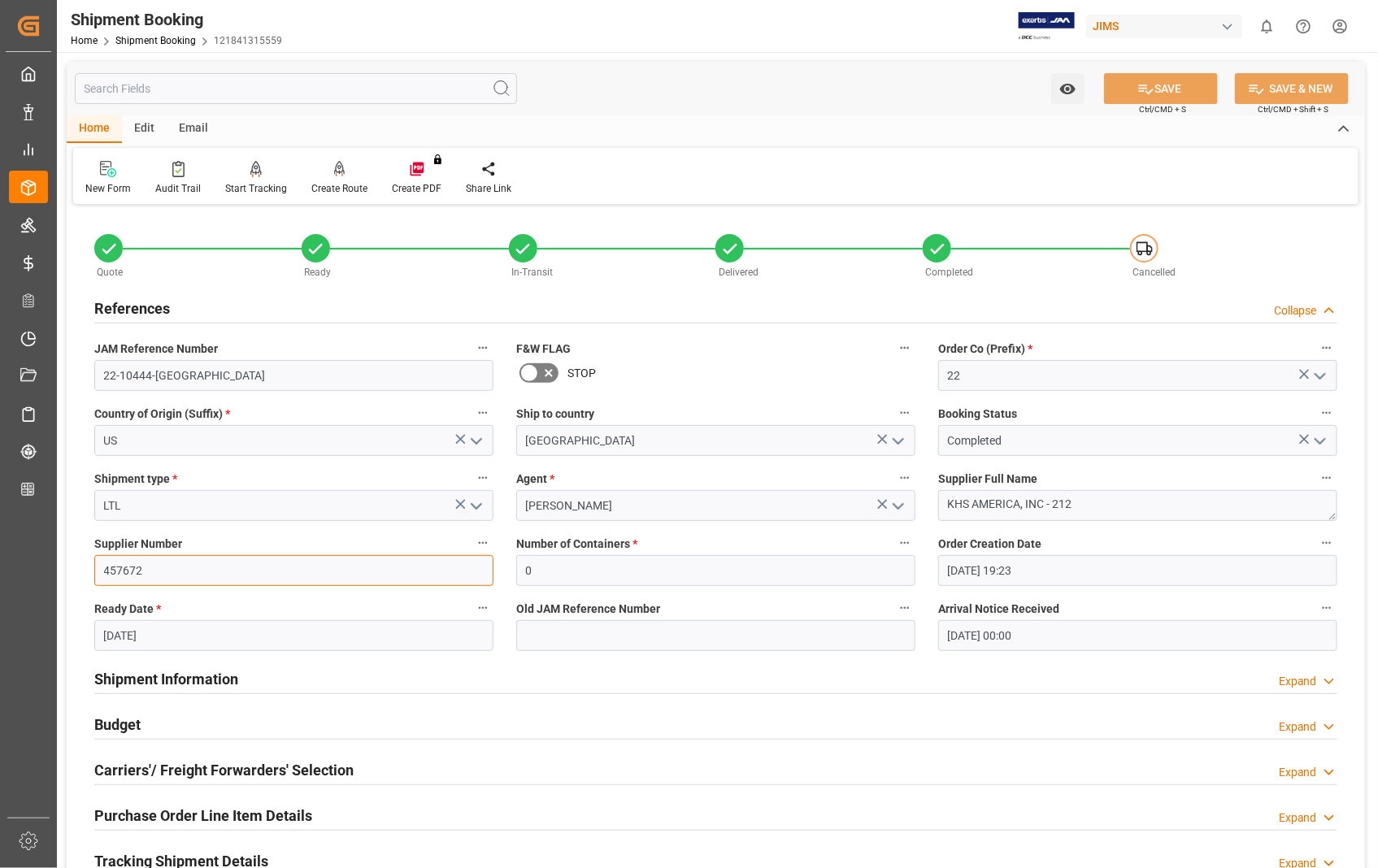
drag, startPoint x: 152, startPoint y: 567, endPoint x: 101, endPoint y: 567, distance: 51.0
click at [101, 567] on input "457672" at bounding box center [294, 570] width 400 height 31
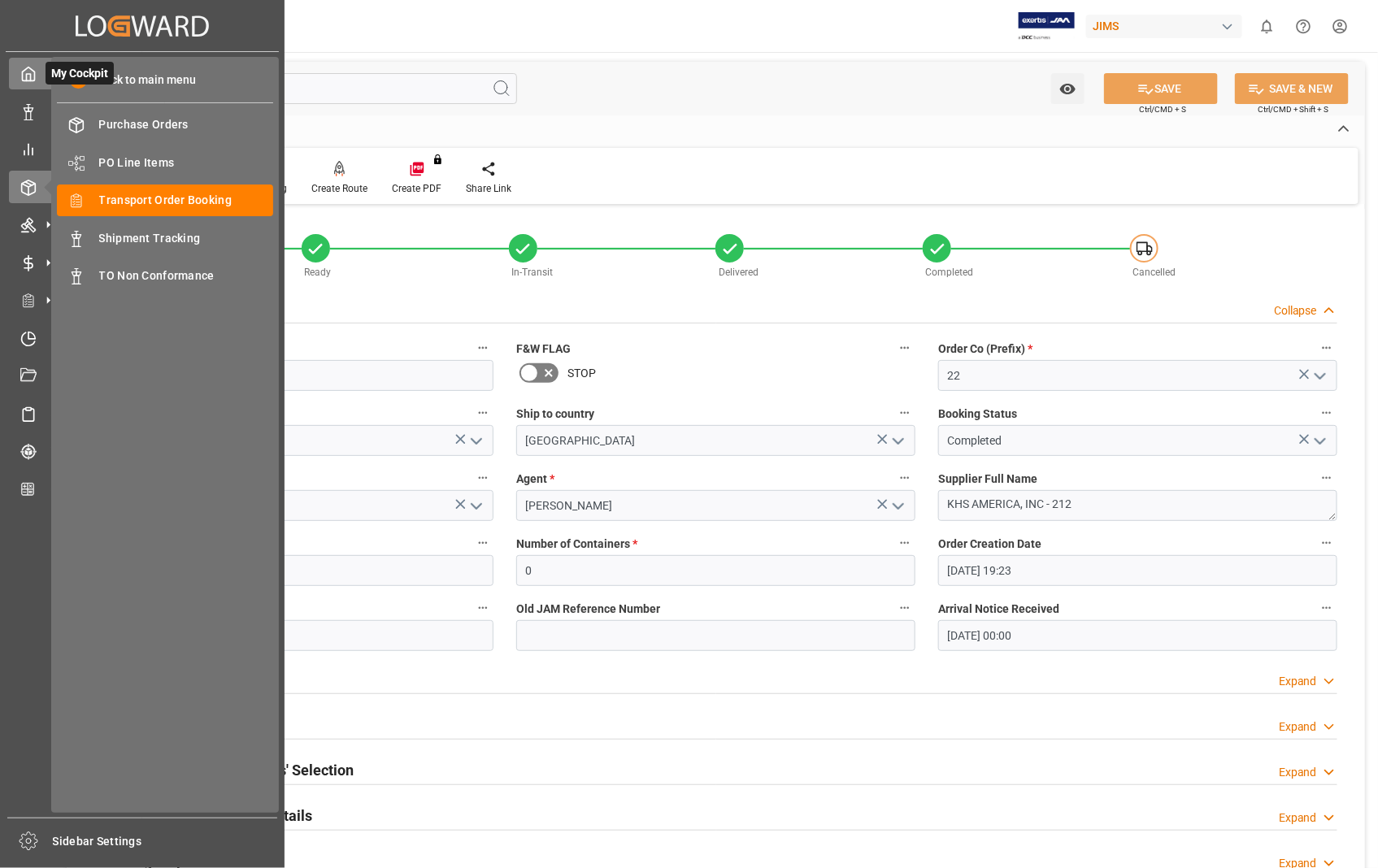
click at [20, 73] on icon at bounding box center [28, 74] width 16 height 16
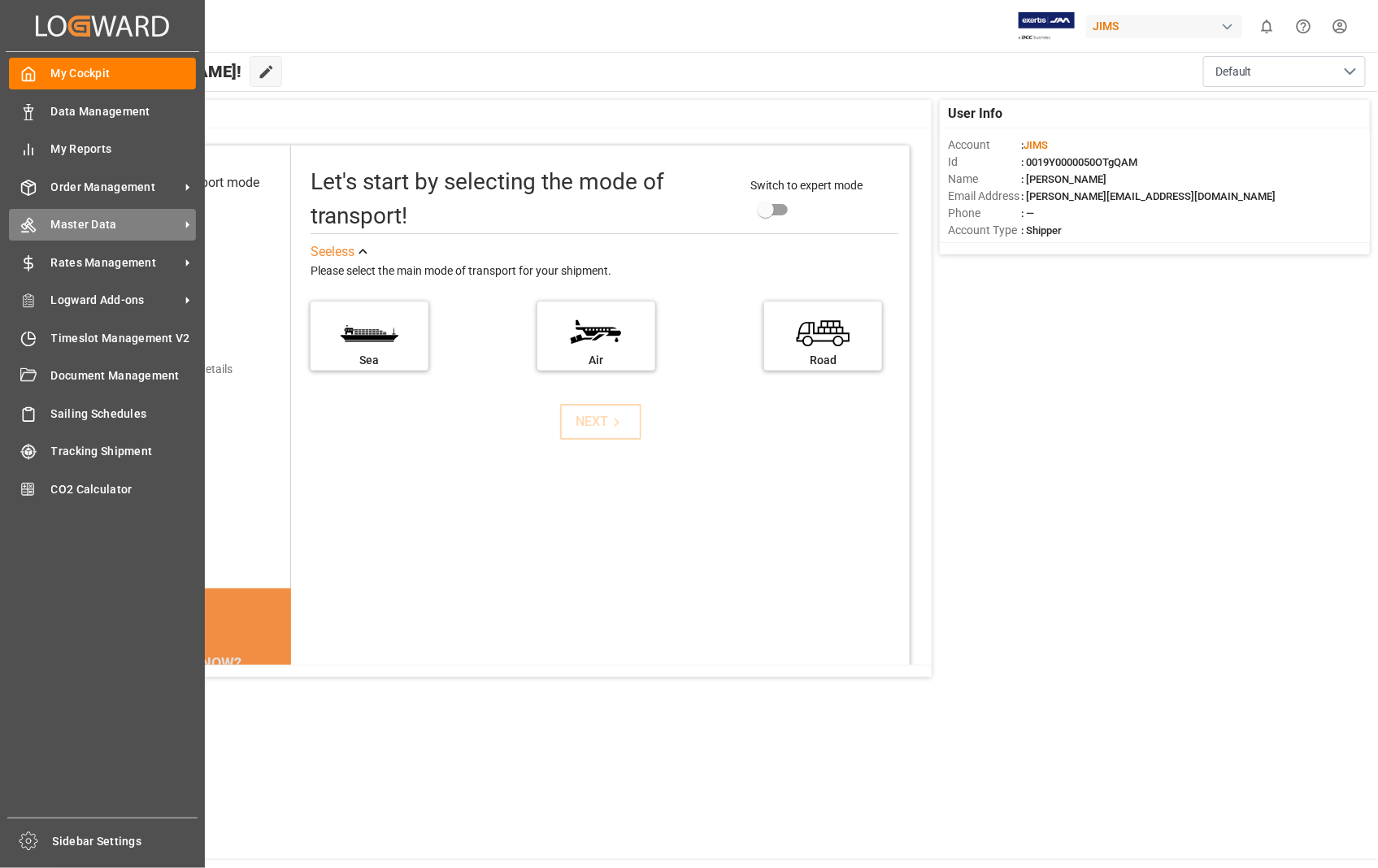
click at [98, 224] on span "Master Data" at bounding box center [115, 225] width 129 height 17
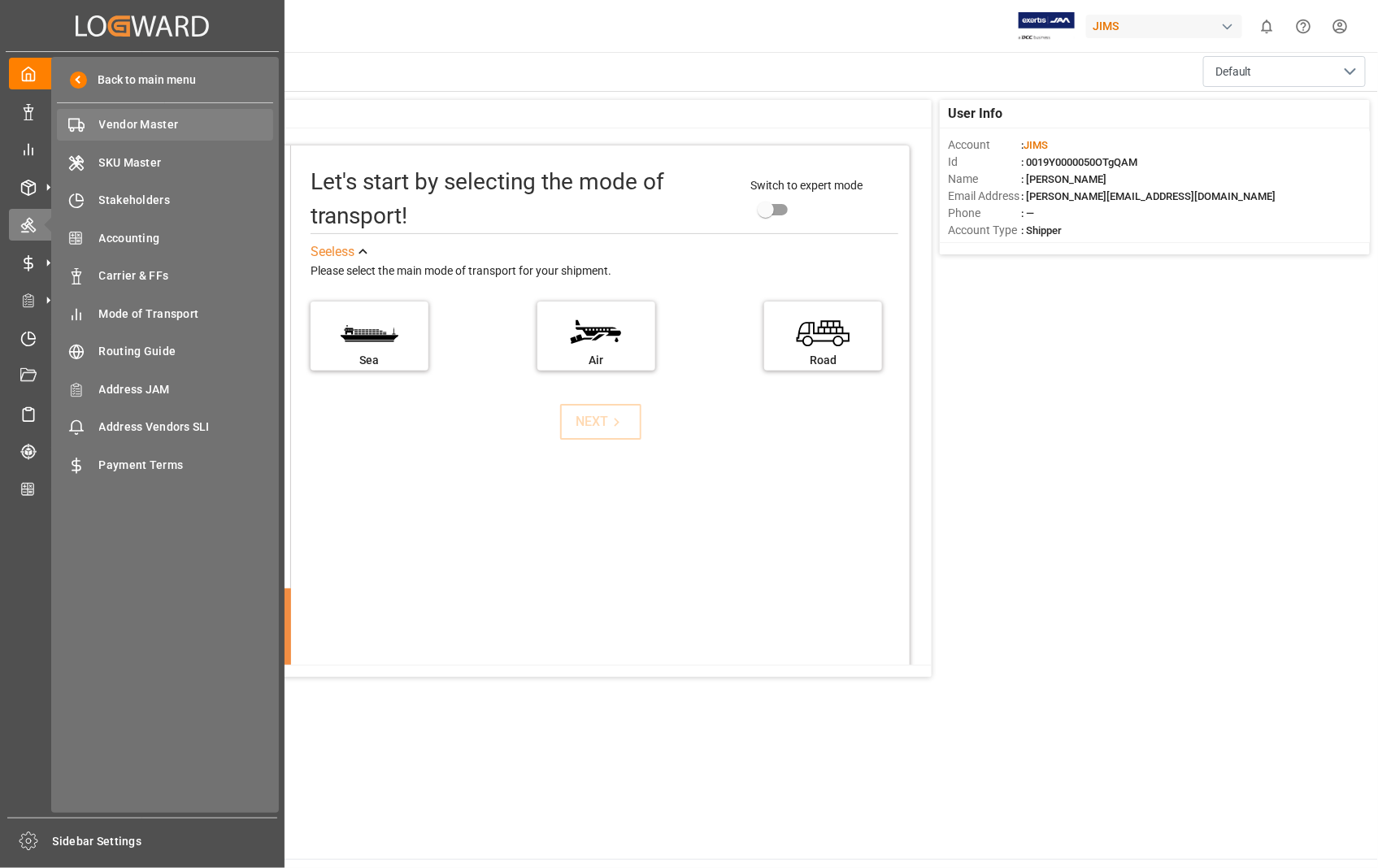
click at [154, 120] on span "Vendor Master" at bounding box center [186, 124] width 175 height 17
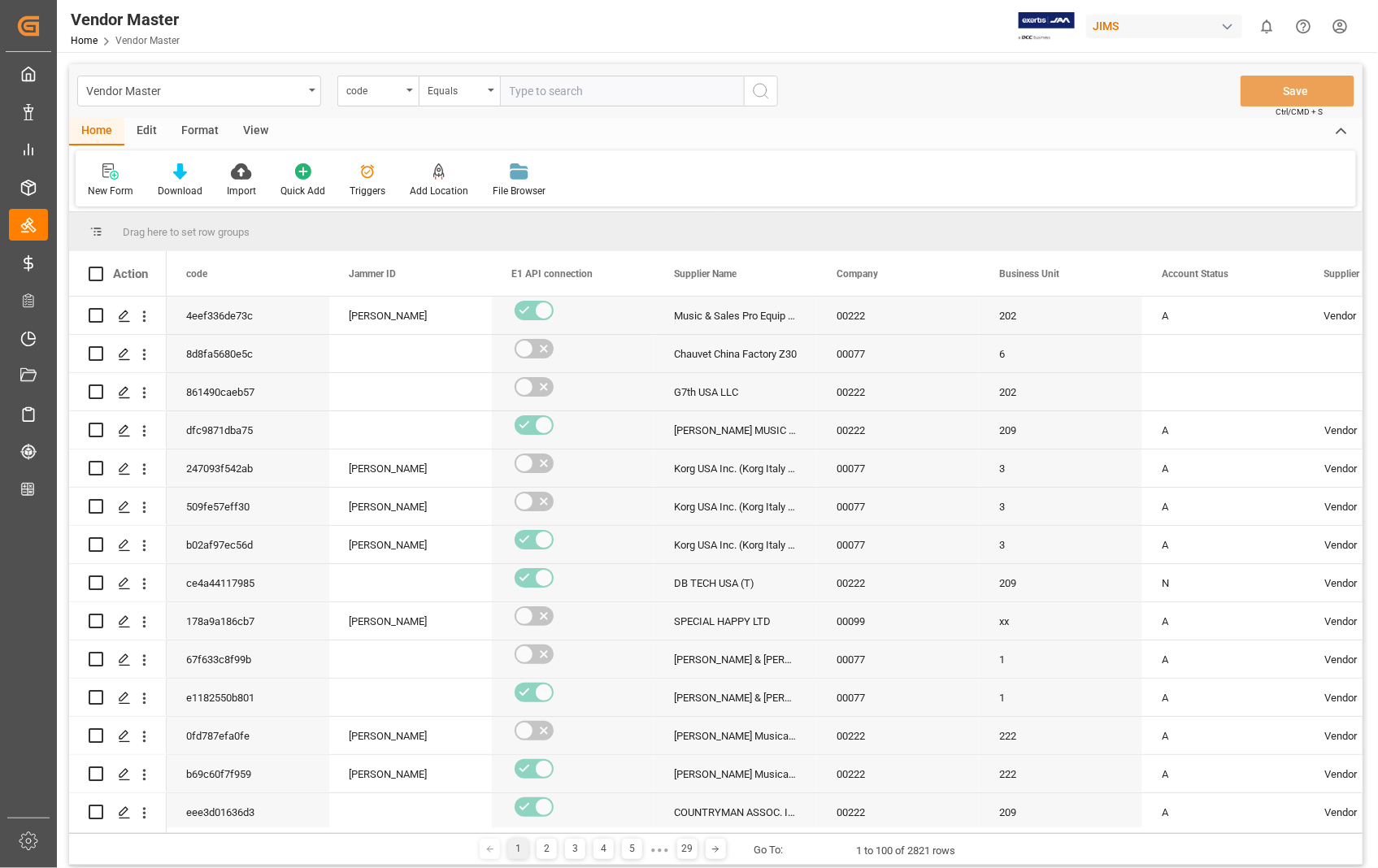
click at [249, 123] on div "View" at bounding box center [256, 131] width 50 height 28
click at [101, 188] on div "Default" at bounding box center [104, 191] width 32 height 14
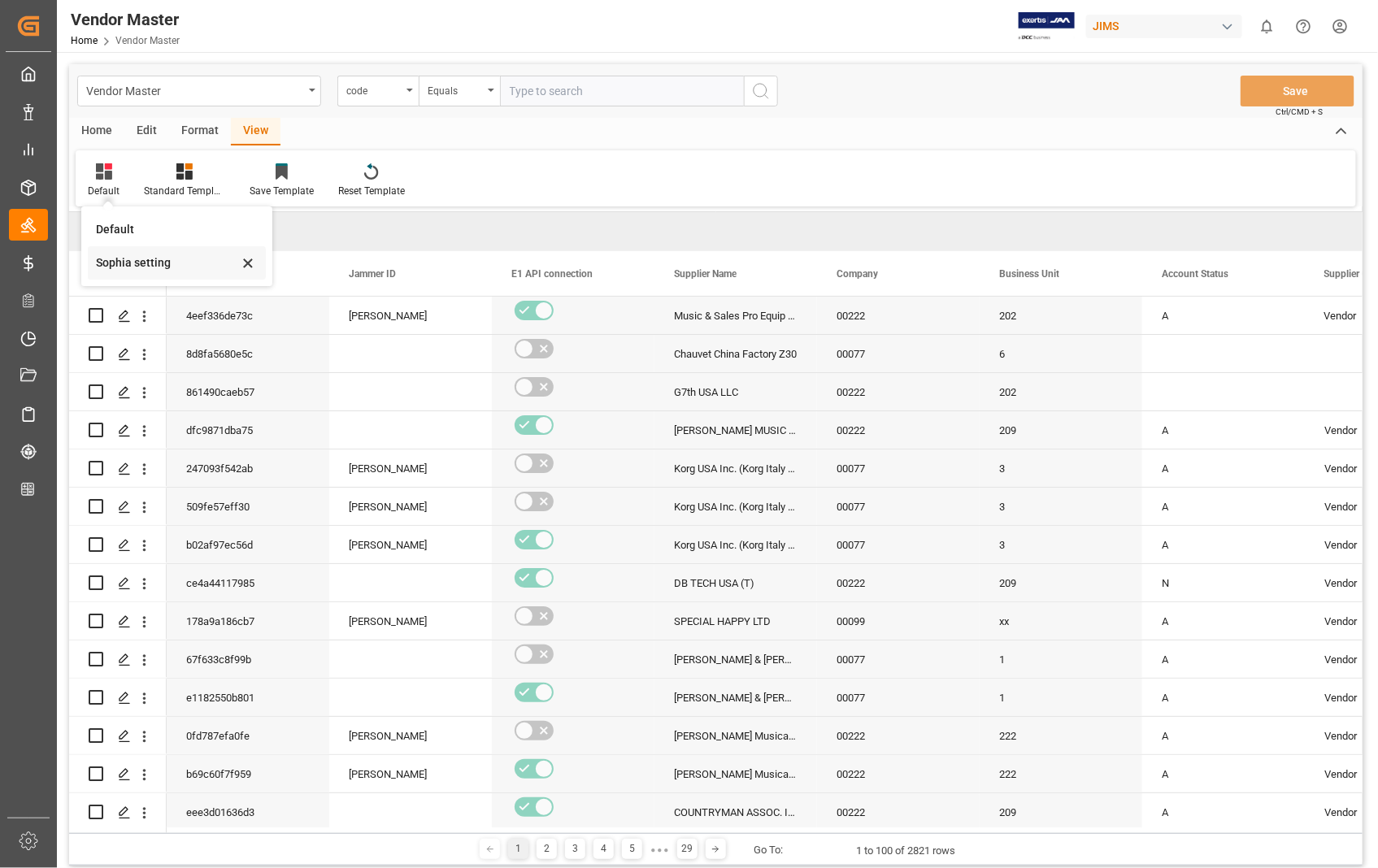
click at [125, 263] on div "Sophia setting" at bounding box center [167, 263] width 142 height 17
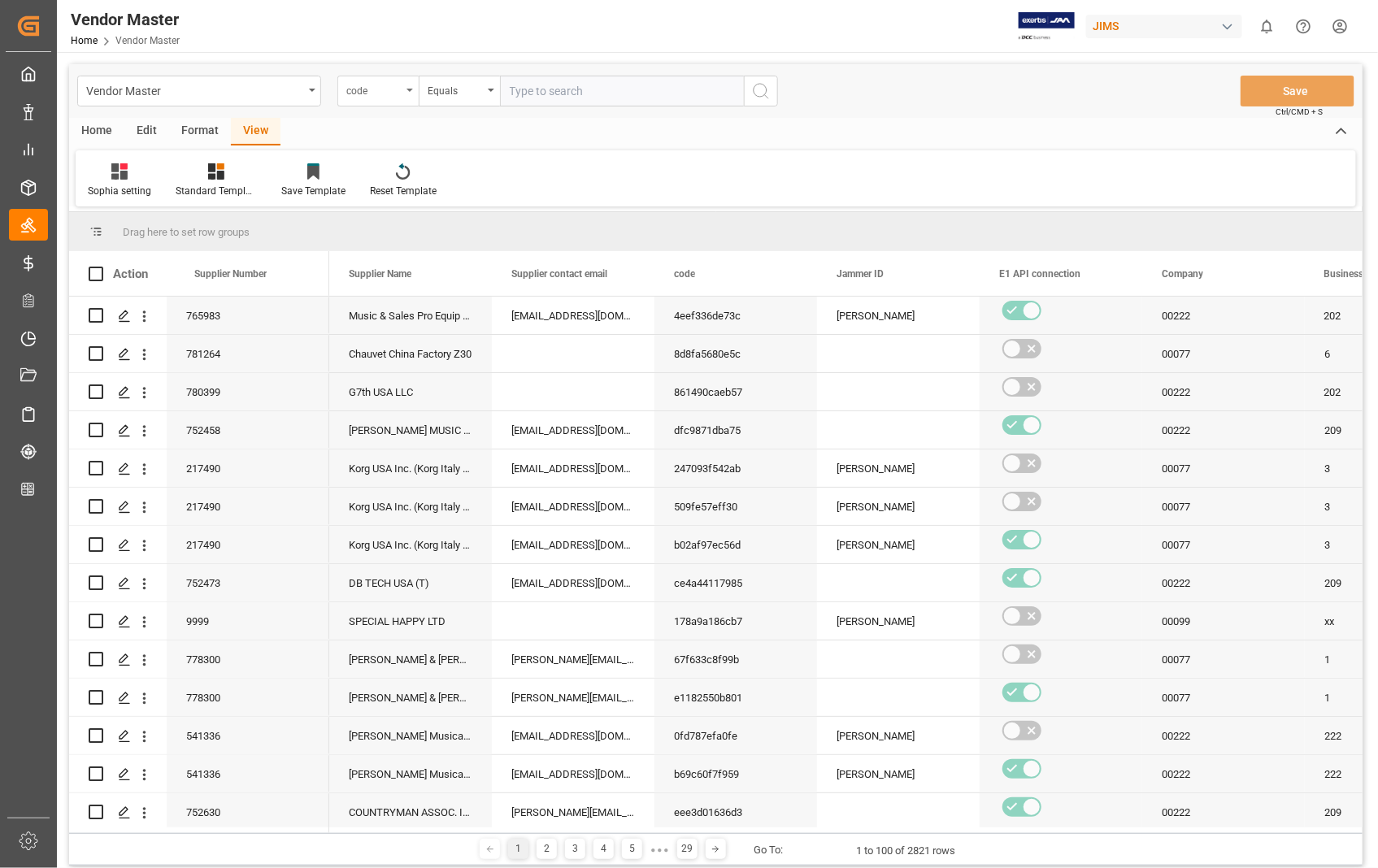
click at [408, 84] on div "code" at bounding box center [378, 91] width 82 height 31
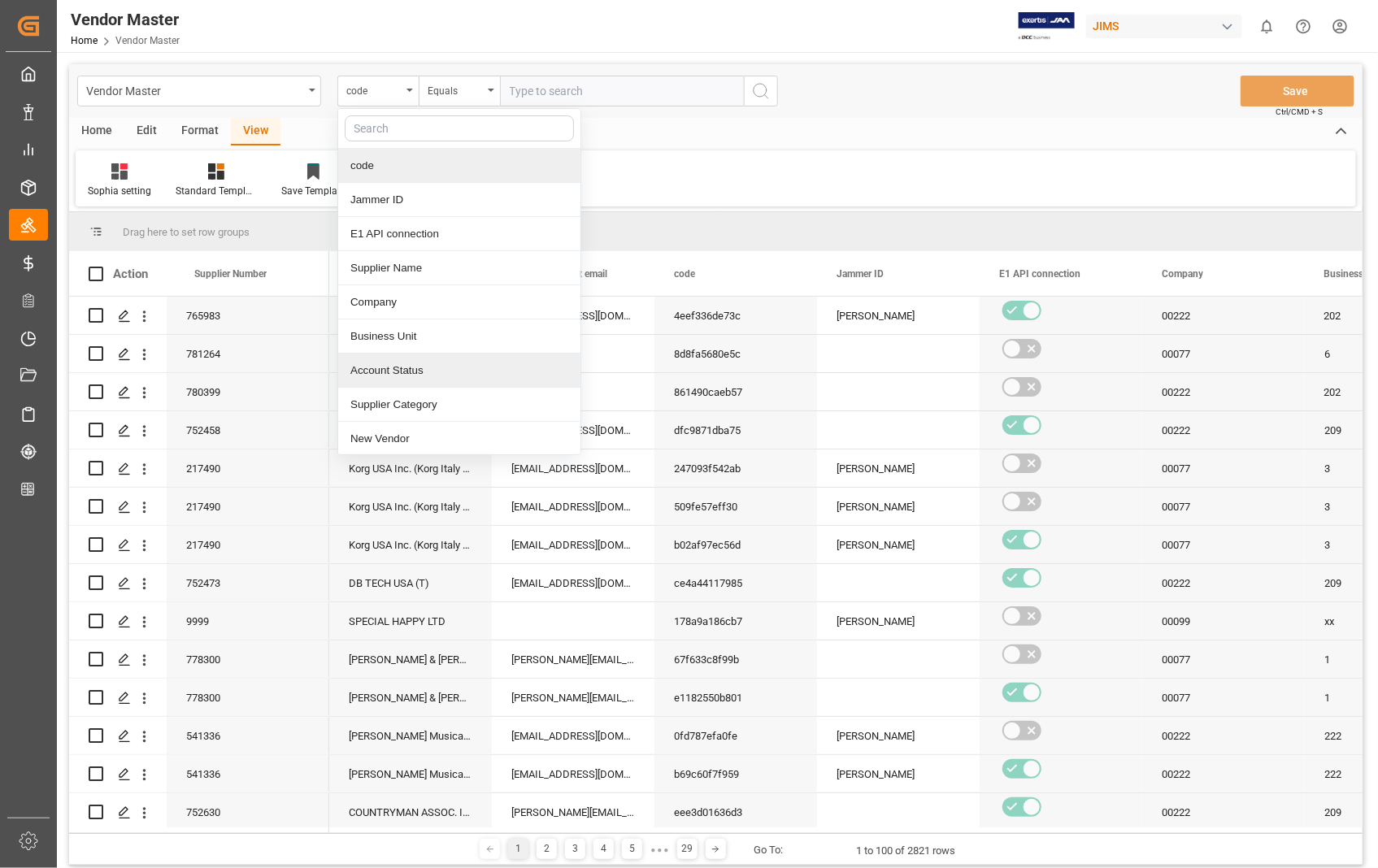
scroll to position [91, 0]
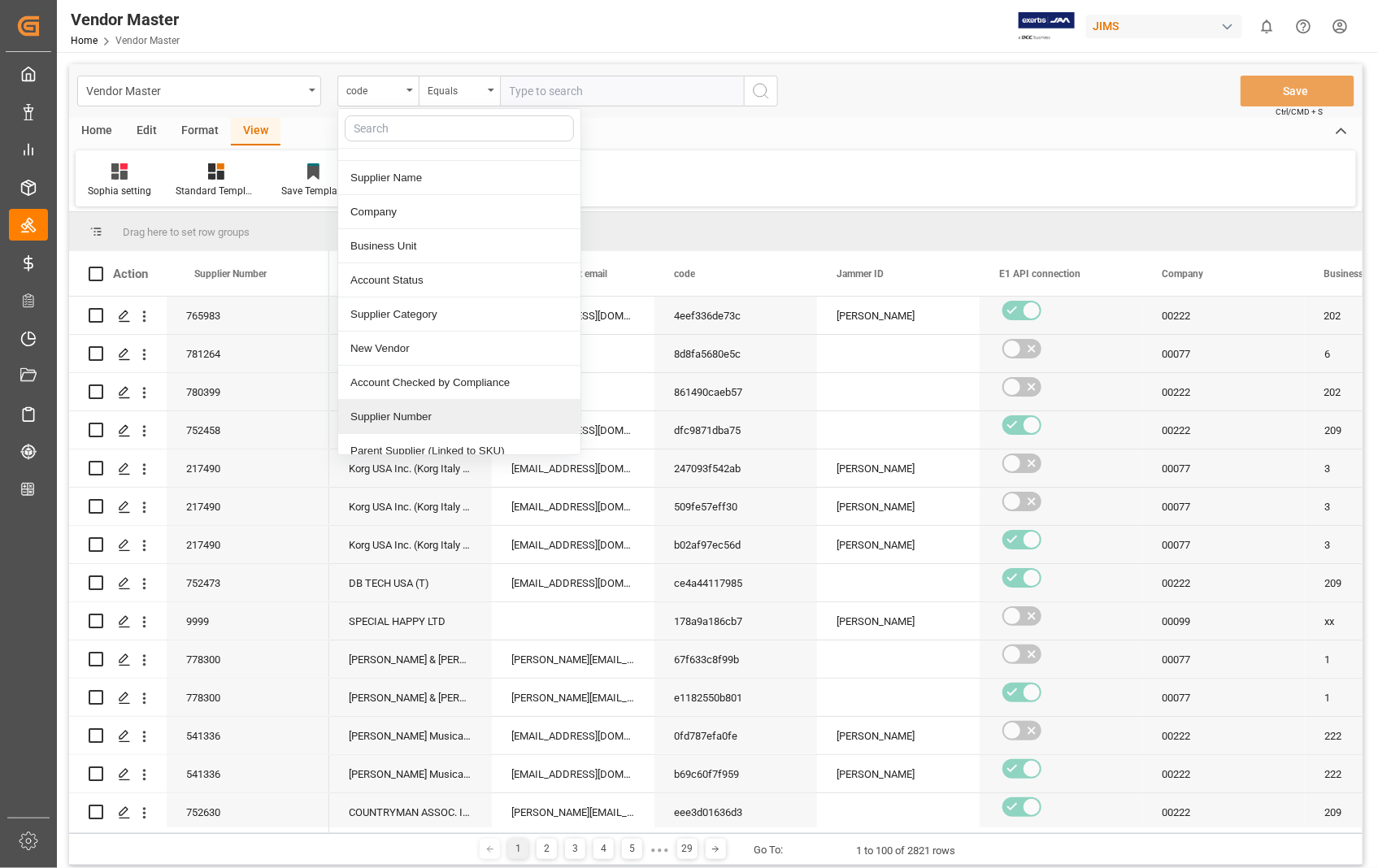
click at [423, 415] on div "Supplier Number" at bounding box center [459, 417] width 242 height 34
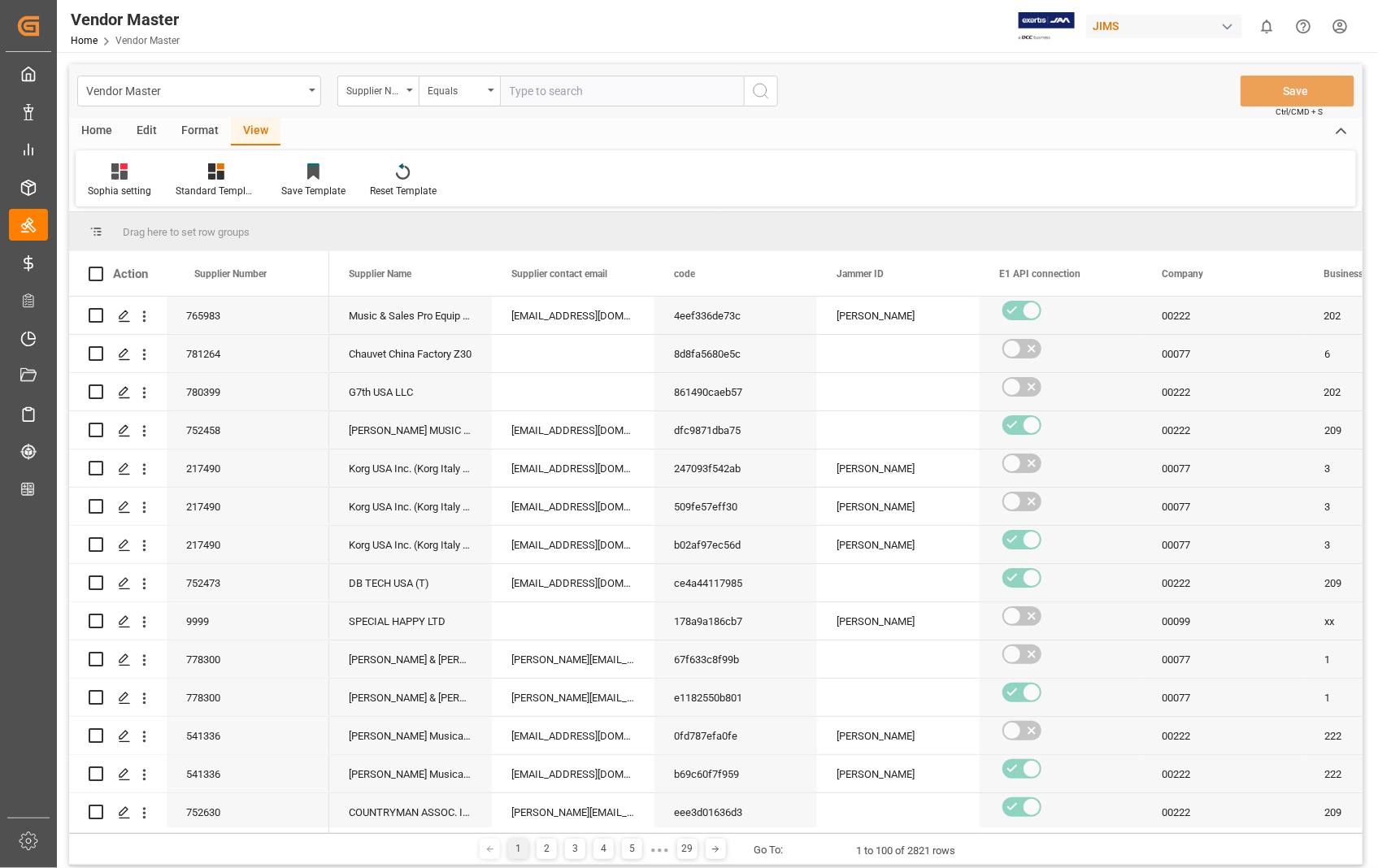
click at [639, 99] on input "text" at bounding box center [622, 91] width 244 height 31
paste input "457672"
type input "457672"
click at [766, 87] on circle "search button" at bounding box center [760, 90] width 13 height 13
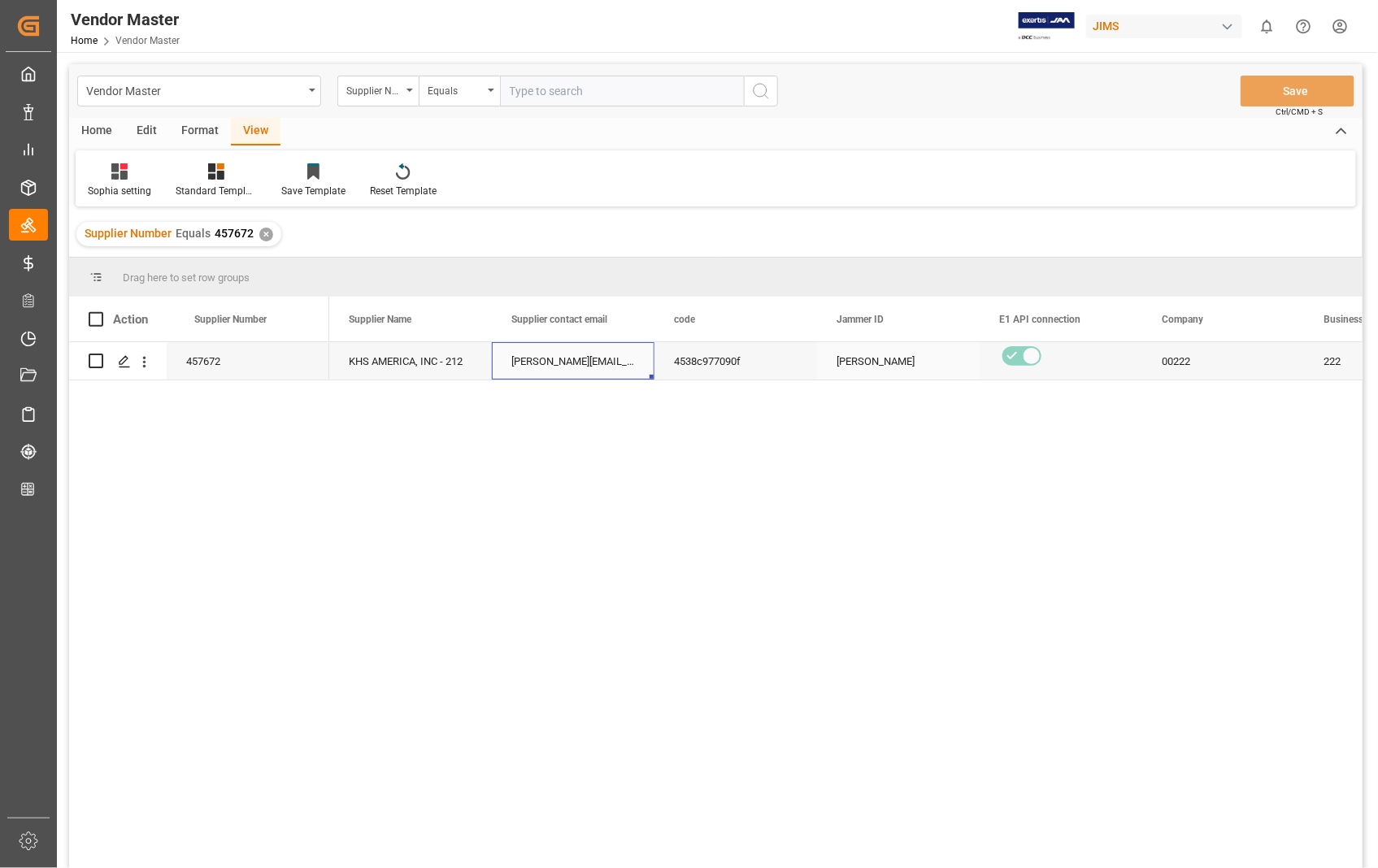
click at [546, 364] on div "[PERSON_NAME][EMAIL_ADDRESS][DOMAIN_NAME]; [PERSON_NAME][DOMAIN_NAME][EMAIL_ADD…" at bounding box center [573, 361] width 162 height 37
click at [550, 356] on div "[PERSON_NAME][EMAIL_ADDRESS][DOMAIN_NAME]; [PERSON_NAME][DOMAIN_NAME][EMAIL_ADD…" at bounding box center [573, 361] width 162 height 37
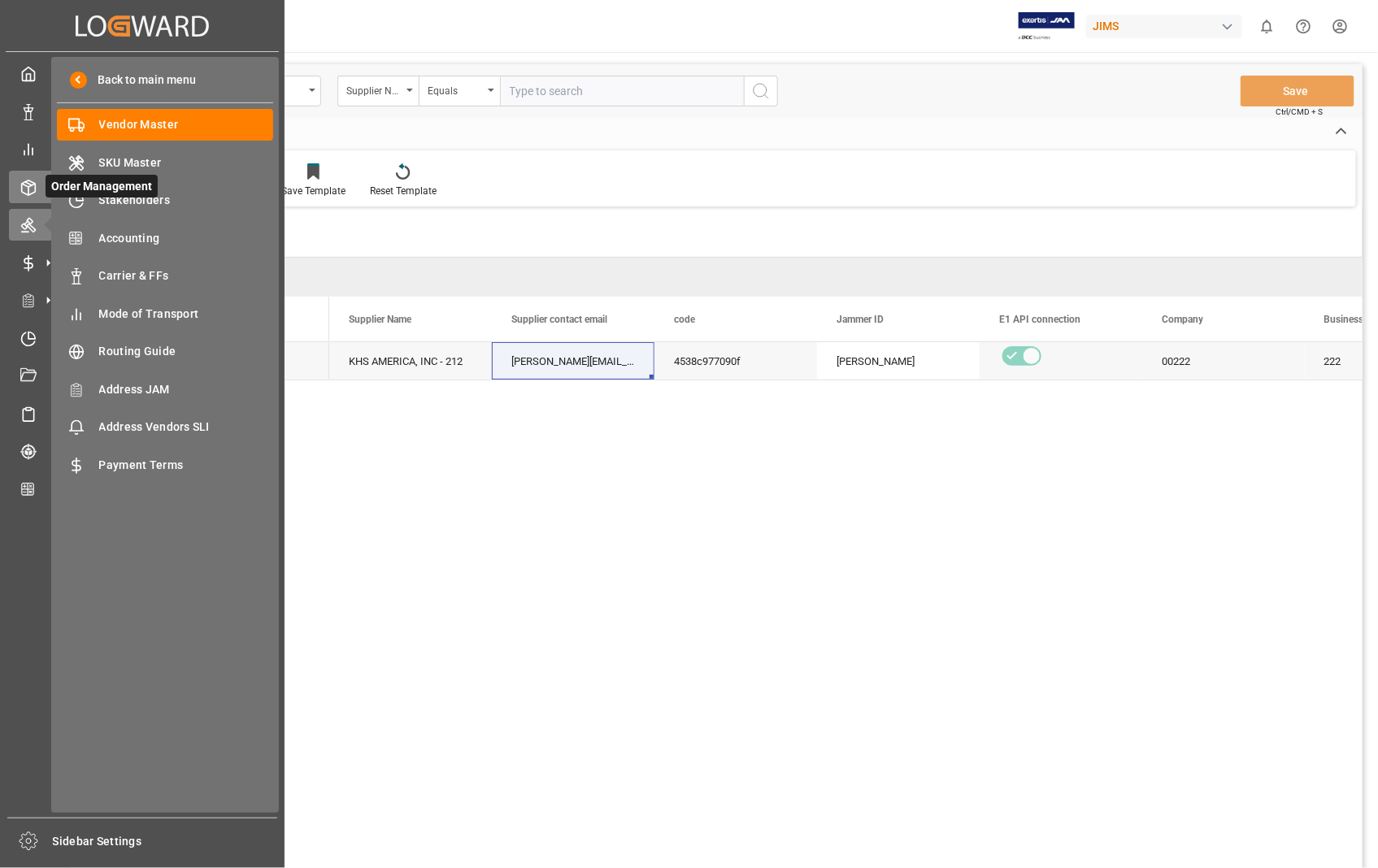
click at [28, 188] on line at bounding box center [28, 191] width 0 height 8
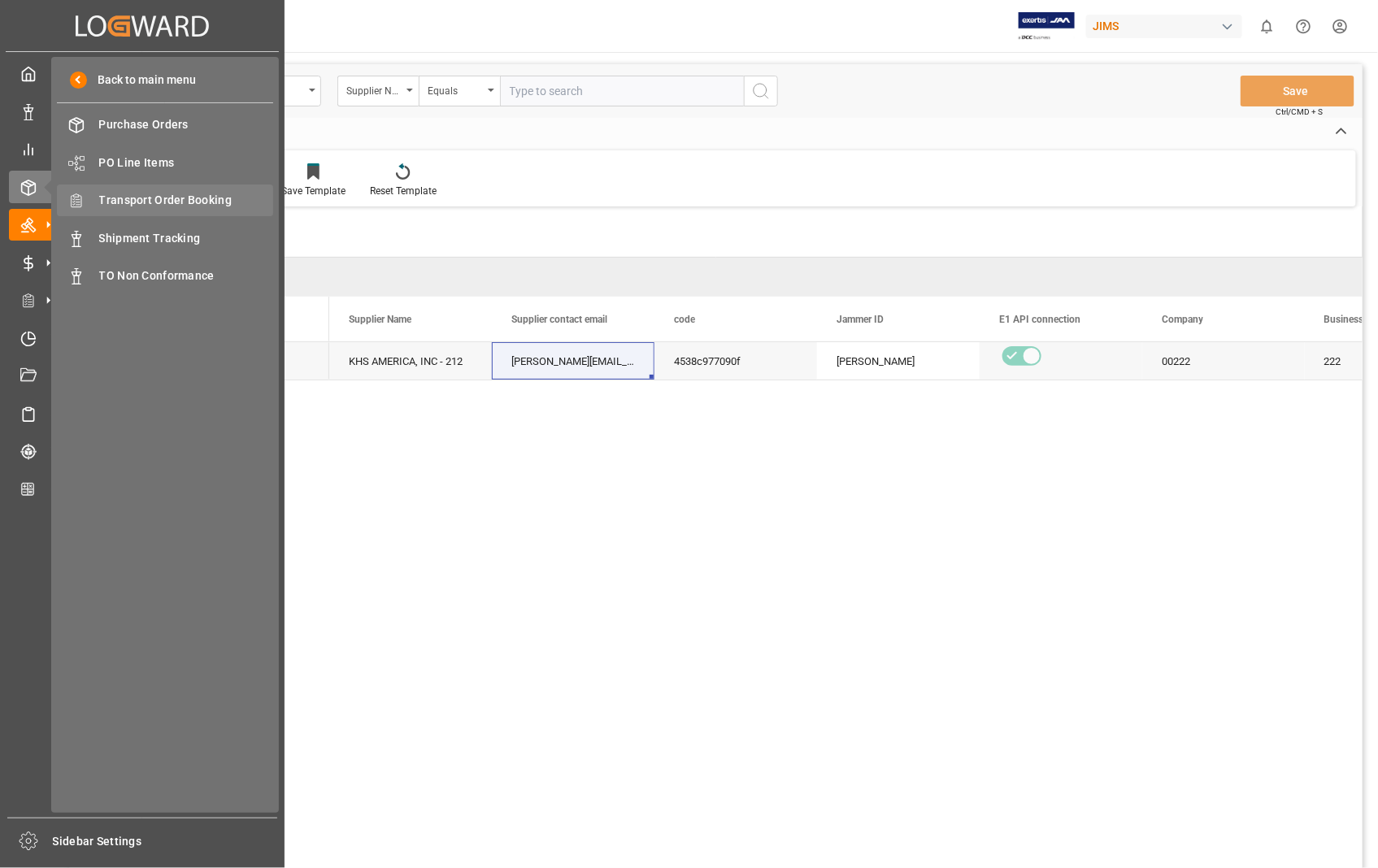
click at [210, 199] on span "Transport Order Booking" at bounding box center [186, 200] width 175 height 17
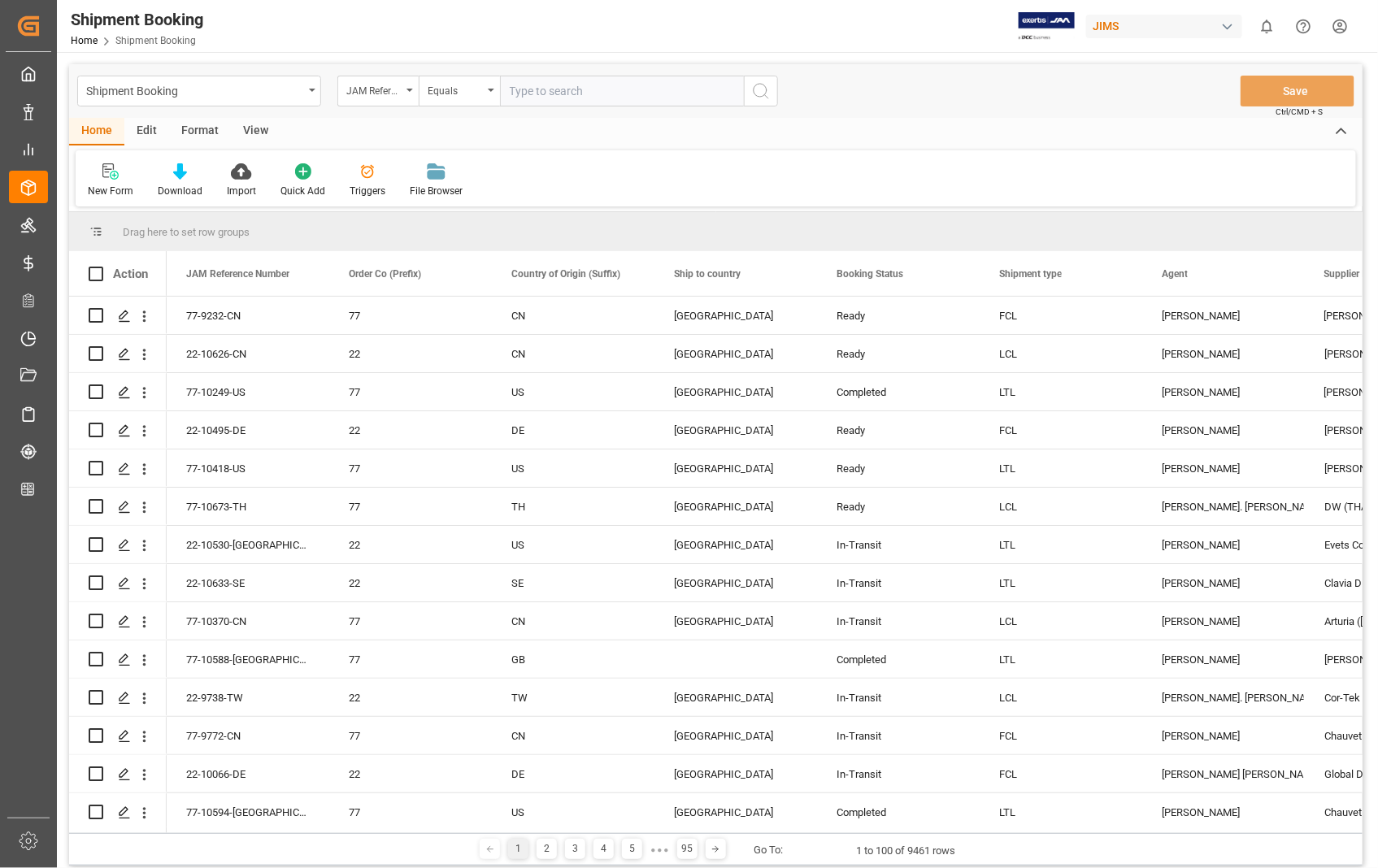
click at [572, 94] on input "text" at bounding box center [622, 91] width 244 height 31
paste input "22-10238-US"
type input "22-10238-US"
click at [759, 96] on circle "search button" at bounding box center [760, 90] width 13 height 13
